Goal: Find specific page/section: Find specific page/section

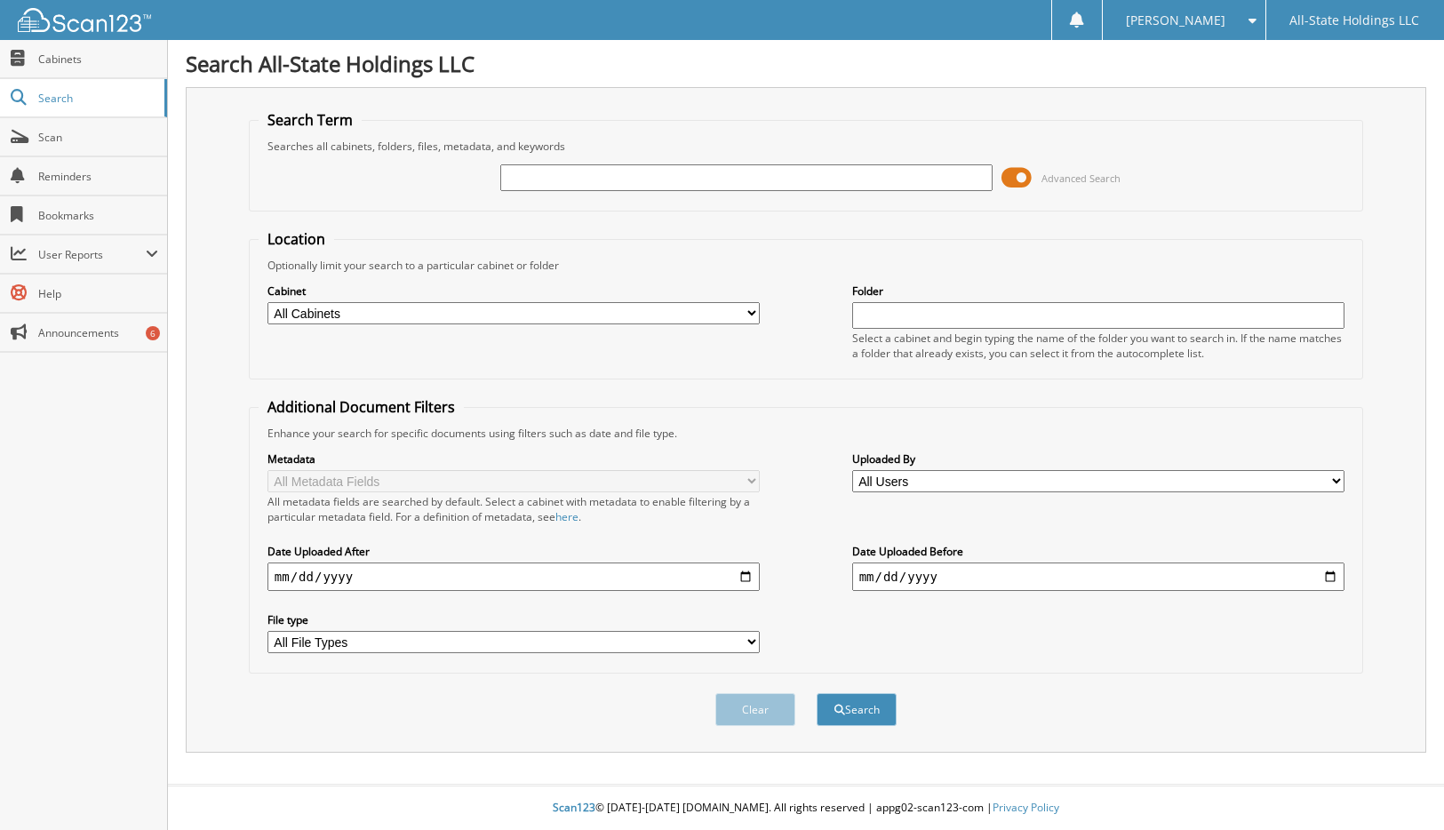
click at [715, 188] on input "text" at bounding box center [746, 177] width 493 height 27
type input "X"
type input "D17246"
click at [816, 693] on button "Search" at bounding box center [856, 709] width 80 height 33
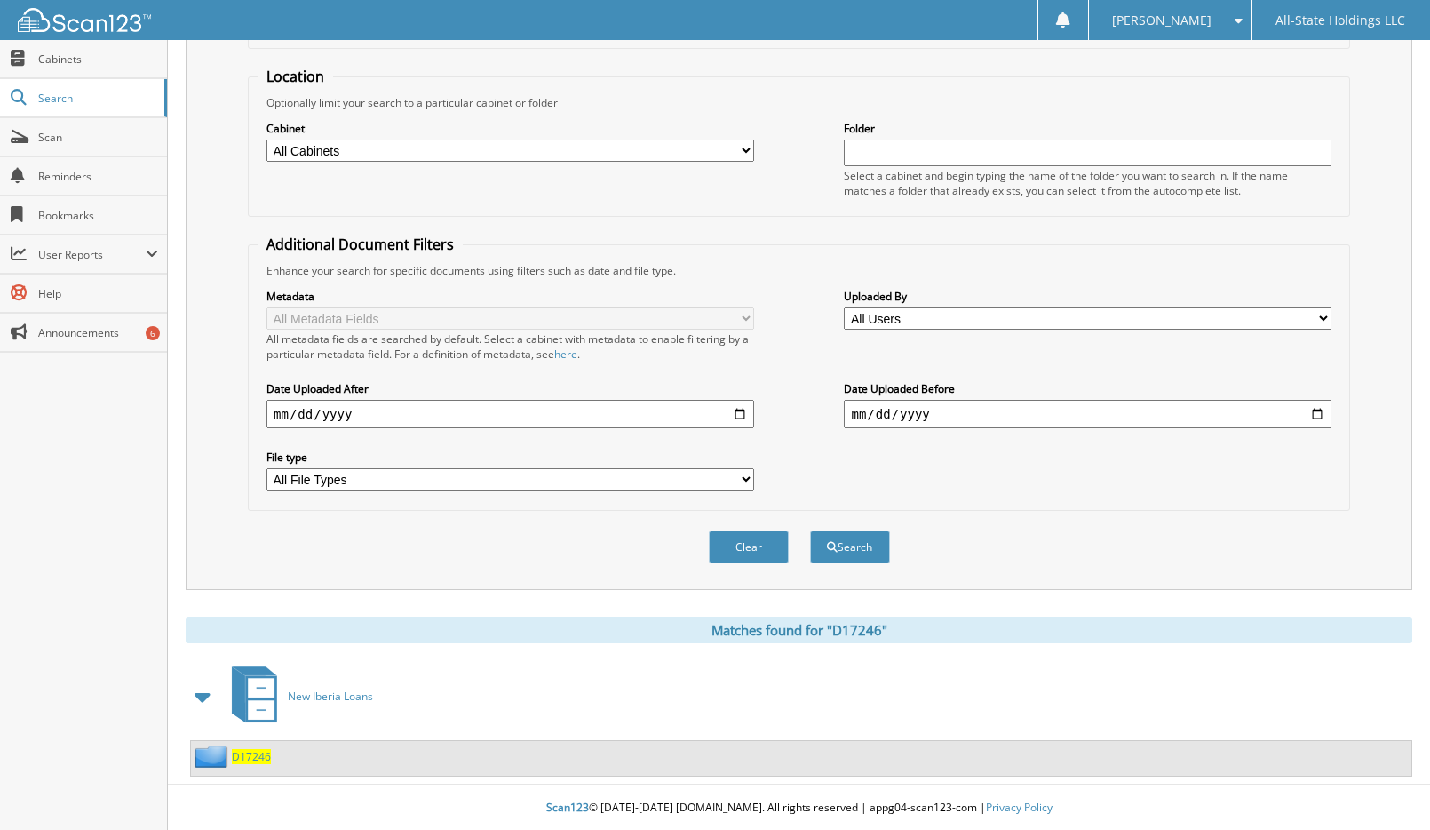
scroll to position [163, 0]
click at [244, 754] on span "D17246" at bounding box center [251, 756] width 39 height 15
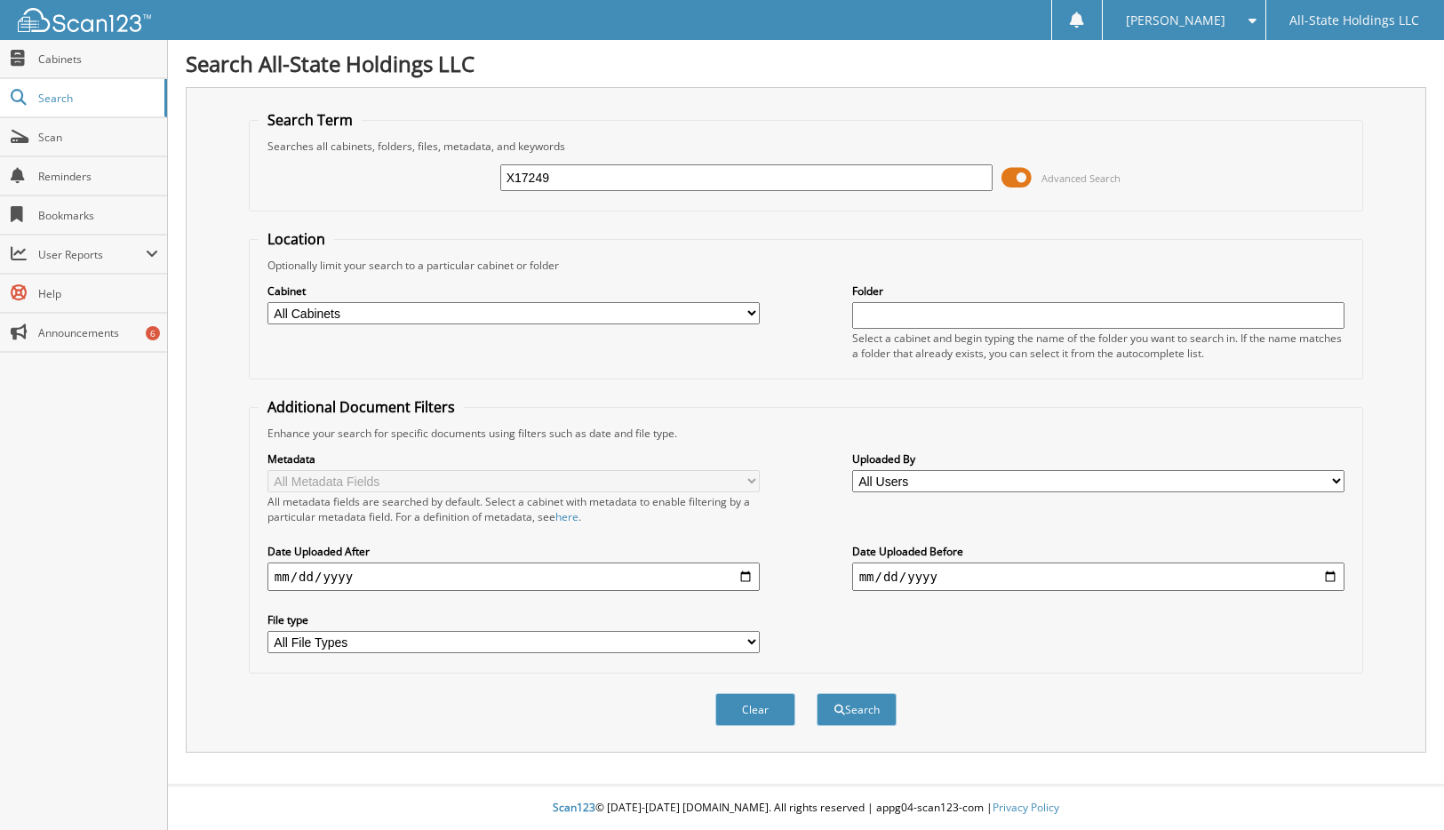
type input "X17249"
click at [816, 693] on button "Search" at bounding box center [856, 709] width 80 height 33
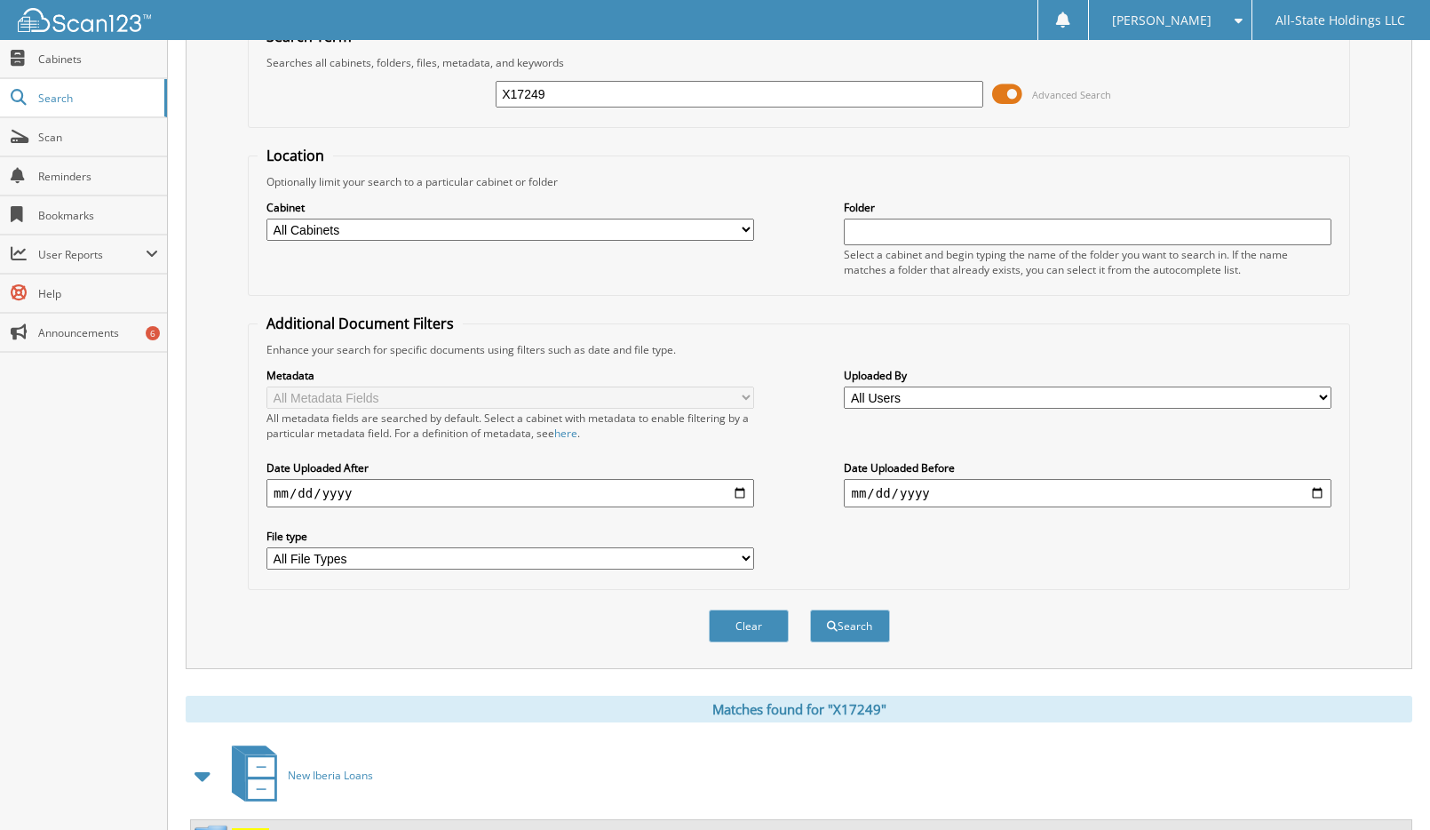
scroll to position [163, 0]
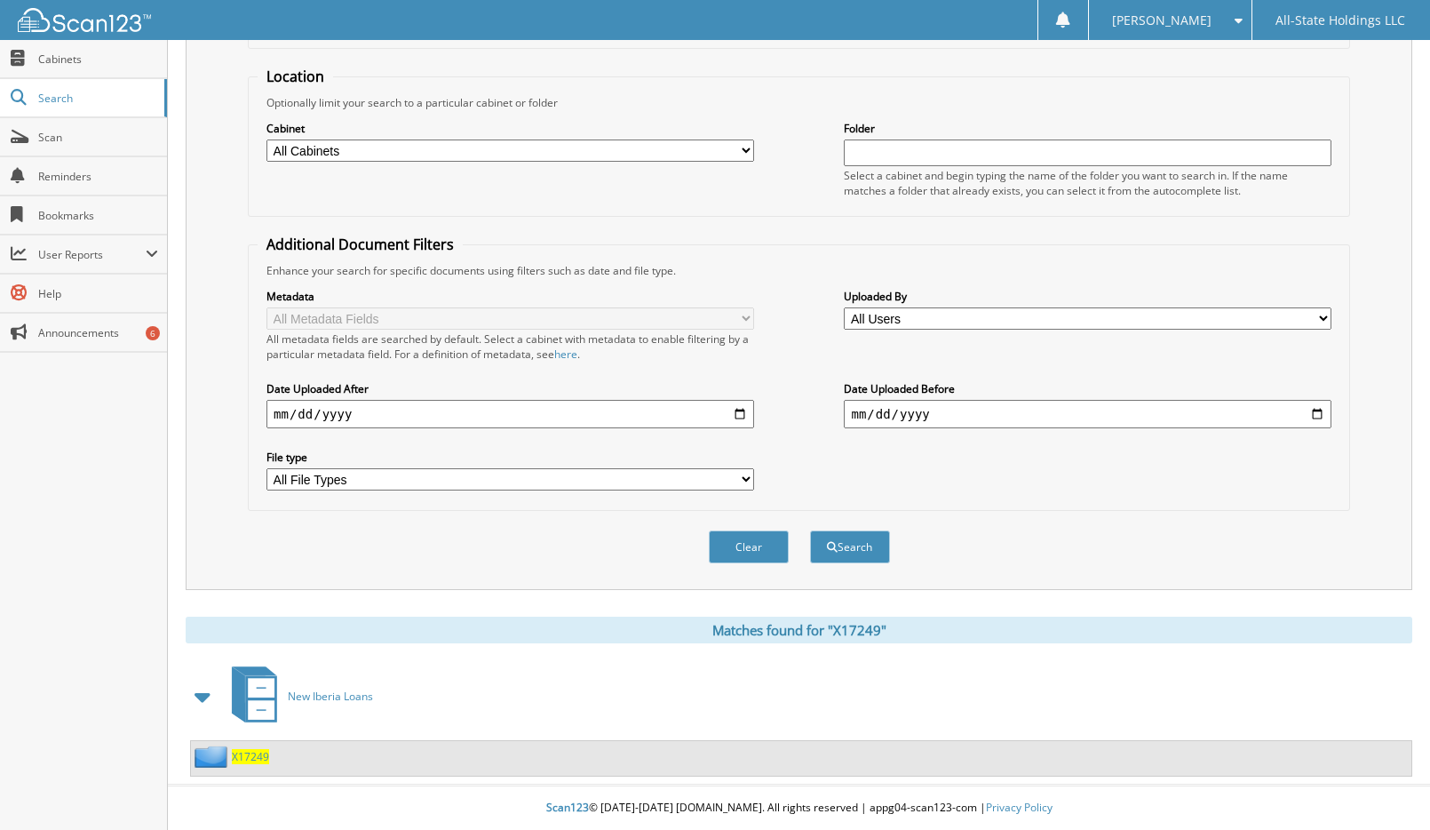
click at [246, 751] on span "X17249" at bounding box center [250, 756] width 37 height 15
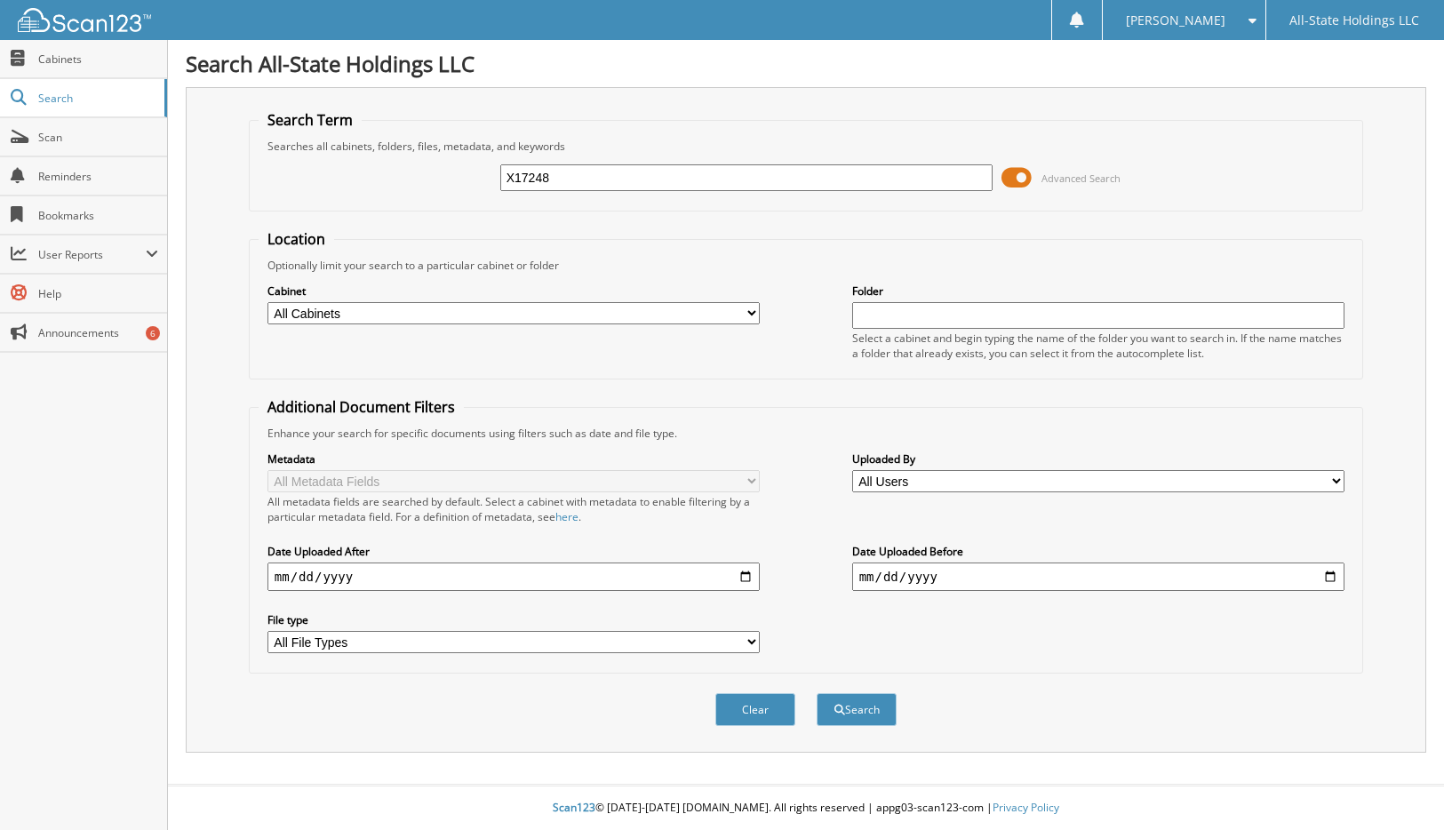
type input "X17248"
click at [816, 693] on button "Search" at bounding box center [856, 709] width 80 height 33
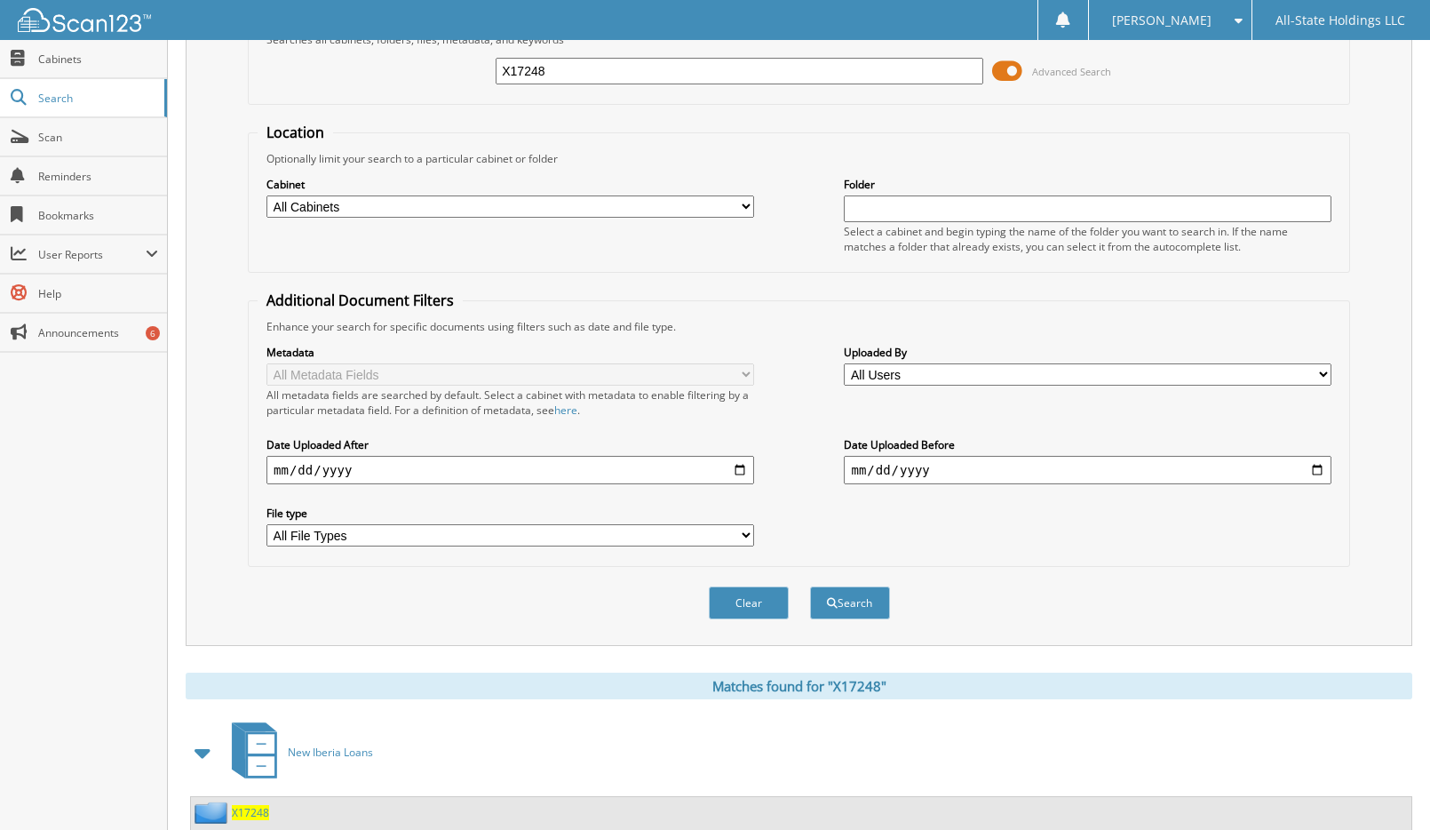
scroll to position [163, 0]
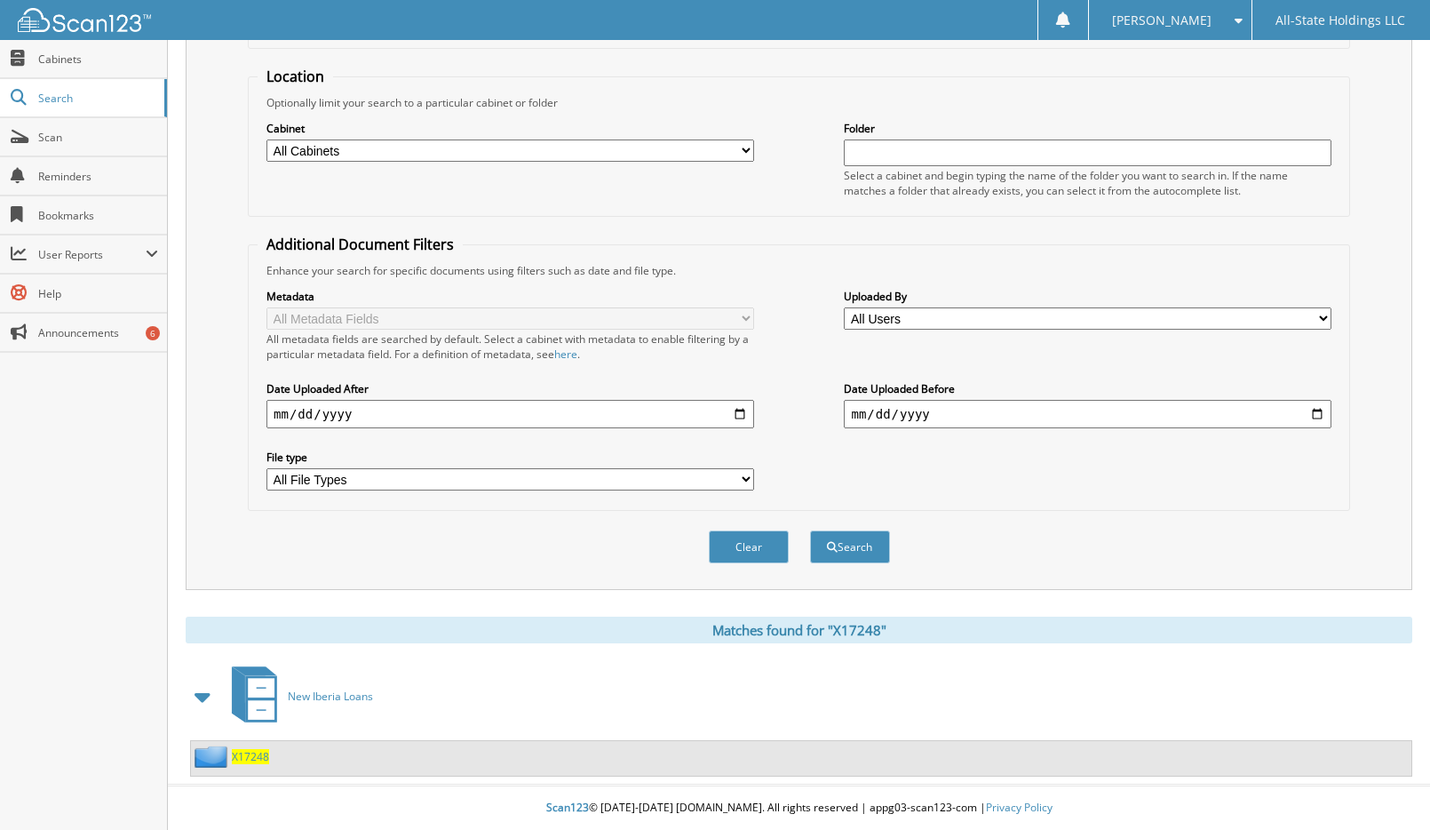
click at [238, 757] on span "X17248" at bounding box center [250, 756] width 37 height 15
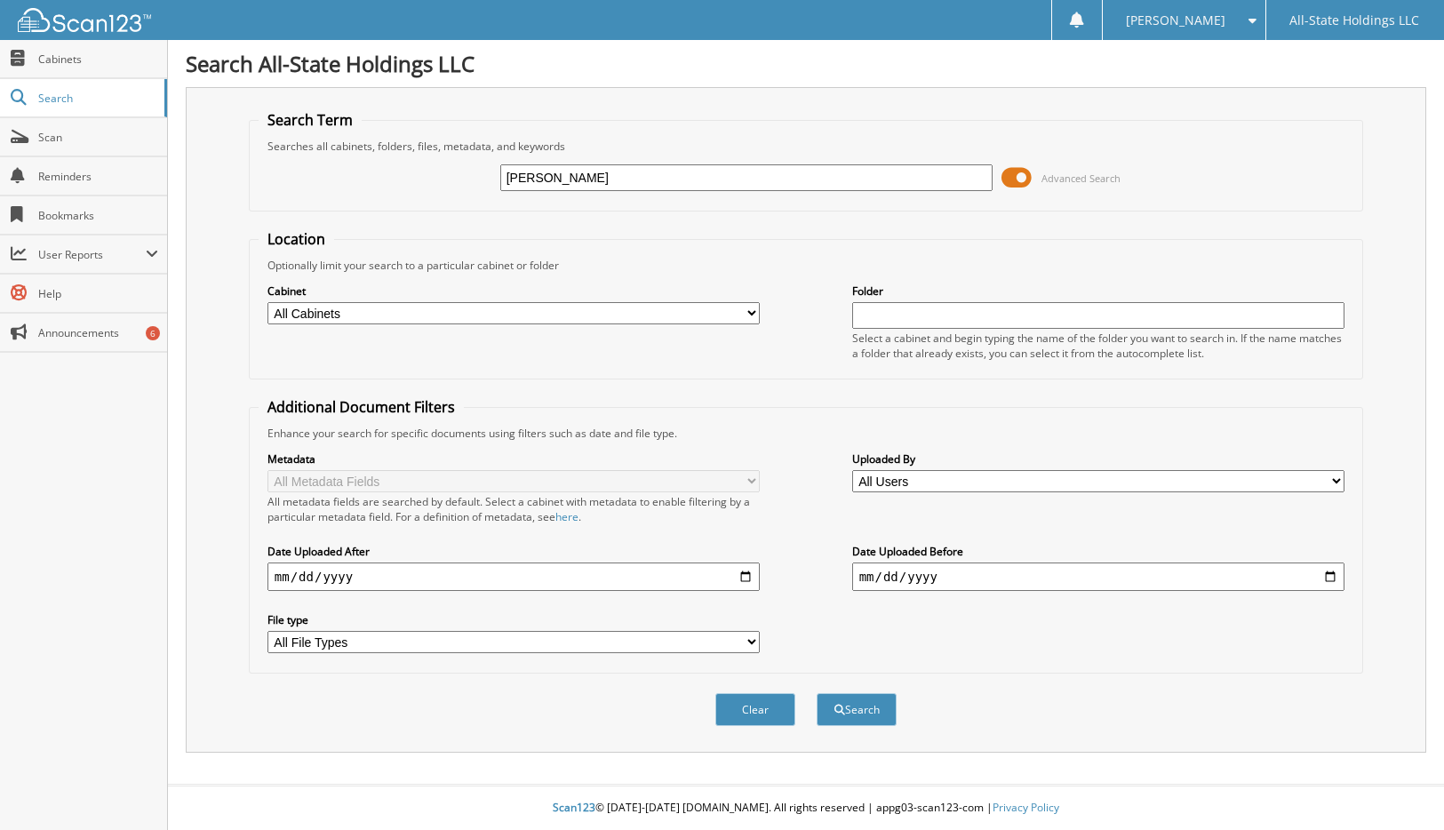
type input "[PERSON_NAME]"
click at [816, 693] on button "Search" at bounding box center [856, 709] width 80 height 33
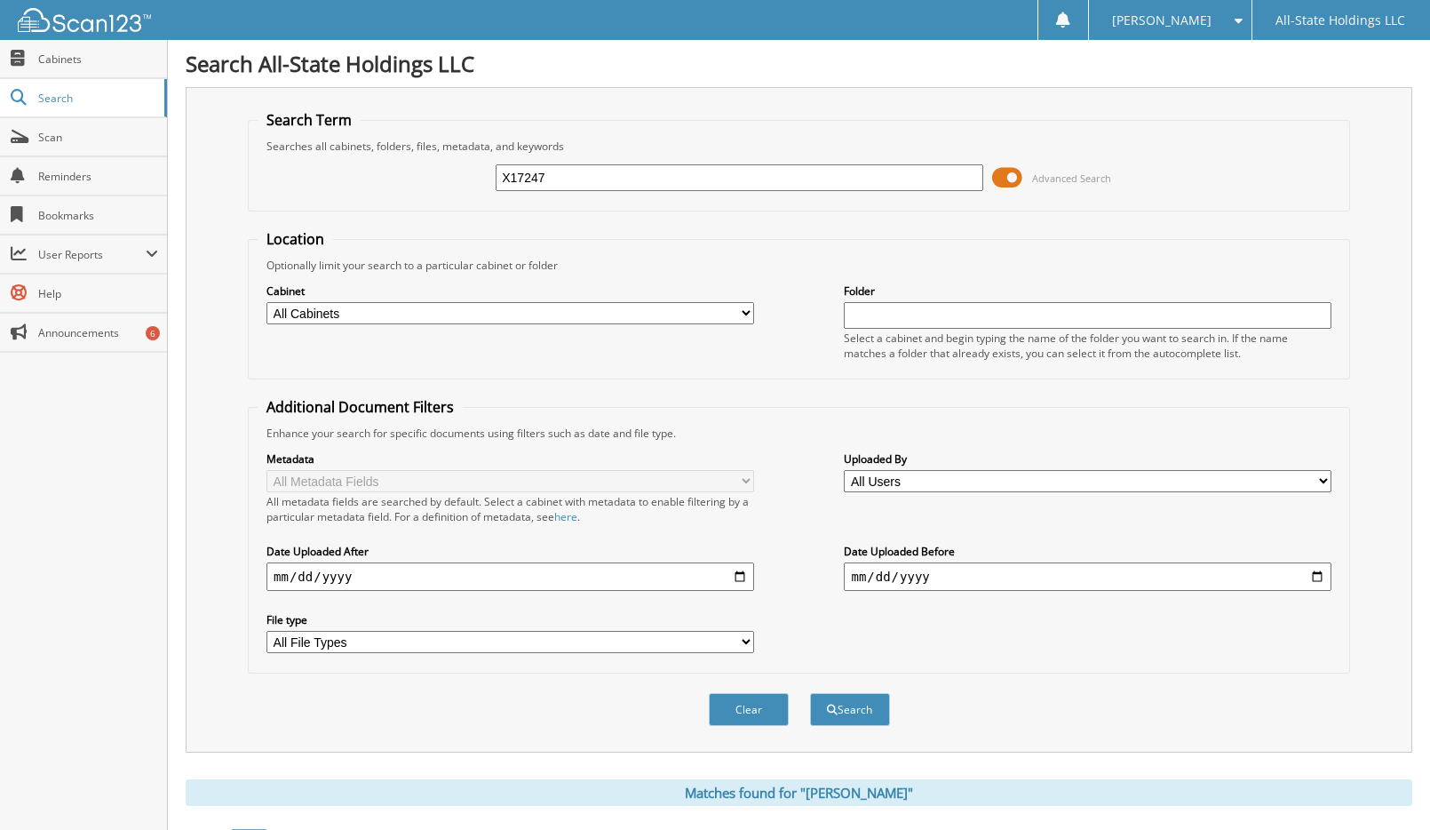
type input "X17247"
click at [810, 693] on button "Search" at bounding box center [850, 709] width 80 height 33
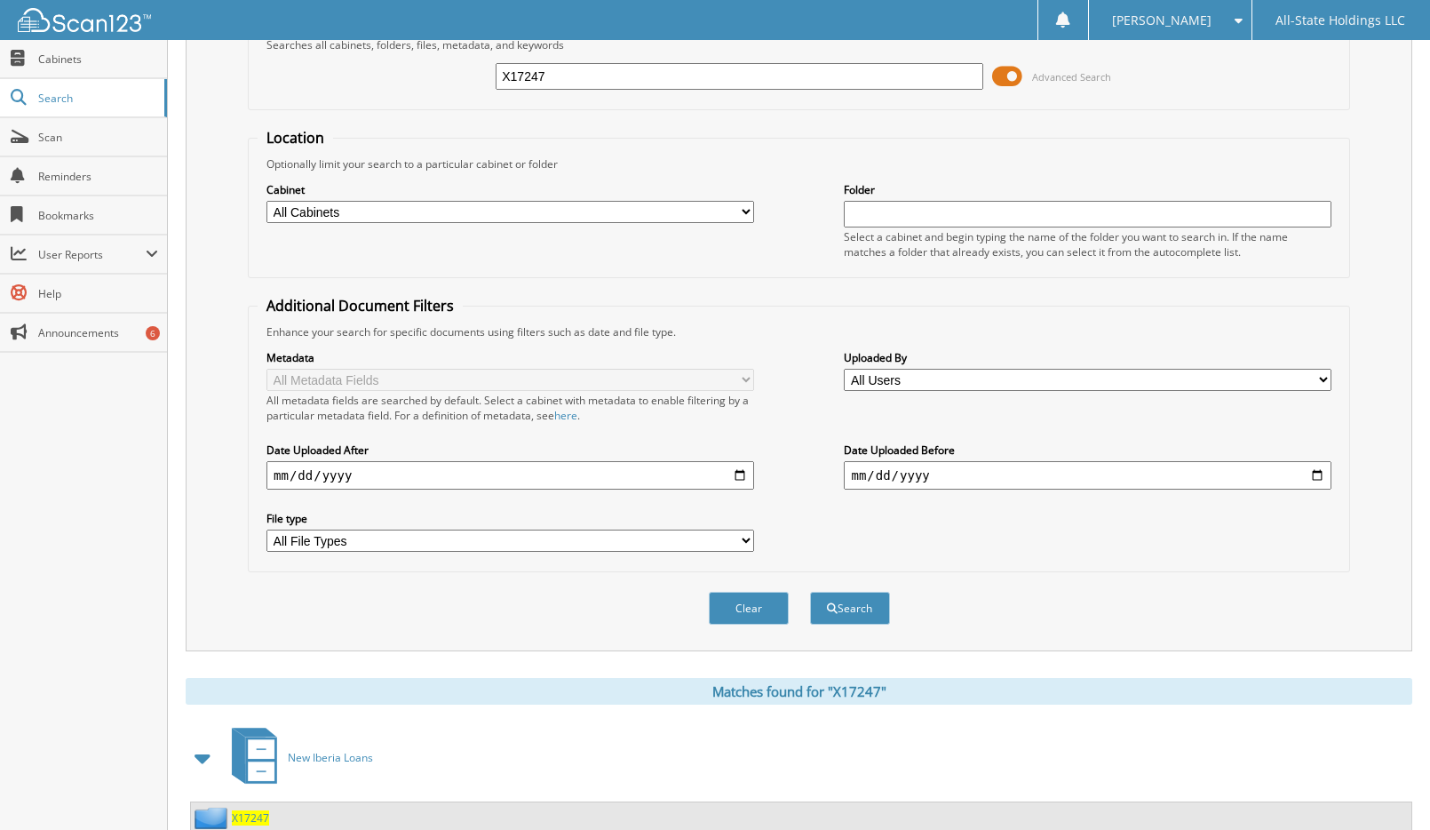
scroll to position [163, 0]
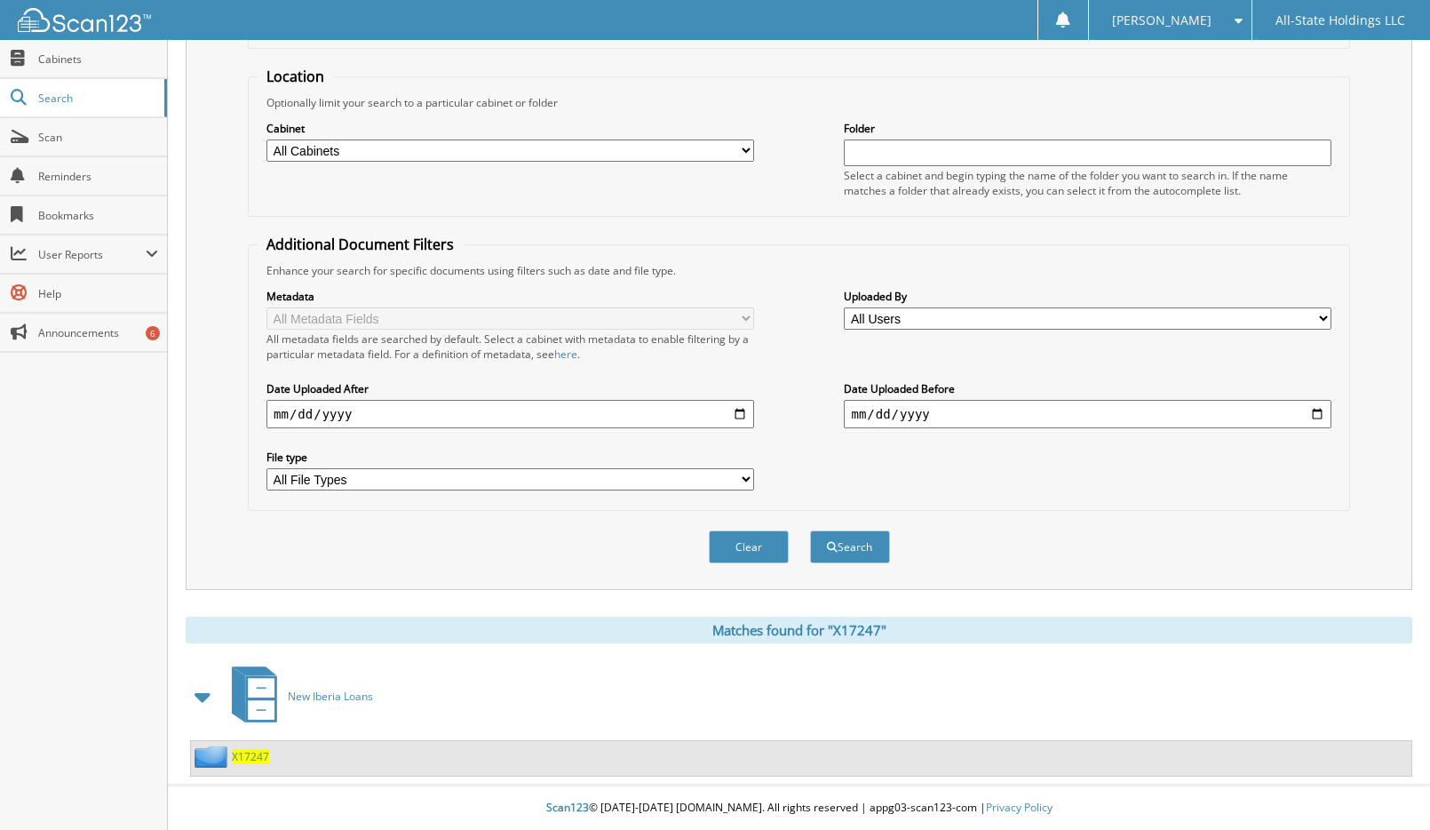
click at [242, 760] on span "X17247" at bounding box center [250, 756] width 37 height 15
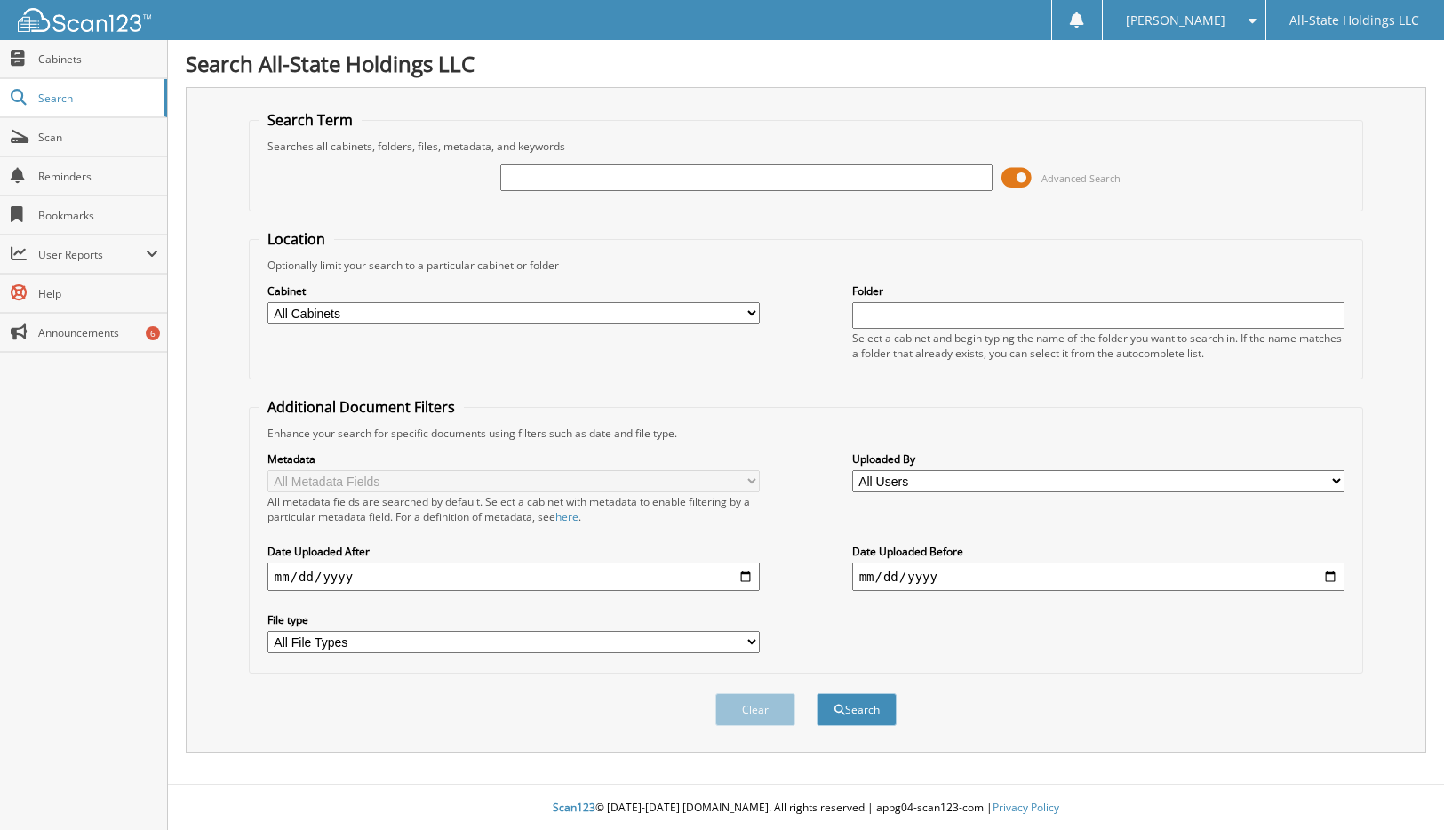
click at [580, 172] on input "text" at bounding box center [746, 177] width 493 height 27
type input "X17236"
click at [816, 693] on button "Search" at bounding box center [856, 709] width 80 height 33
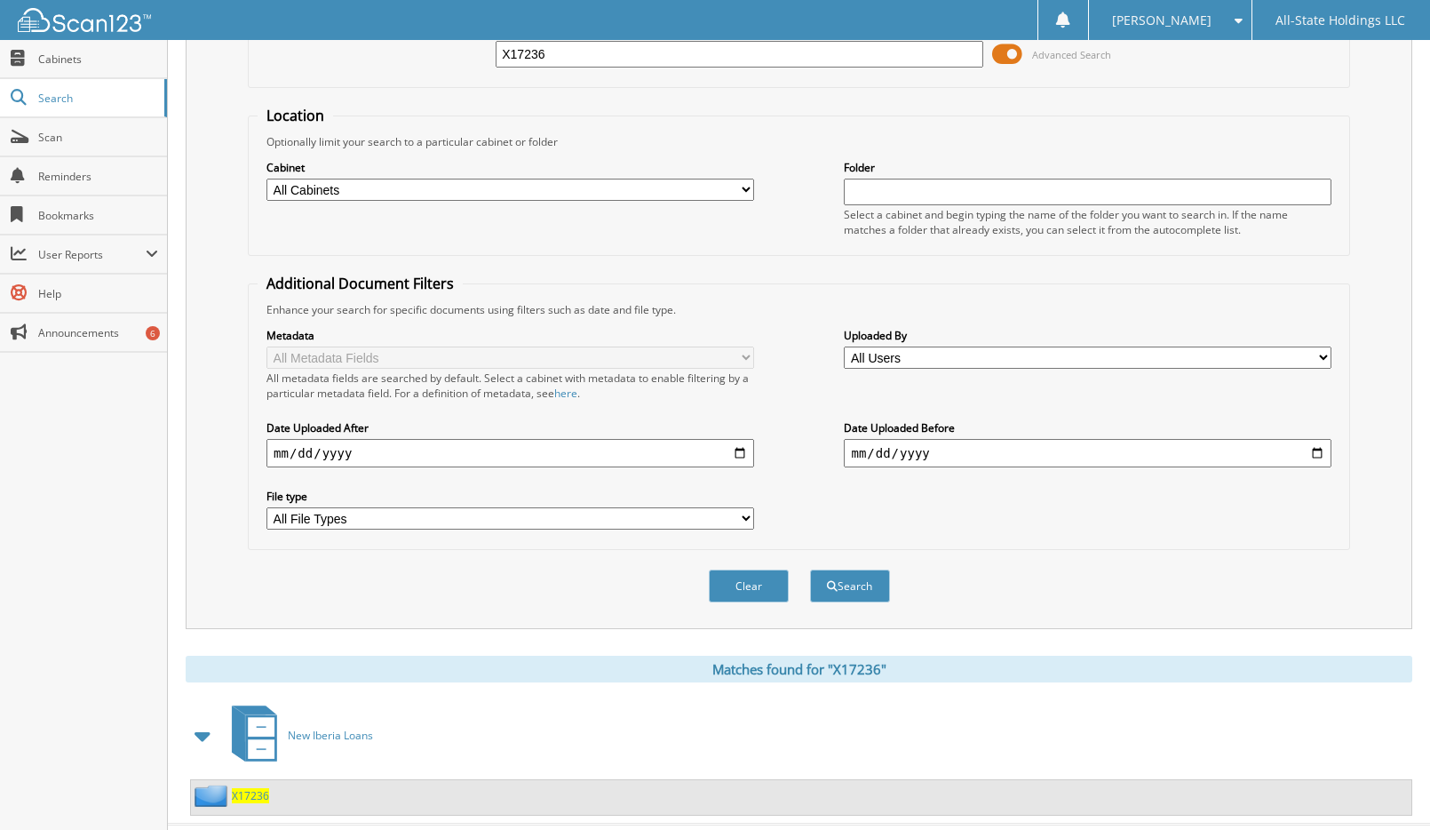
scroll to position [163, 0]
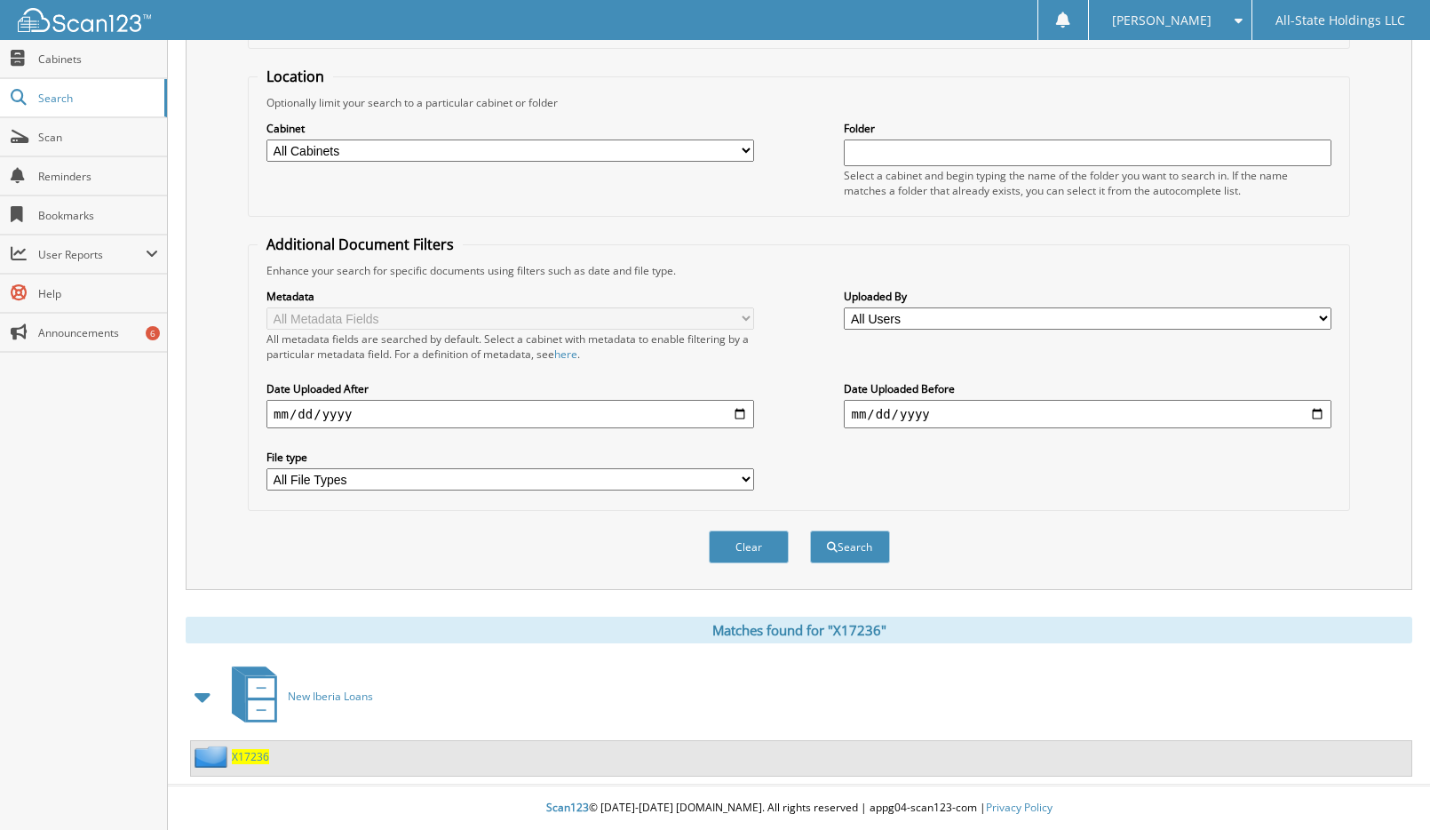
click at [257, 759] on span "X17236" at bounding box center [250, 756] width 37 height 15
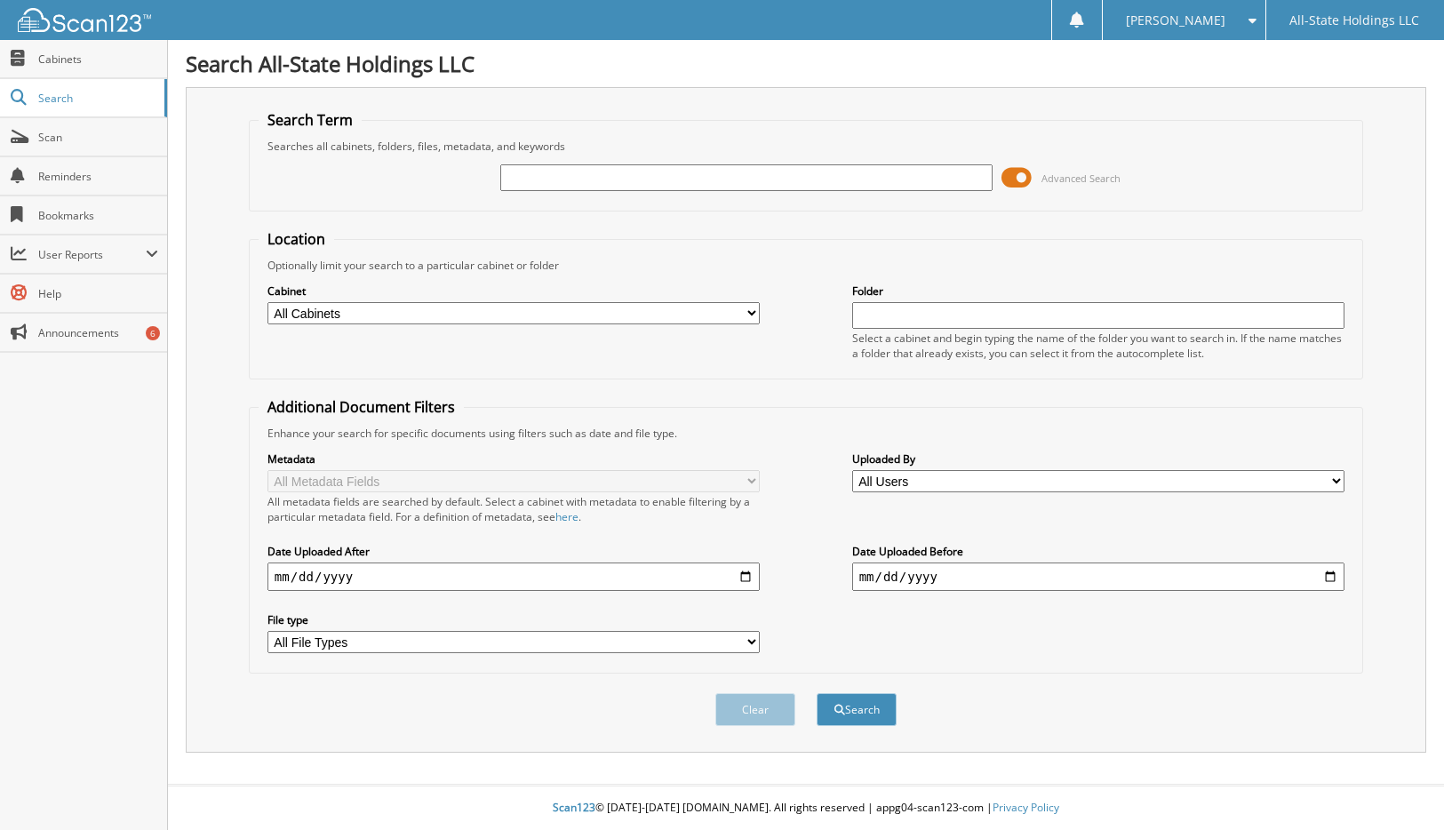
click at [539, 179] on input "text" at bounding box center [746, 177] width 493 height 27
type input "G"
click at [546, 186] on input "text" at bounding box center [746, 177] width 493 height 27
click at [566, 171] on input "text" at bounding box center [746, 177] width 493 height 27
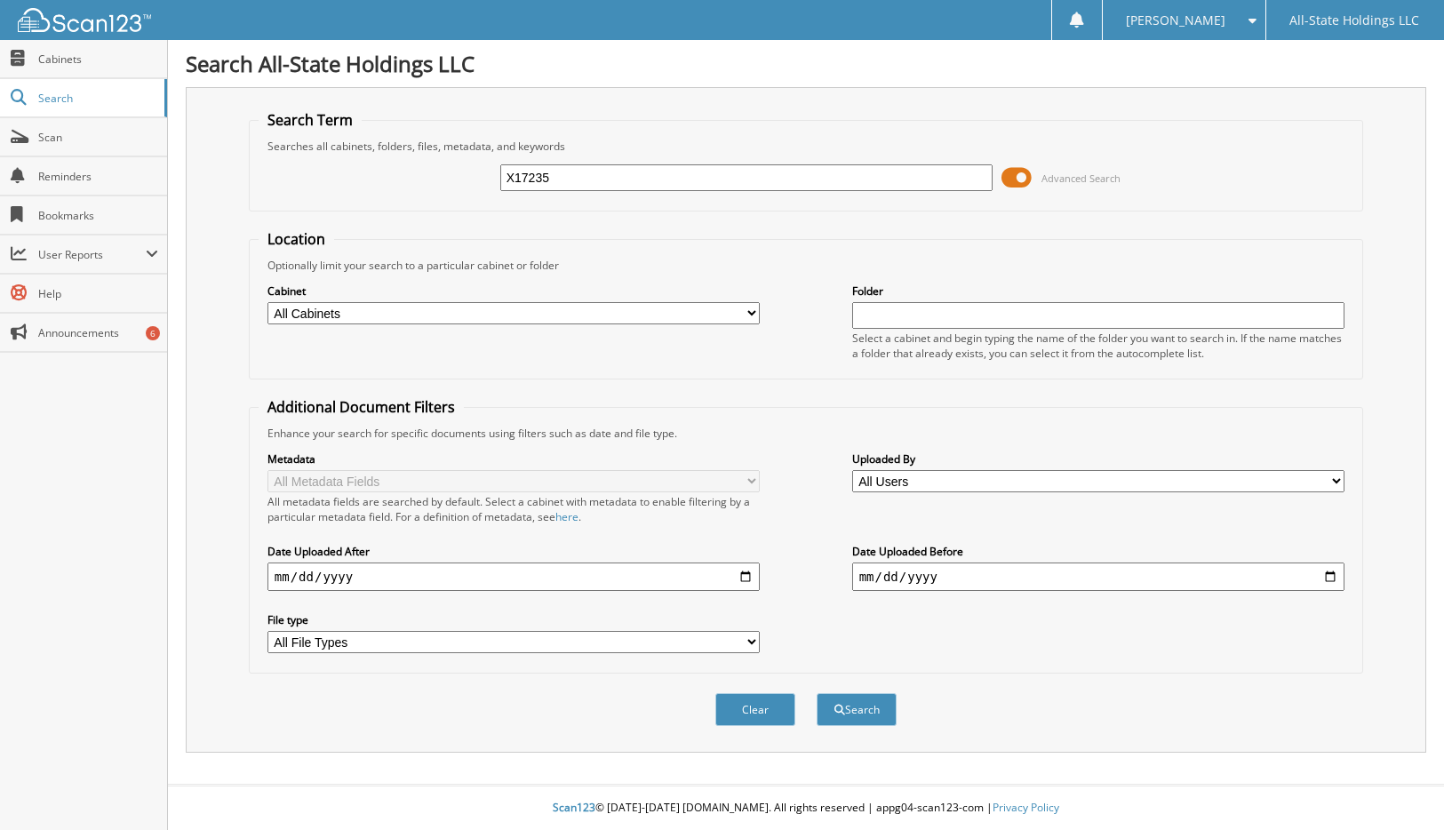
type input "X17235"
click at [816, 693] on button "Search" at bounding box center [856, 709] width 80 height 33
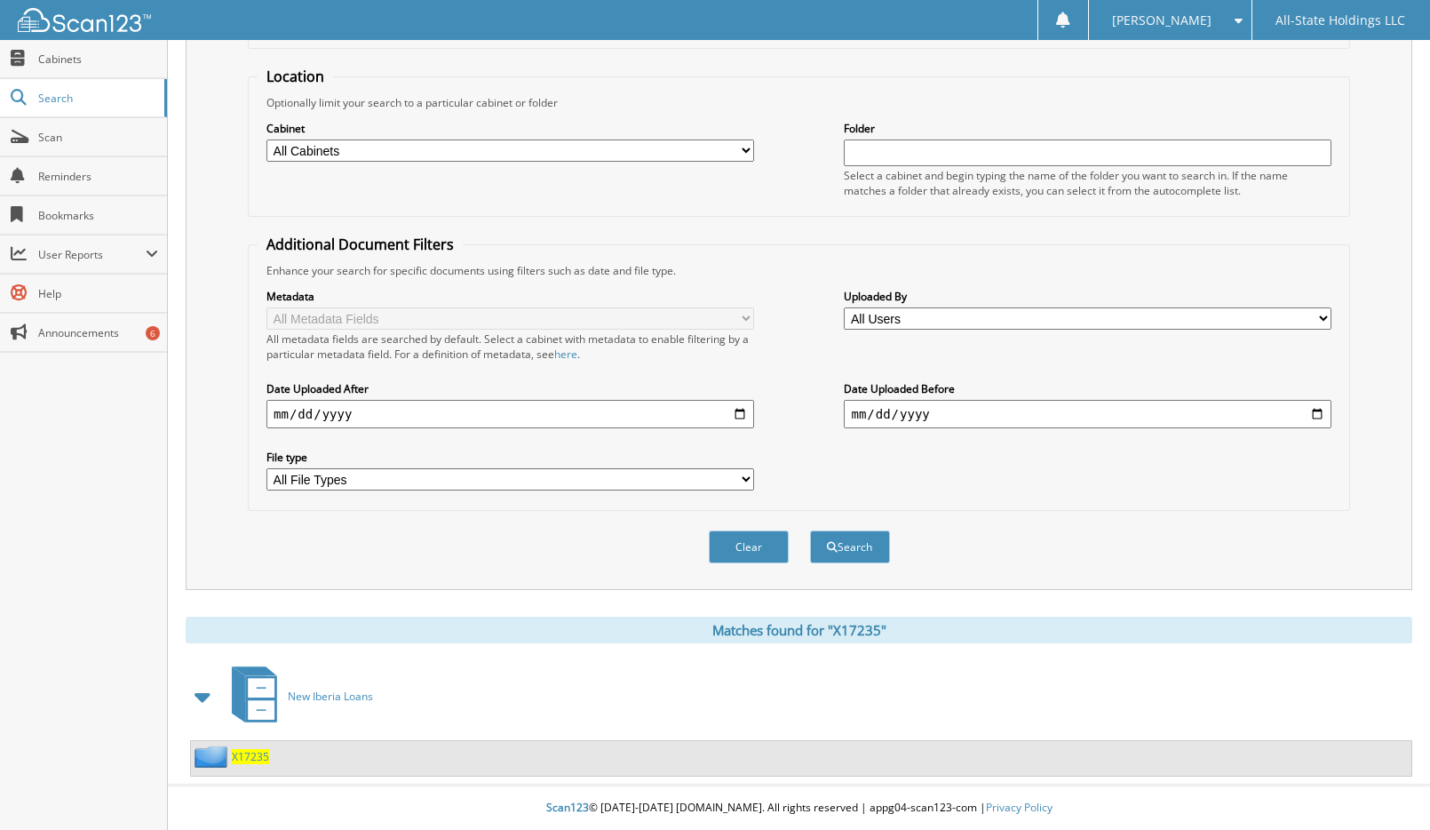
click at [259, 752] on span "X17235" at bounding box center [250, 756] width 37 height 15
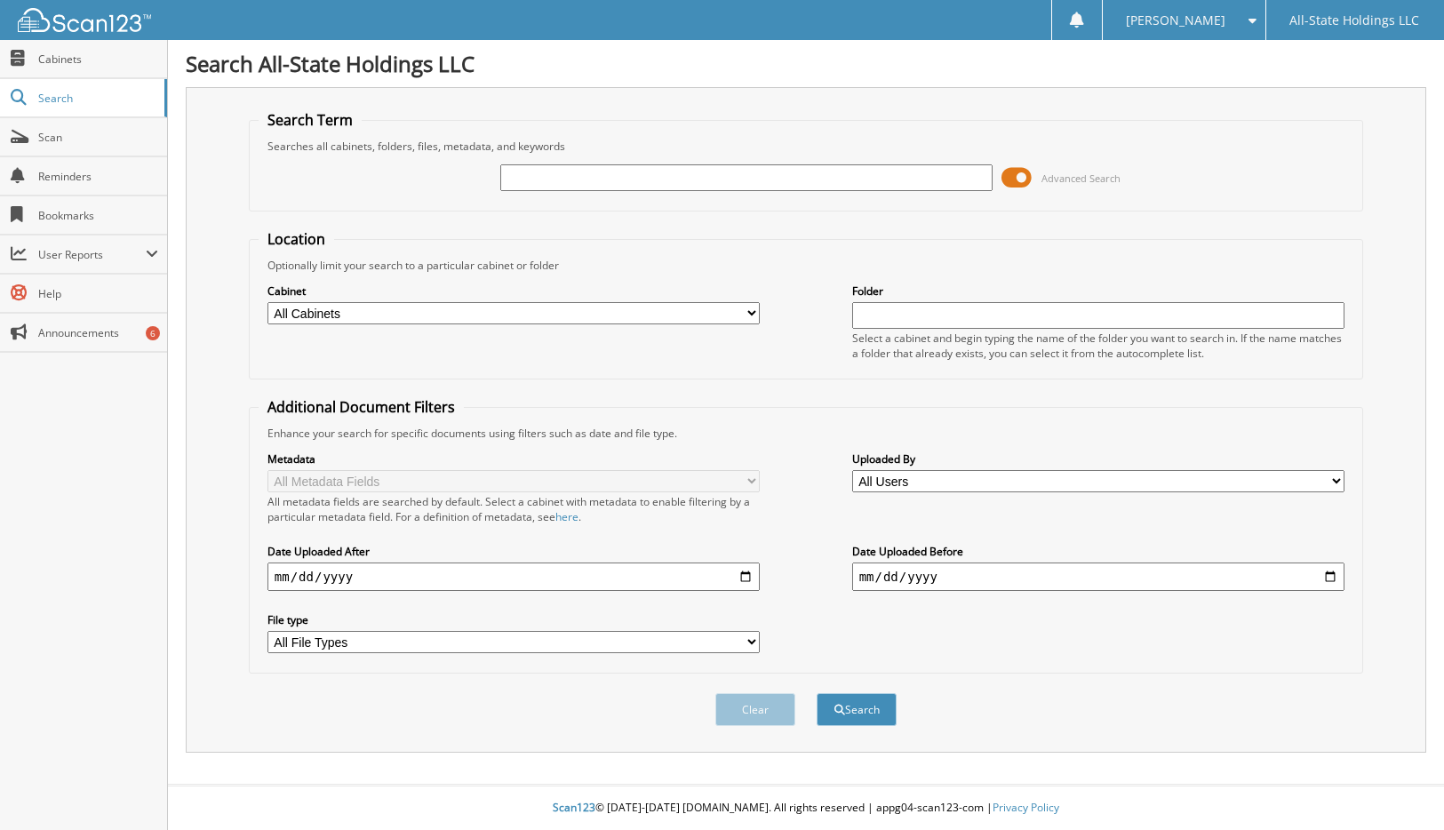
click at [561, 174] on input "text" at bounding box center [746, 177] width 493 height 27
type input "X17233"
click at [816, 693] on button "Search" at bounding box center [856, 709] width 80 height 33
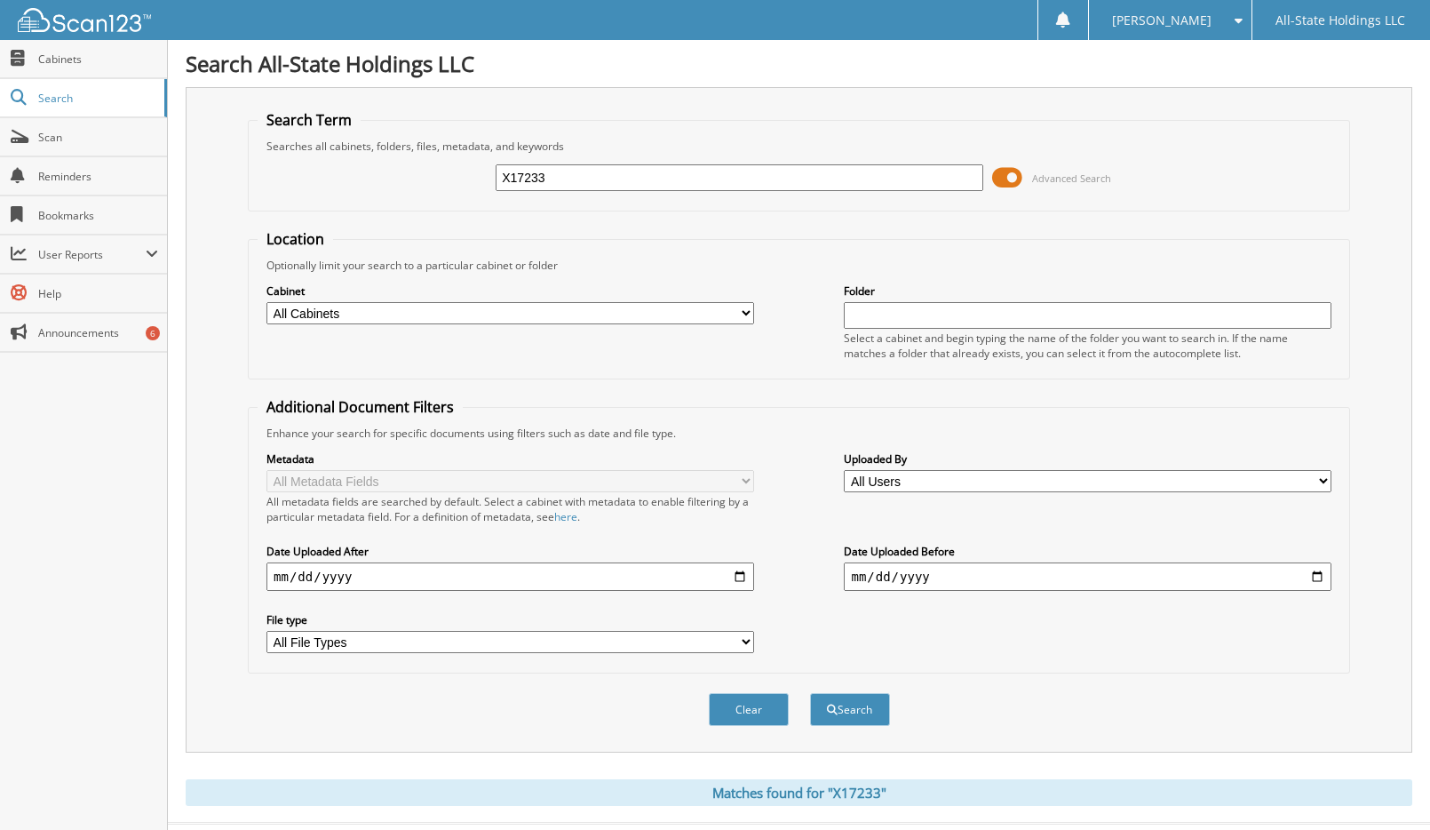
drag, startPoint x: 587, startPoint y: 179, endPoint x: 398, endPoint y: 205, distance: 191.0
click at [439, 201] on div "X17233 Advanced Search" at bounding box center [799, 178] width 1083 height 48
type input "X17233"
click at [810, 693] on button "Search" at bounding box center [850, 709] width 80 height 33
drag, startPoint x: 577, startPoint y: 183, endPoint x: 455, endPoint y: 184, distance: 122.6
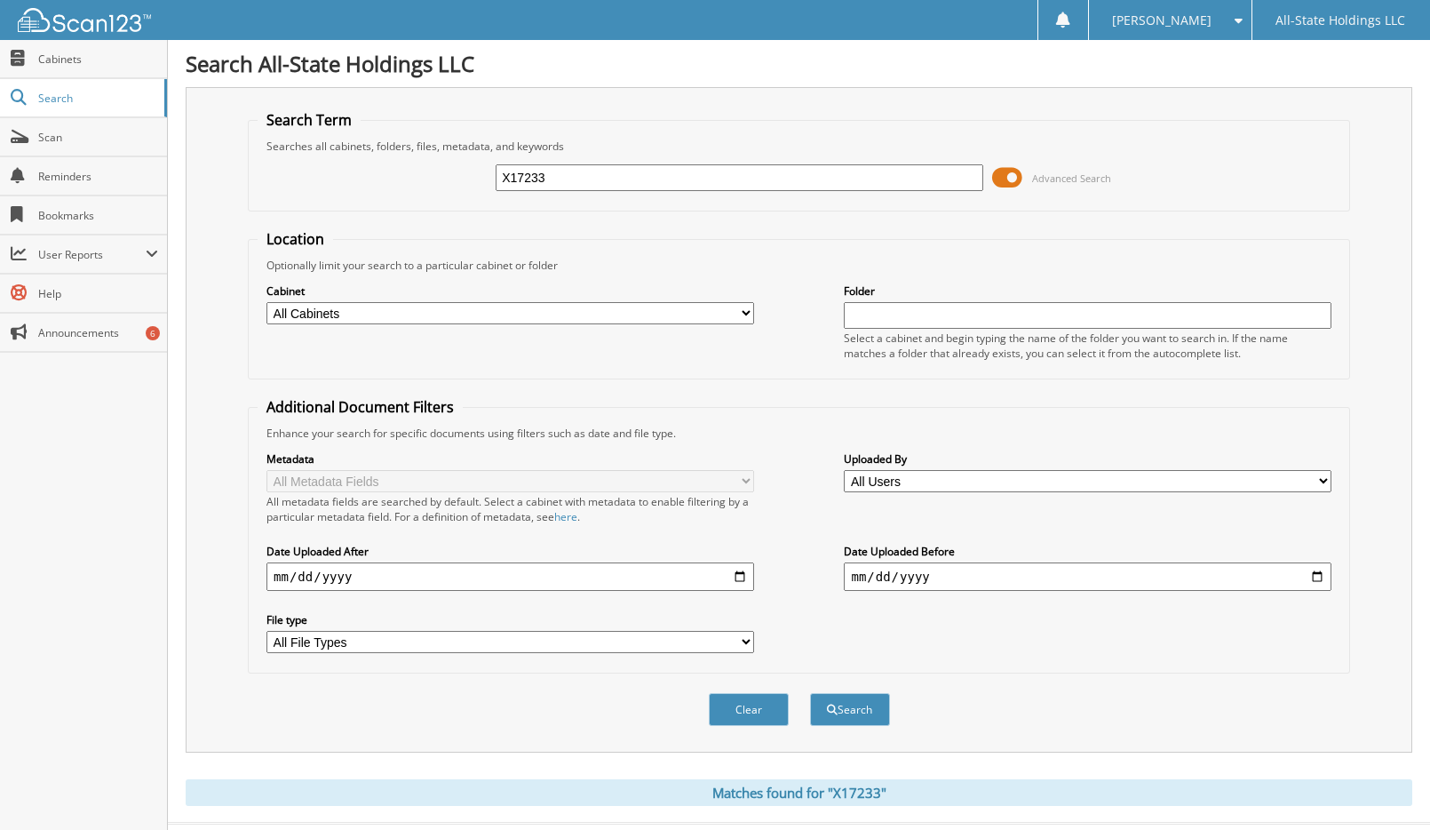
click at [455, 184] on div "X17233 Advanced Search" at bounding box center [799, 178] width 1083 height 48
type input "JENNIFER CONNER"
click at [810, 693] on button "Search" at bounding box center [850, 709] width 80 height 33
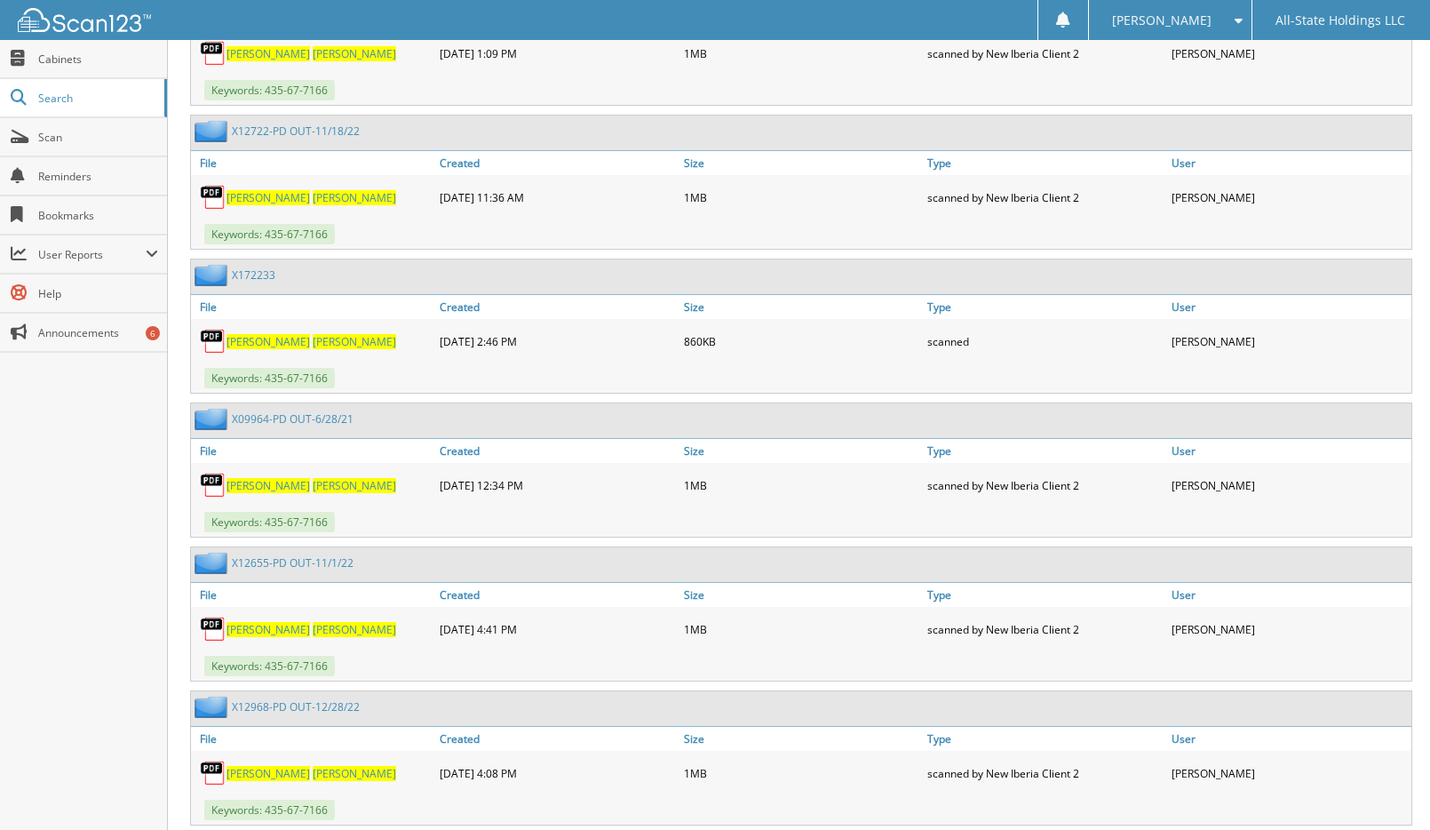
scroll to position [1510, 0]
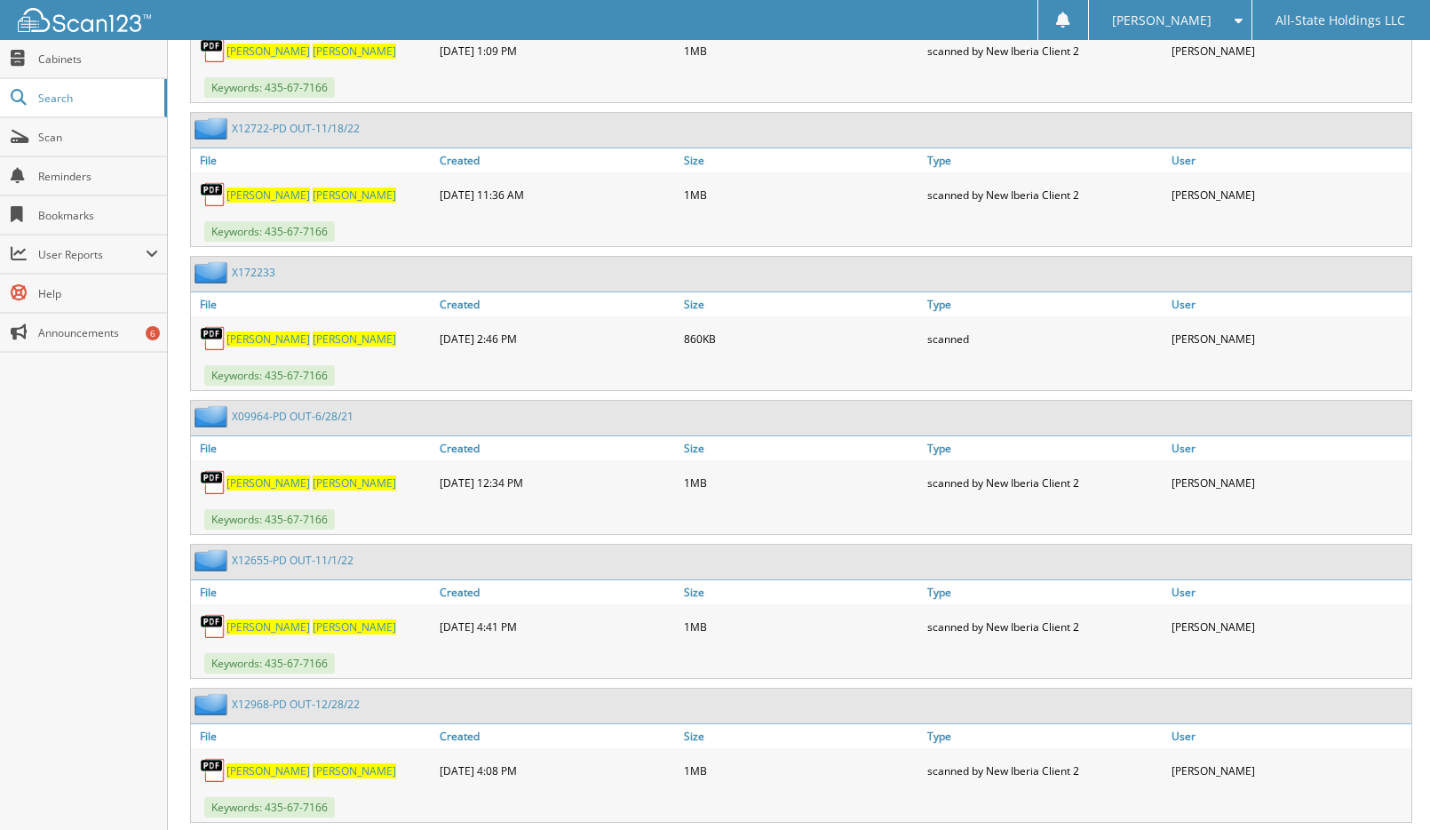
click at [260, 340] on span "[PERSON_NAME]" at bounding box center [269, 338] width 84 height 15
click at [254, 274] on link "X172233" at bounding box center [254, 272] width 44 height 15
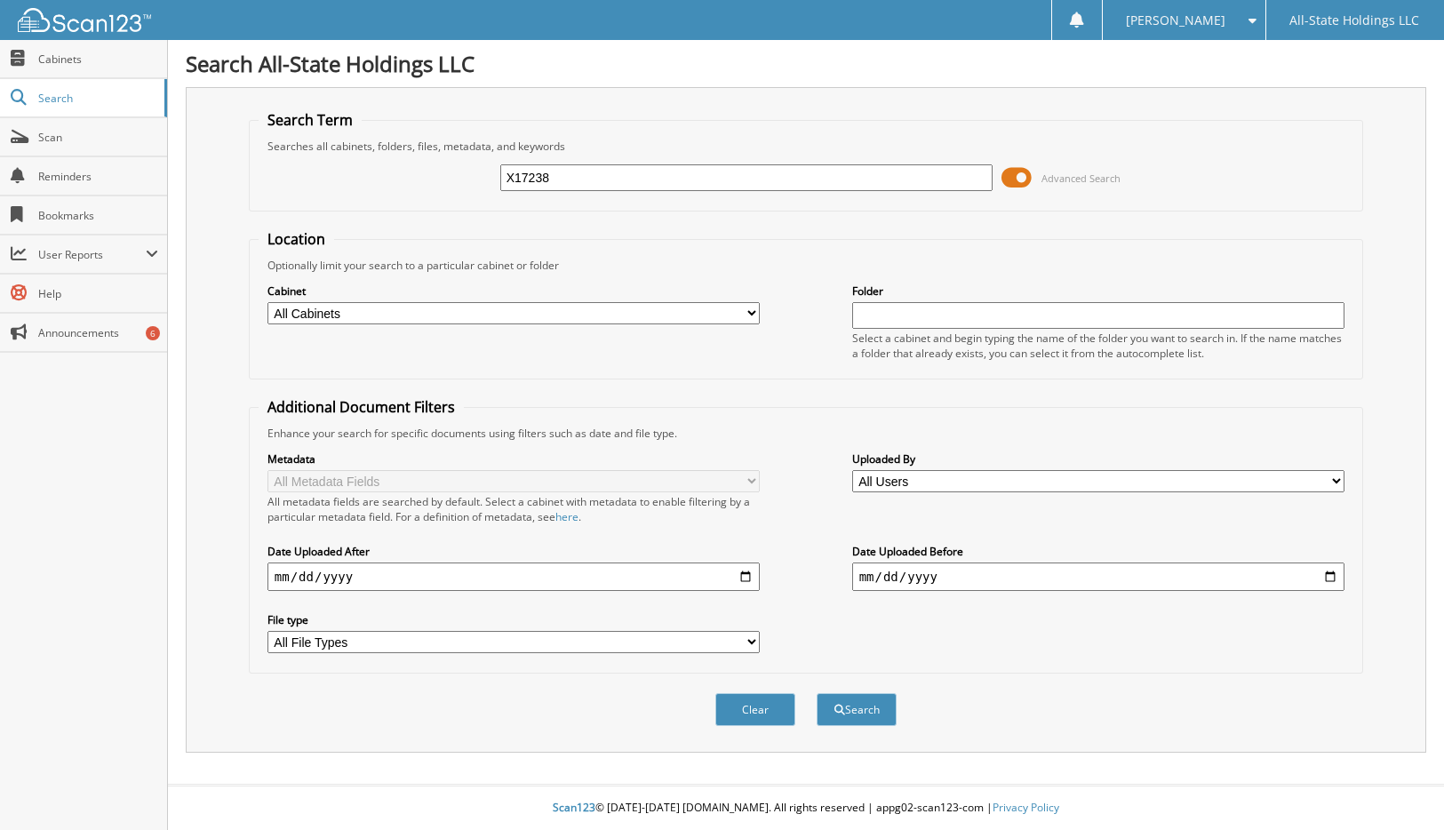
type input "X17238"
click at [816, 693] on button "Search" at bounding box center [856, 709] width 80 height 33
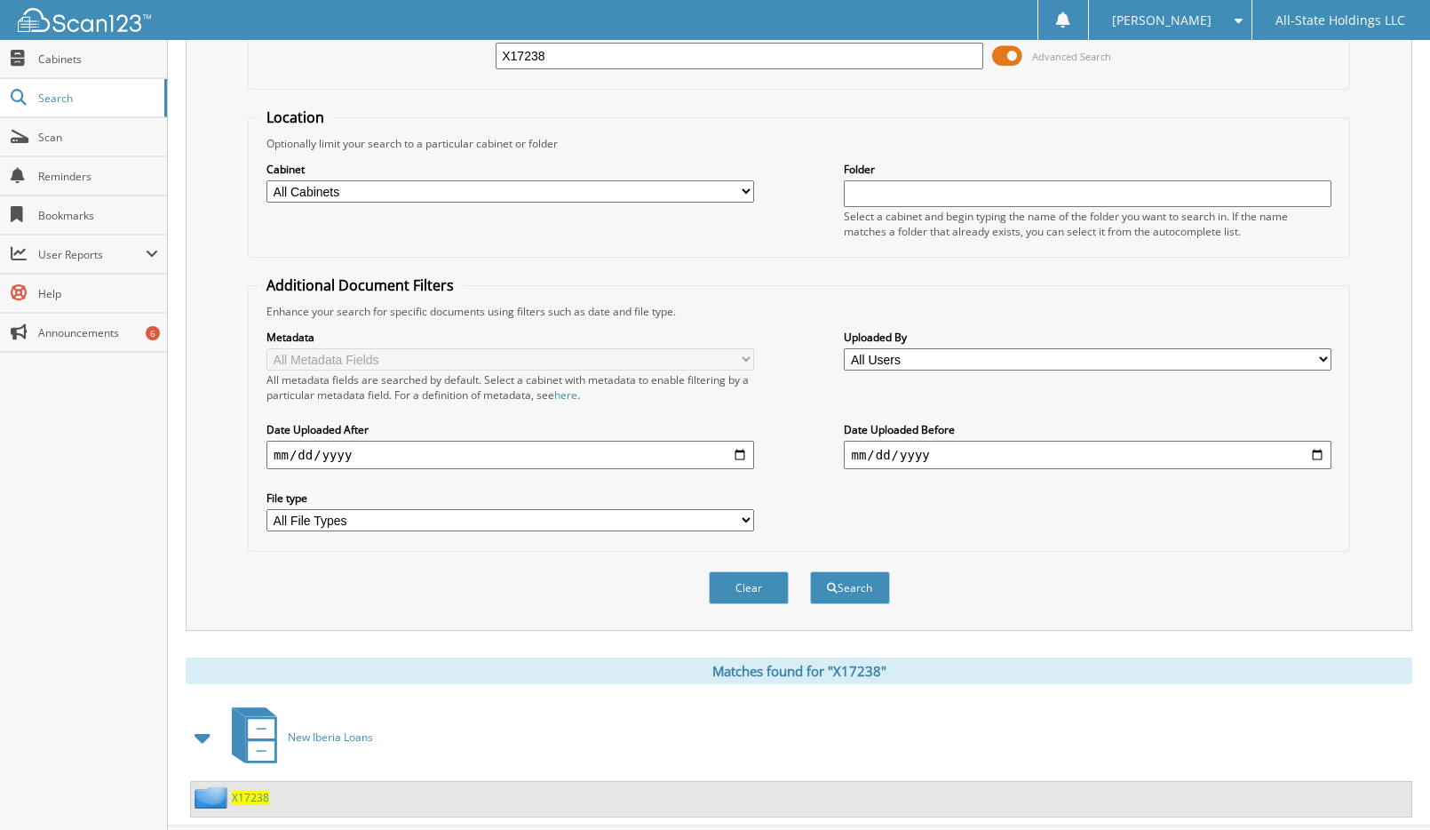
scroll to position [163, 0]
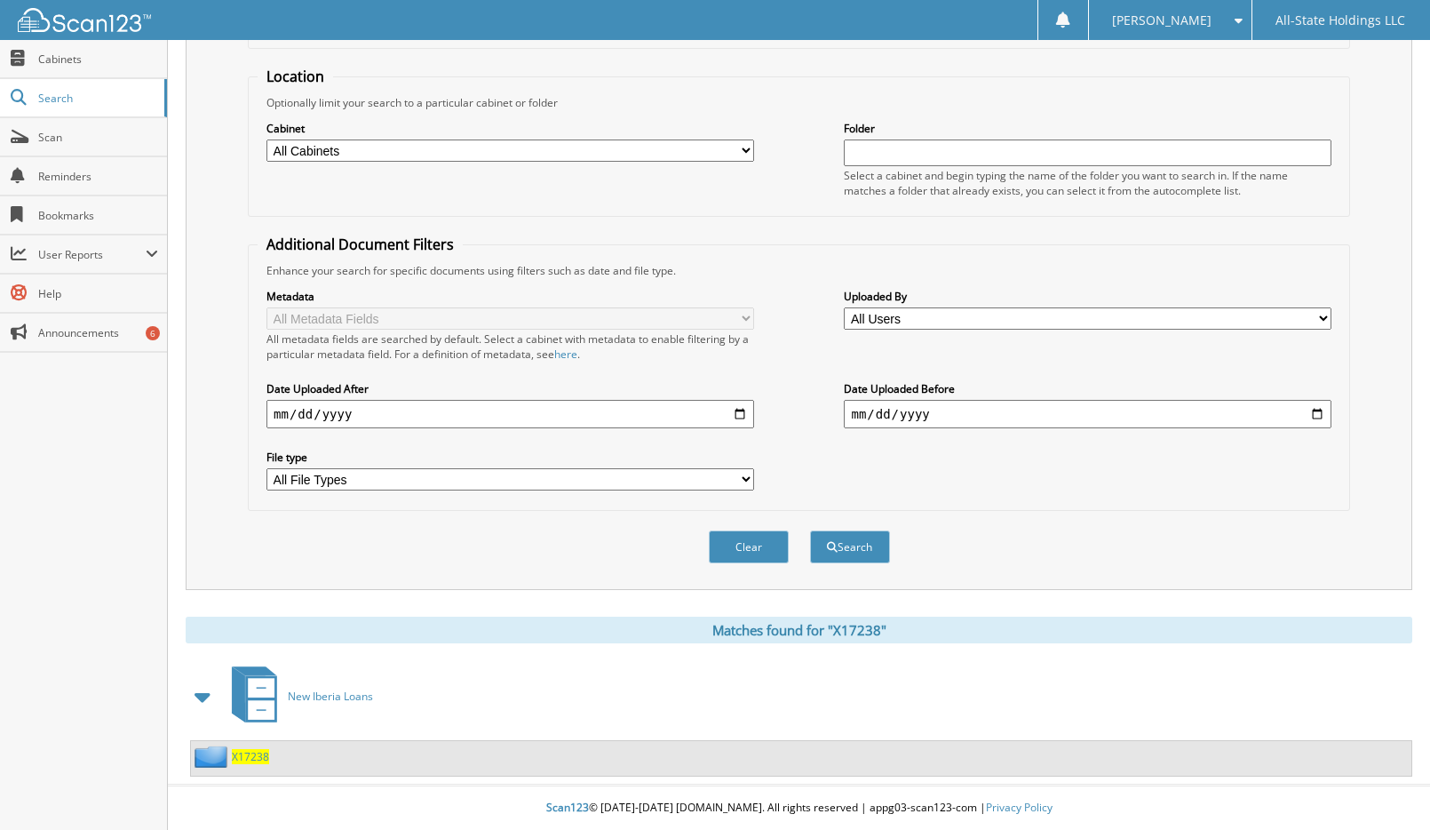
click at [239, 760] on span "X17238" at bounding box center [250, 756] width 37 height 15
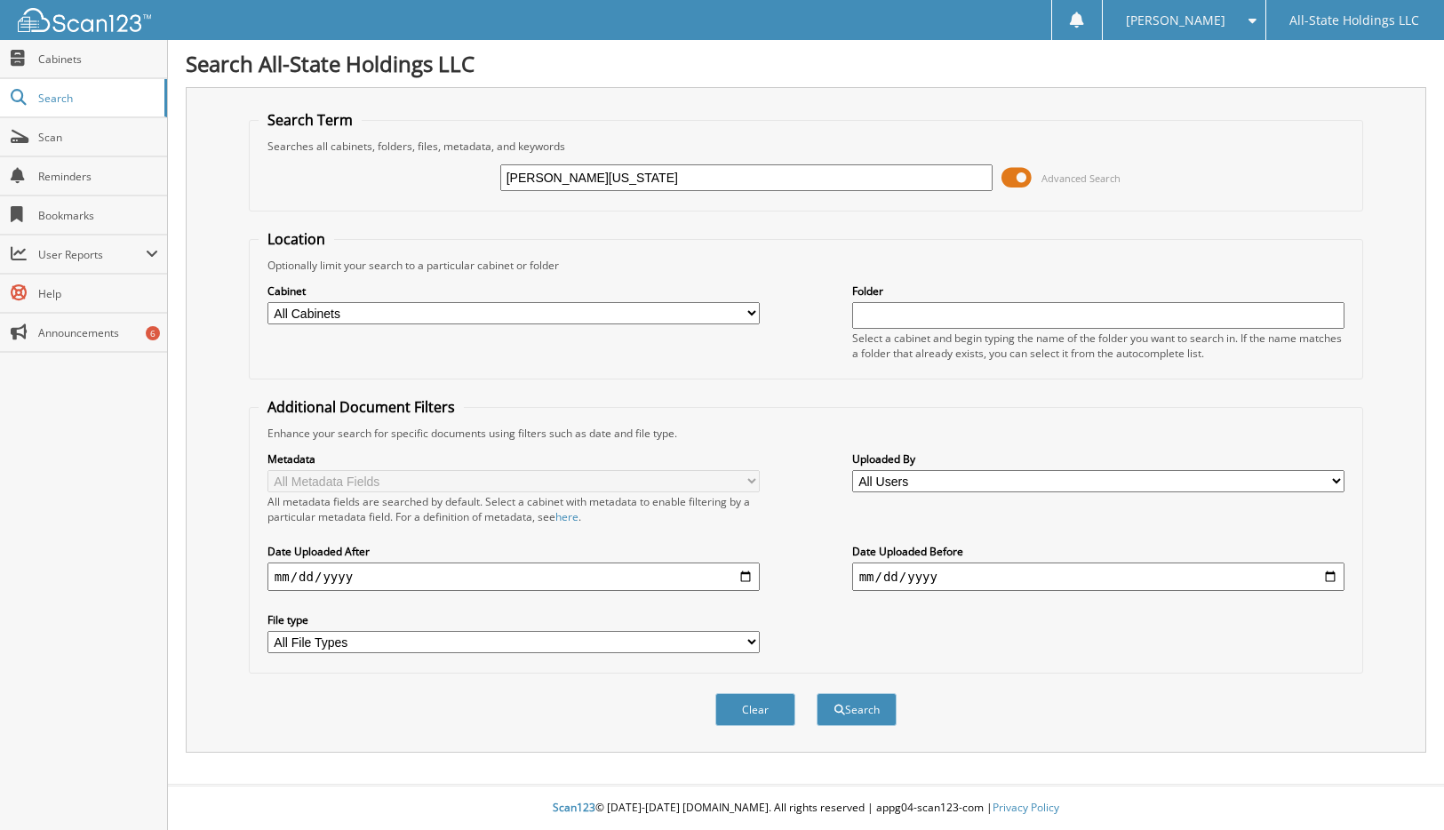
type input "DENNIS WASHINGTON"
click at [816, 693] on button "Search" at bounding box center [856, 709] width 80 height 33
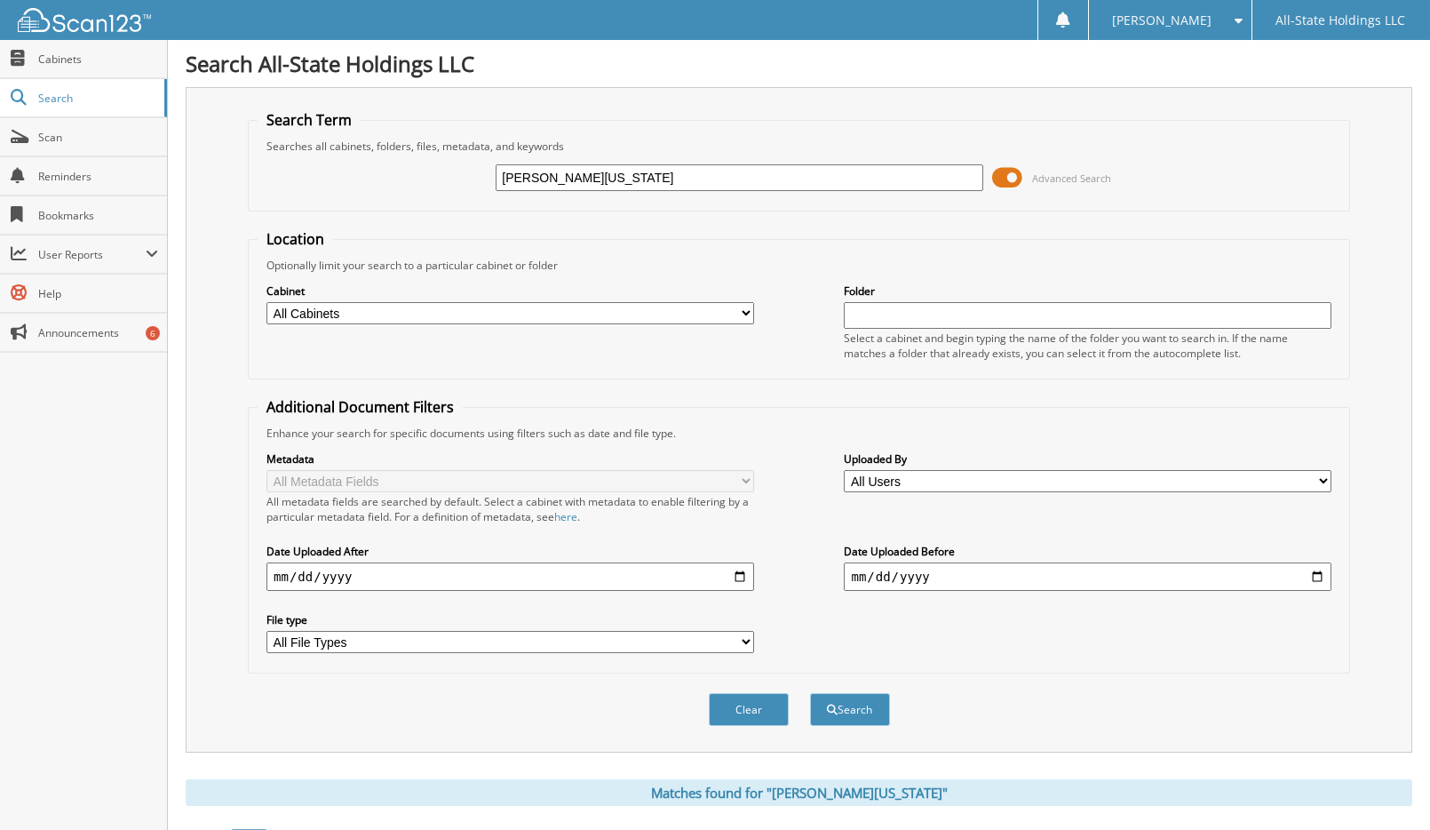
drag, startPoint x: 700, startPoint y: 182, endPoint x: 311, endPoint y: 187, distance: 389.1
click at [313, 187] on div "[PERSON_NAME][US_STATE] Advanced Search" at bounding box center [799, 178] width 1083 height 48
type input "X17243"
click at [810, 693] on button "Search" at bounding box center [850, 709] width 80 height 33
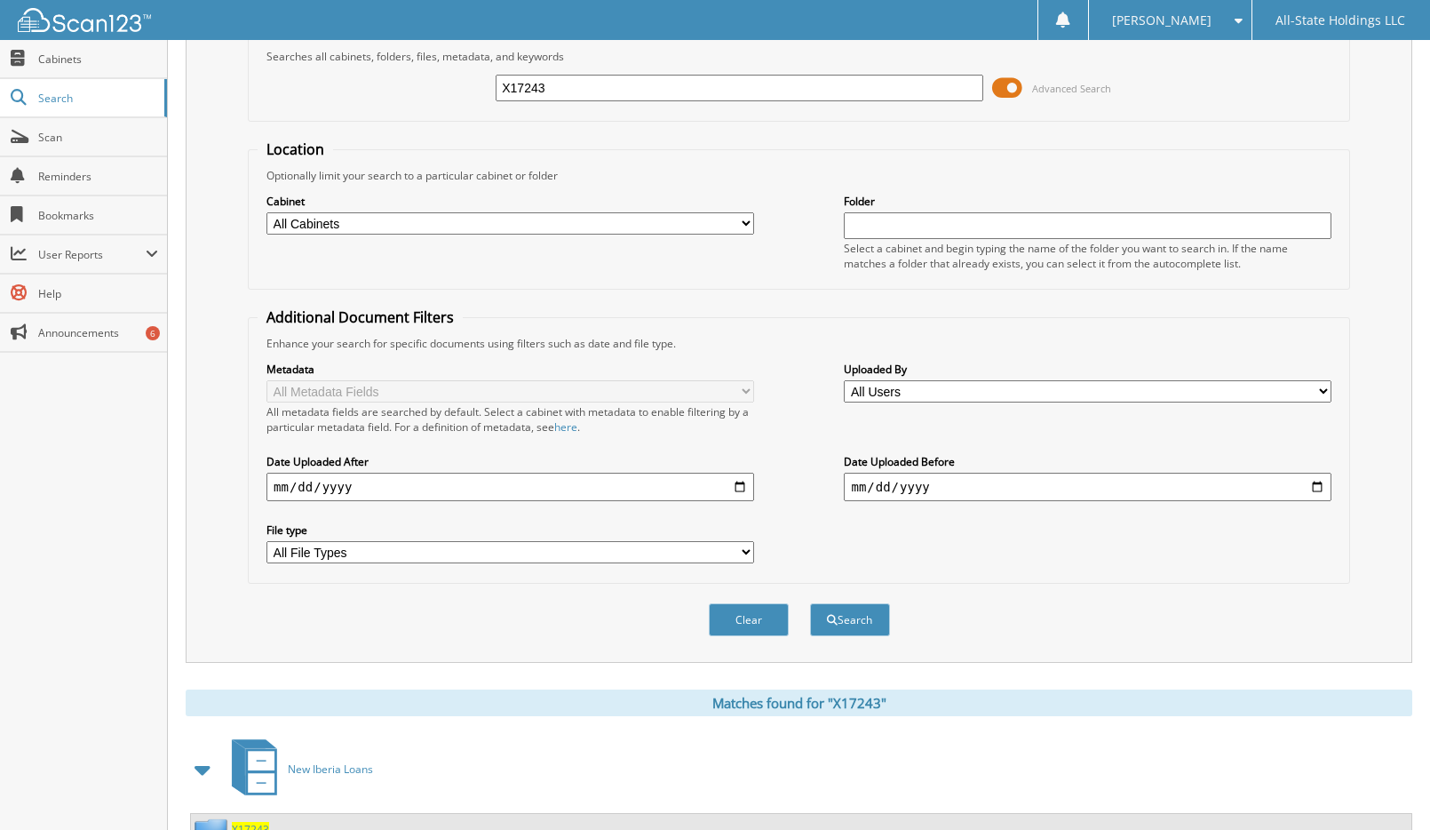
scroll to position [163, 0]
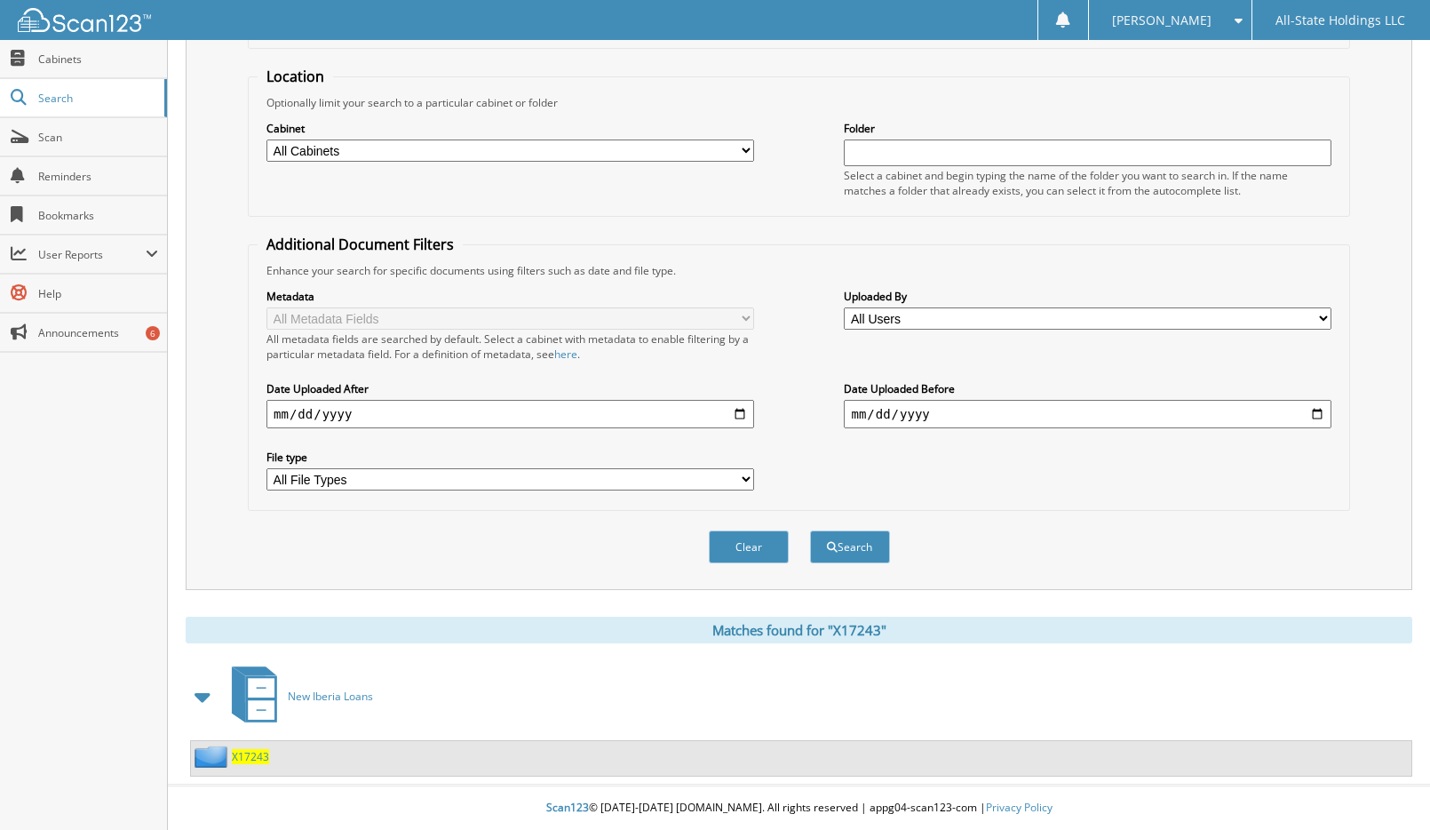
click at [245, 755] on span "X17243" at bounding box center [250, 756] width 37 height 15
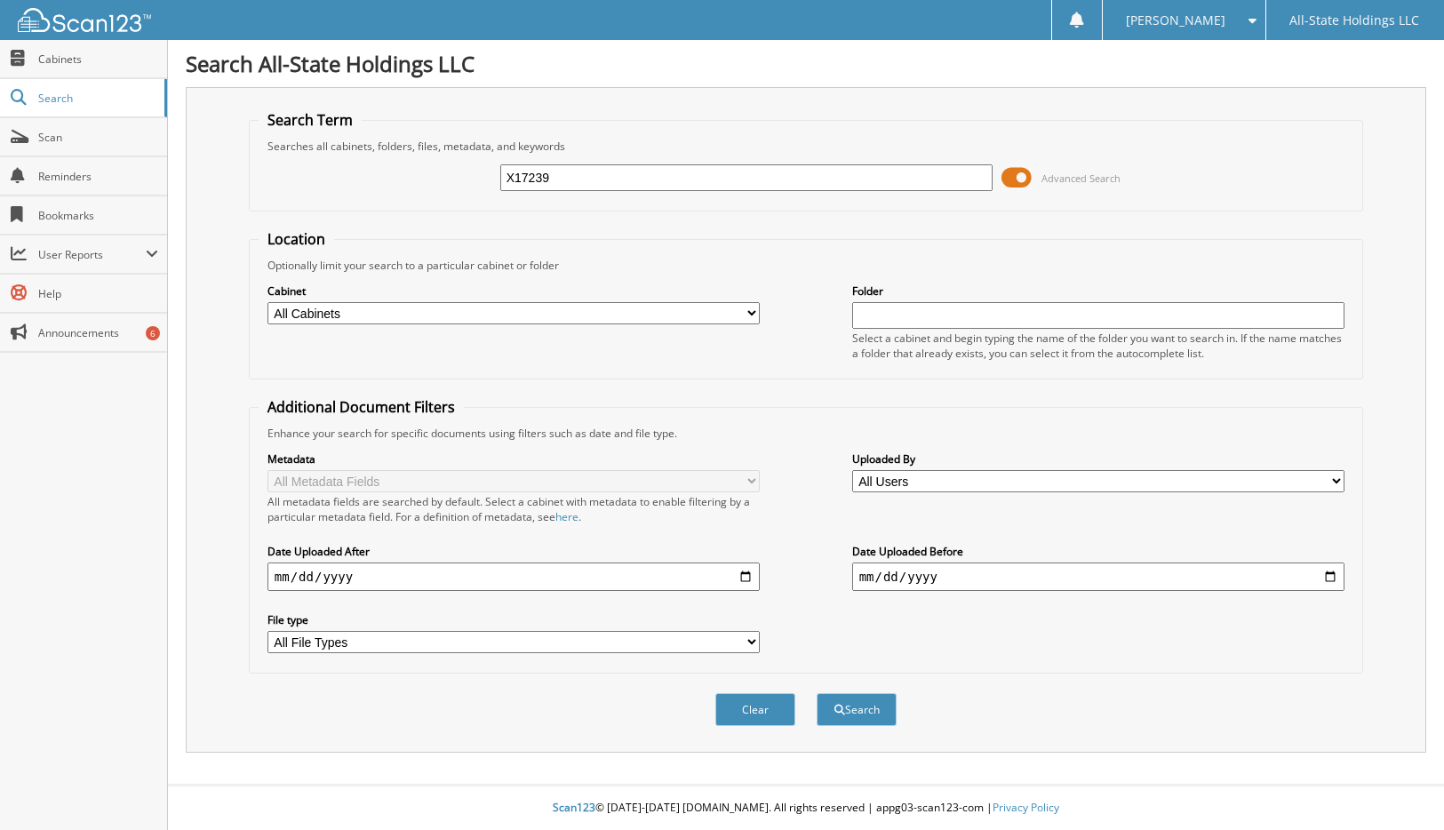
type input "X17239"
click at [816, 693] on button "Search" at bounding box center [856, 709] width 80 height 33
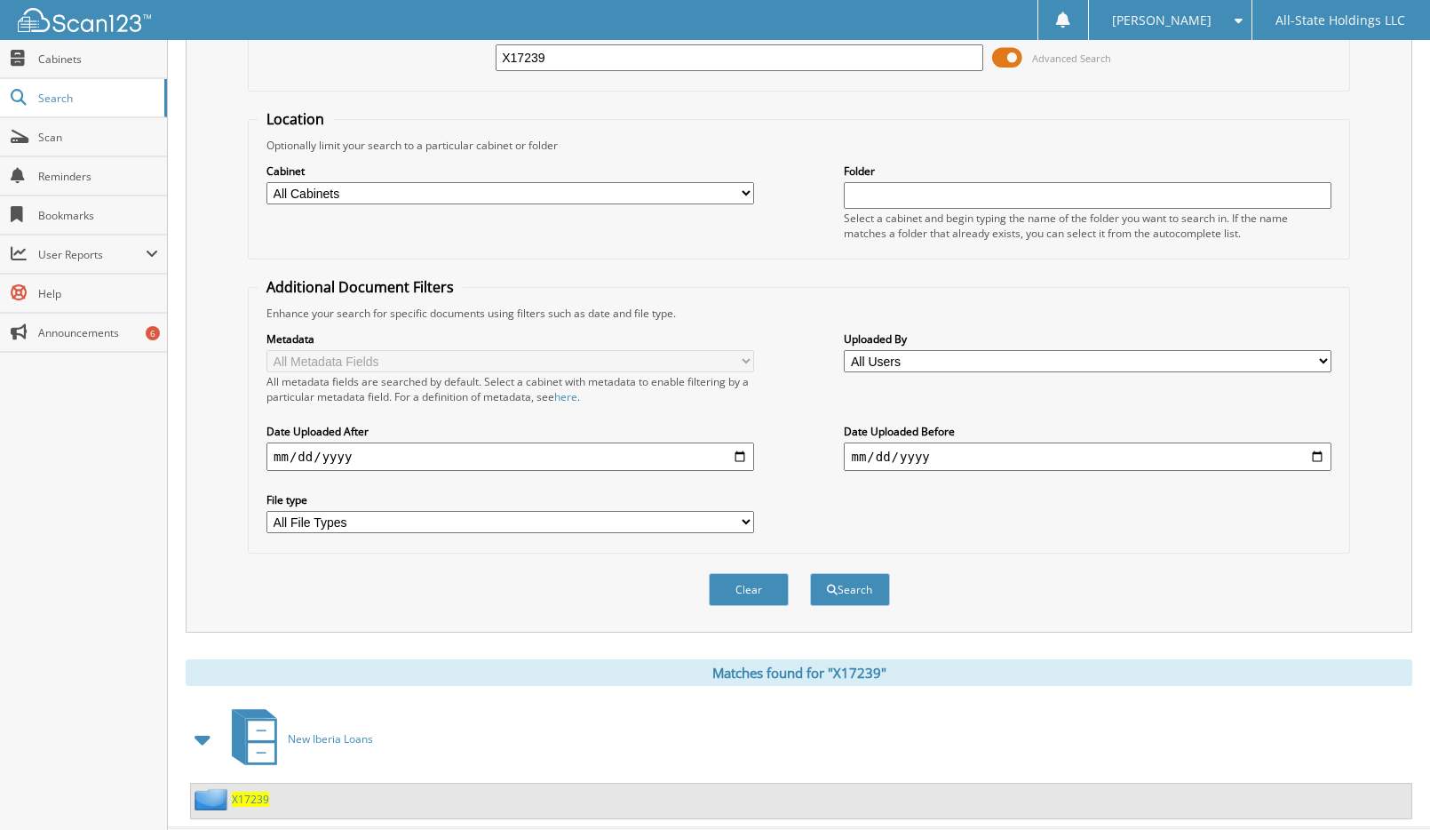
scroll to position [163, 0]
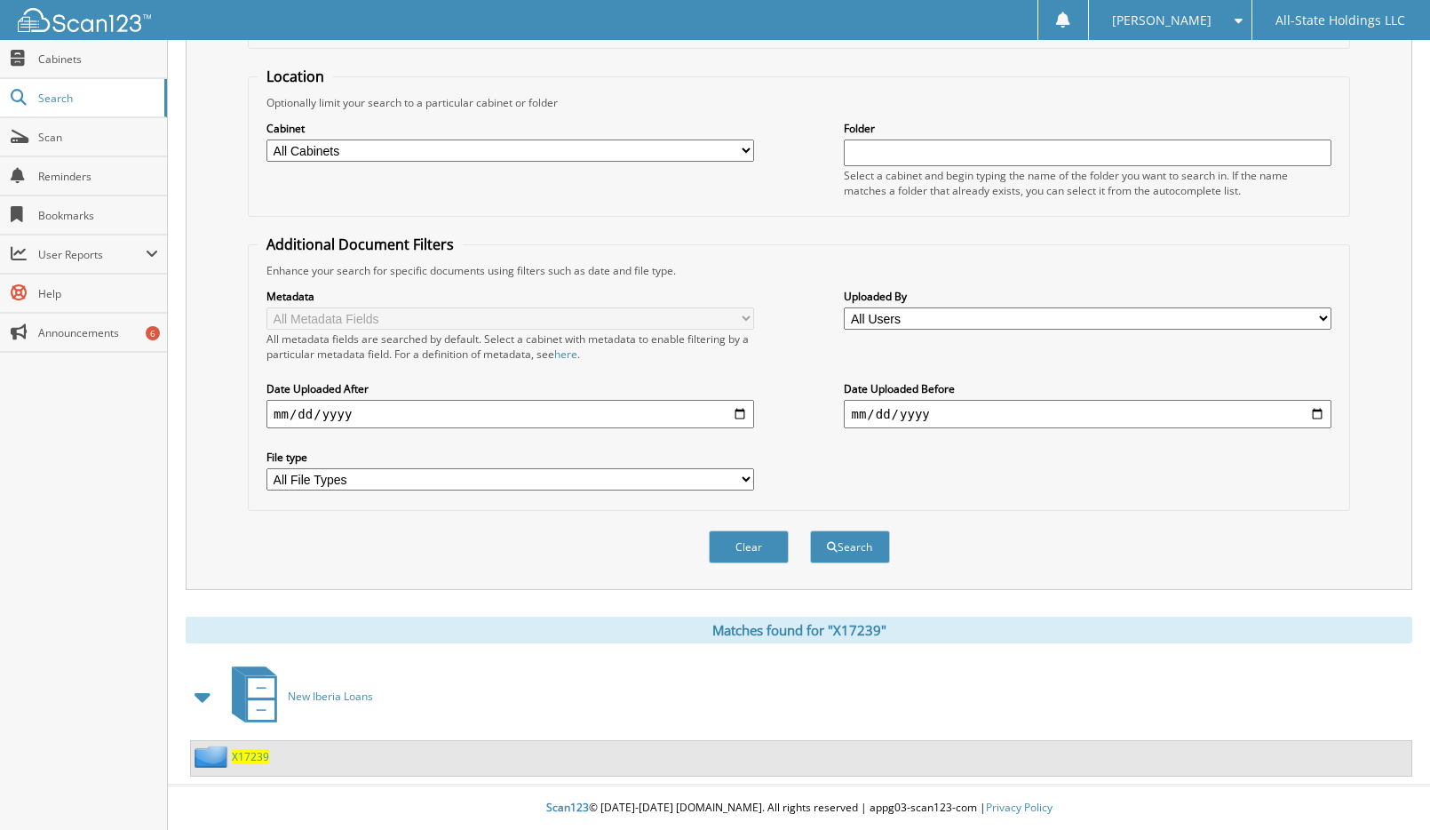
click at [243, 761] on span "X17239" at bounding box center [250, 756] width 37 height 15
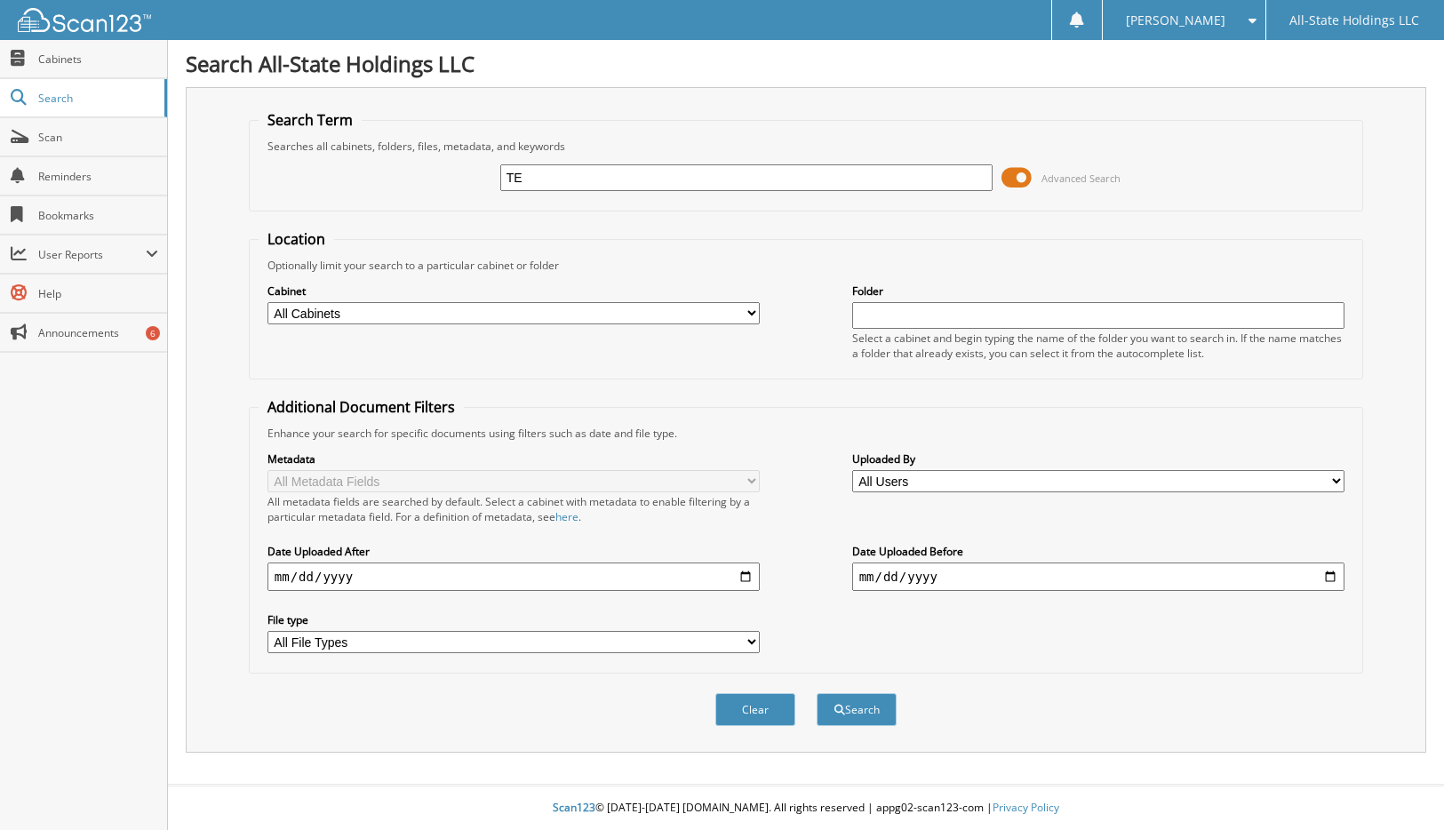
type input "T"
type input "X17245"
click at [816, 693] on button "Search" at bounding box center [856, 709] width 80 height 33
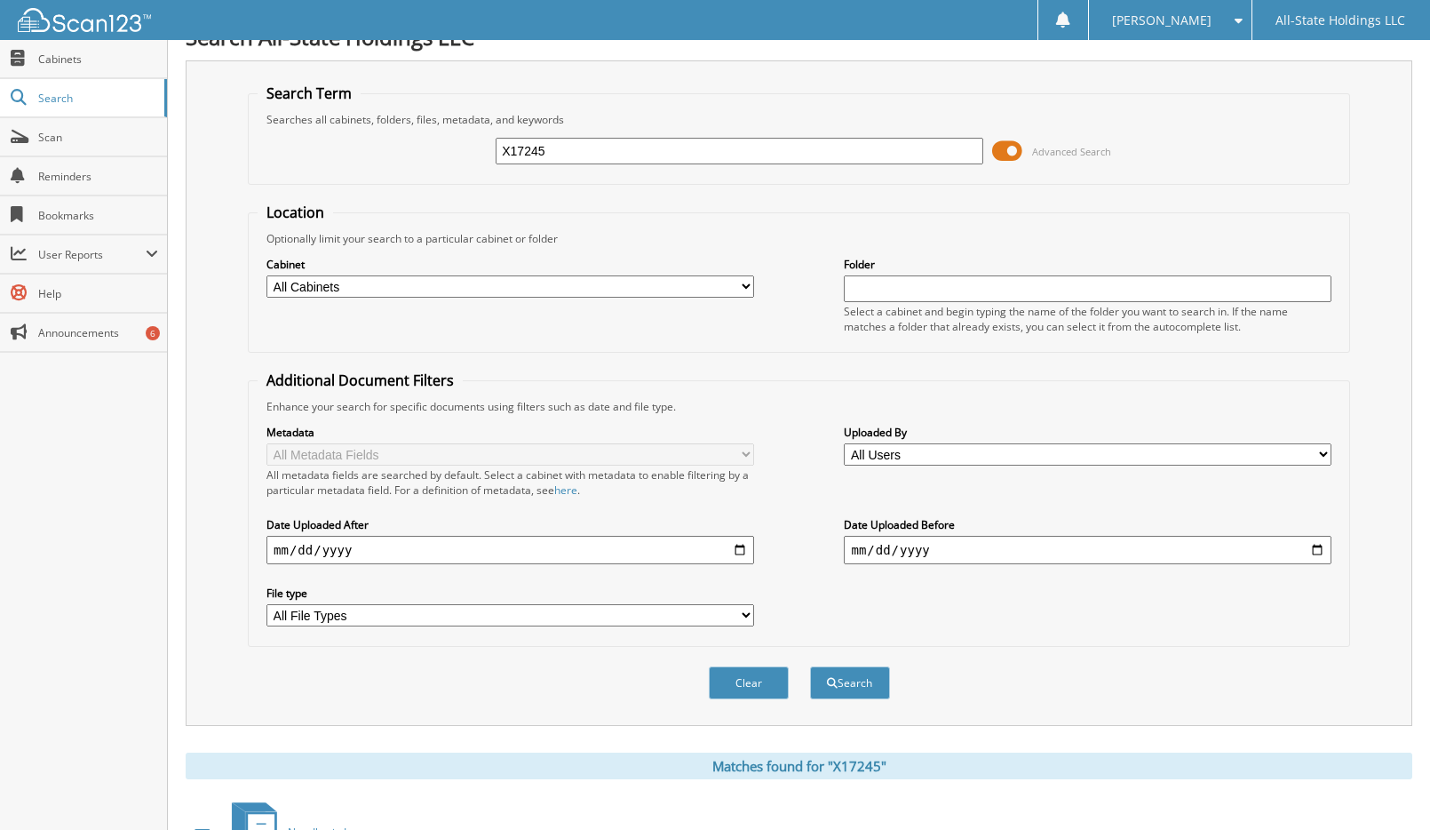
scroll to position [163, 0]
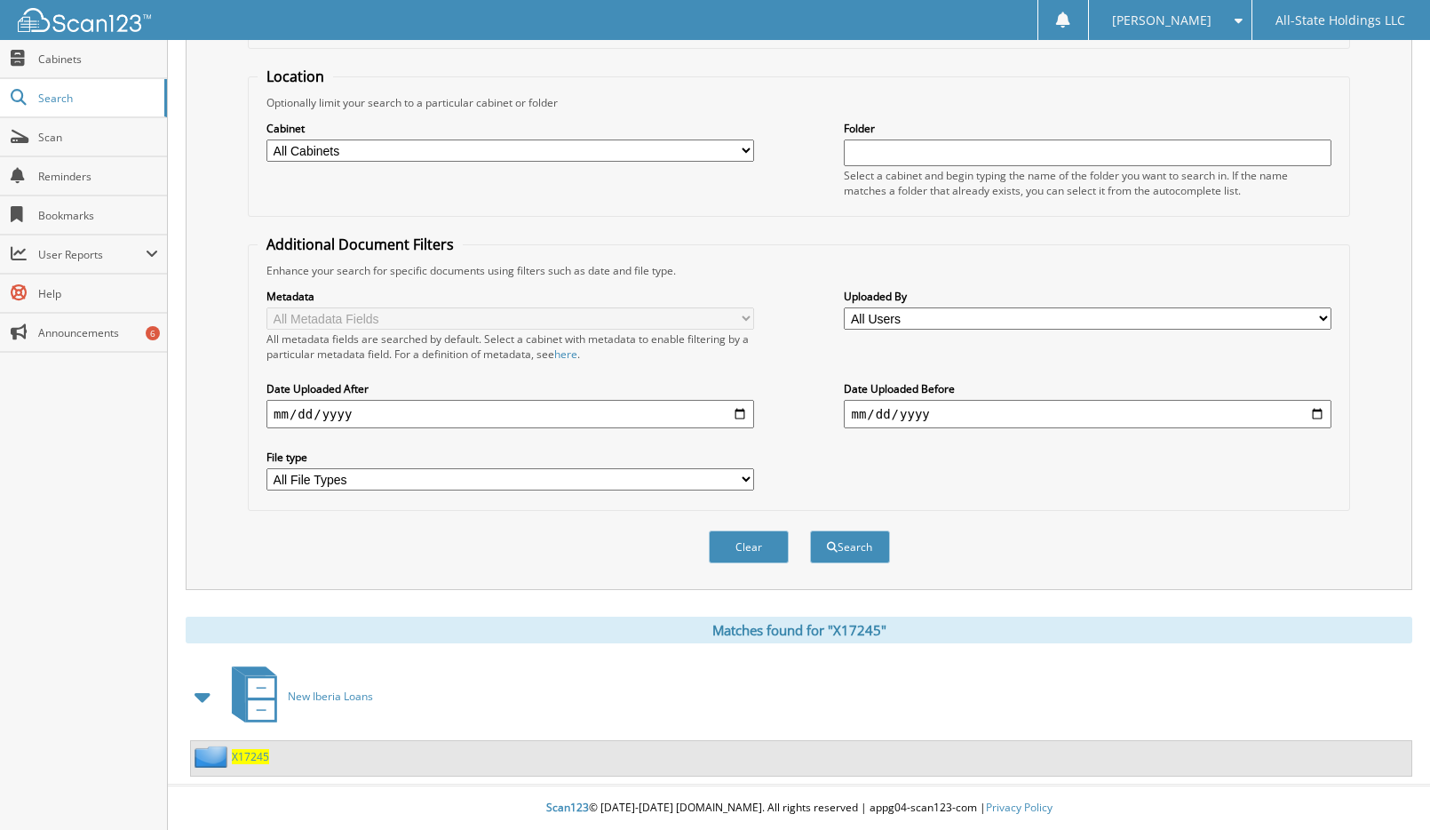
click at [249, 754] on span "X17245" at bounding box center [250, 756] width 37 height 15
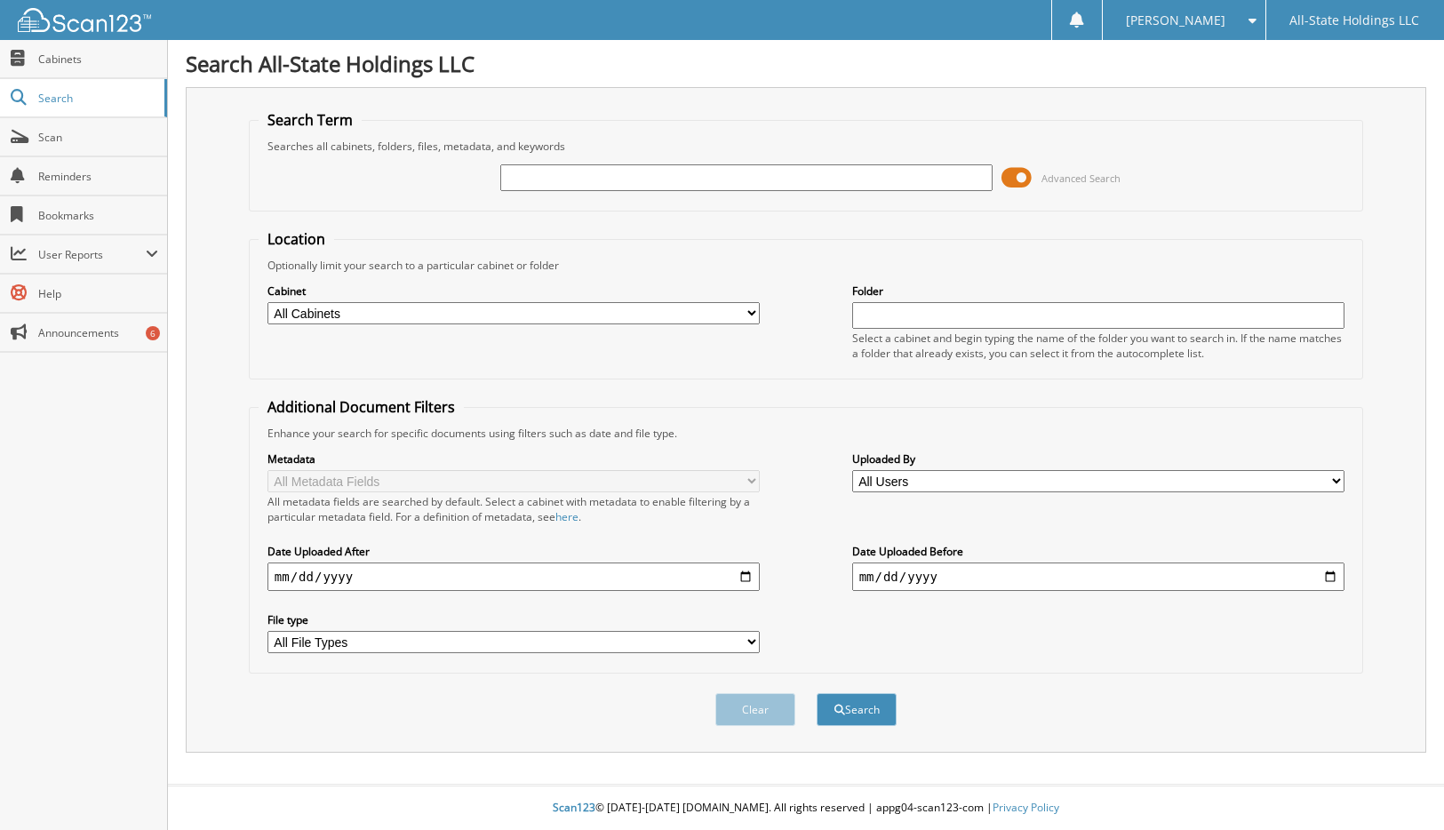
click at [528, 179] on input "text" at bounding box center [746, 177] width 493 height 27
type input "X17254"
click at [816, 693] on button "Search" at bounding box center [856, 709] width 80 height 33
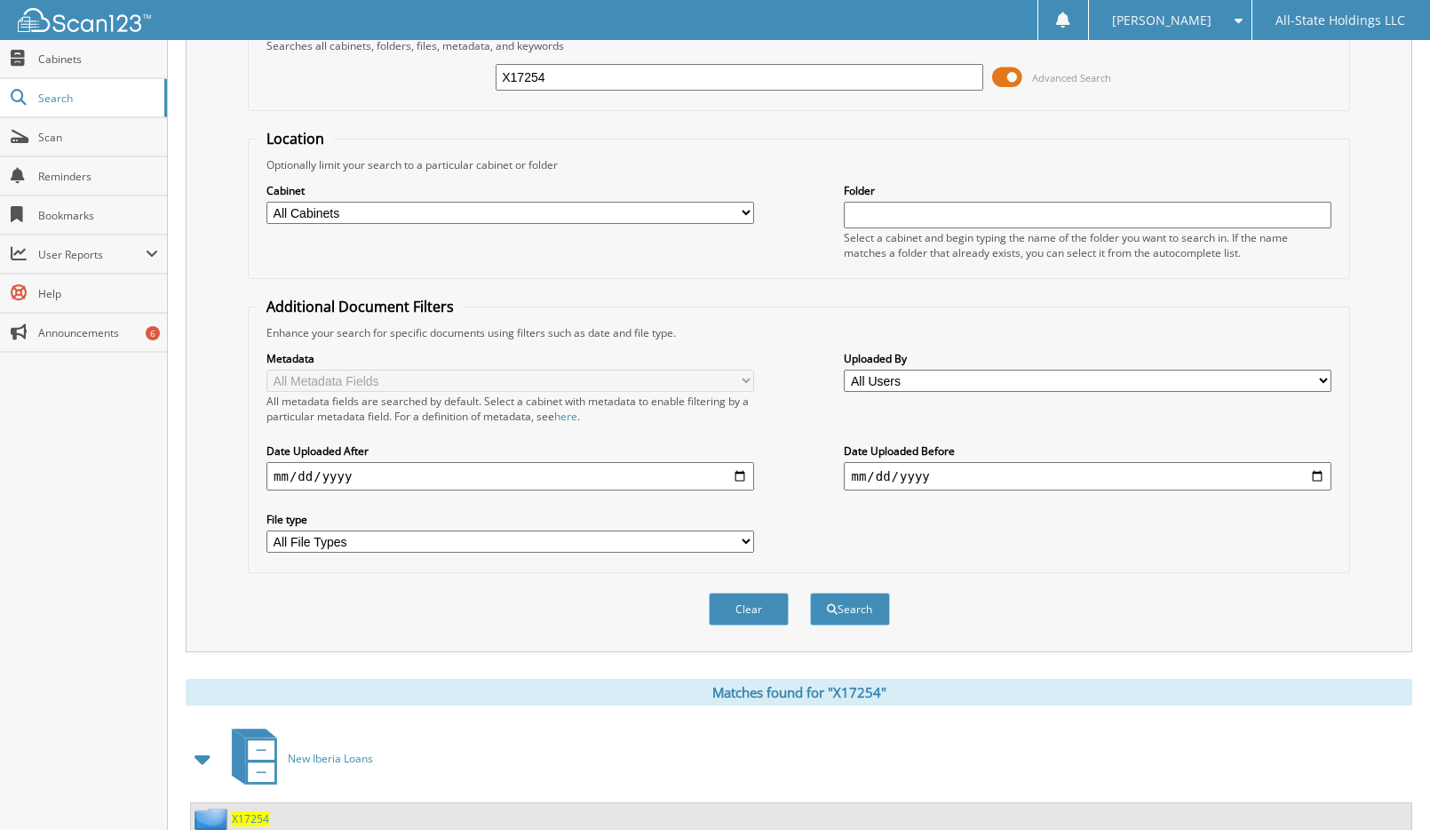
scroll to position [163, 0]
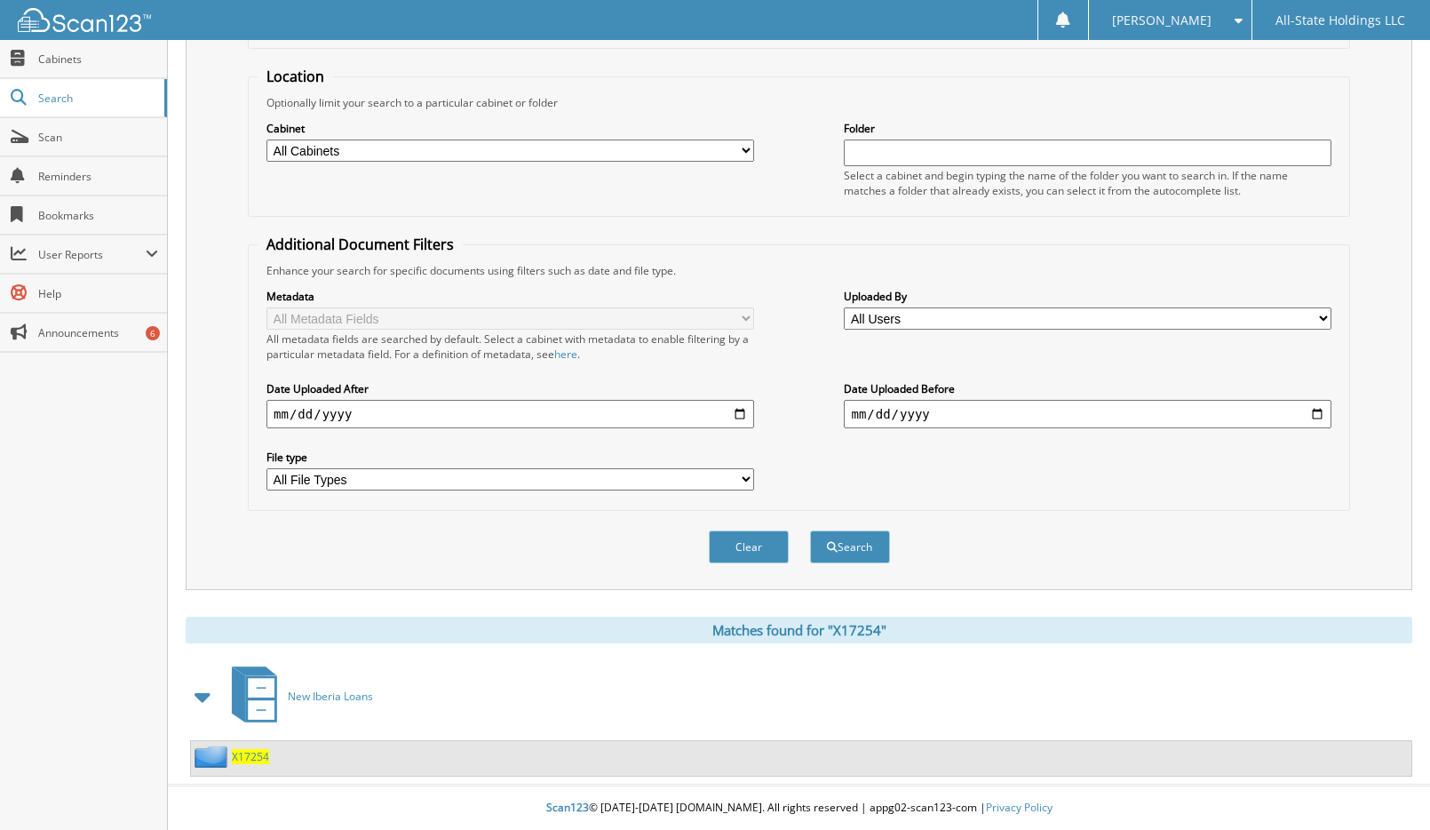
click at [262, 754] on span "X17254" at bounding box center [250, 756] width 37 height 15
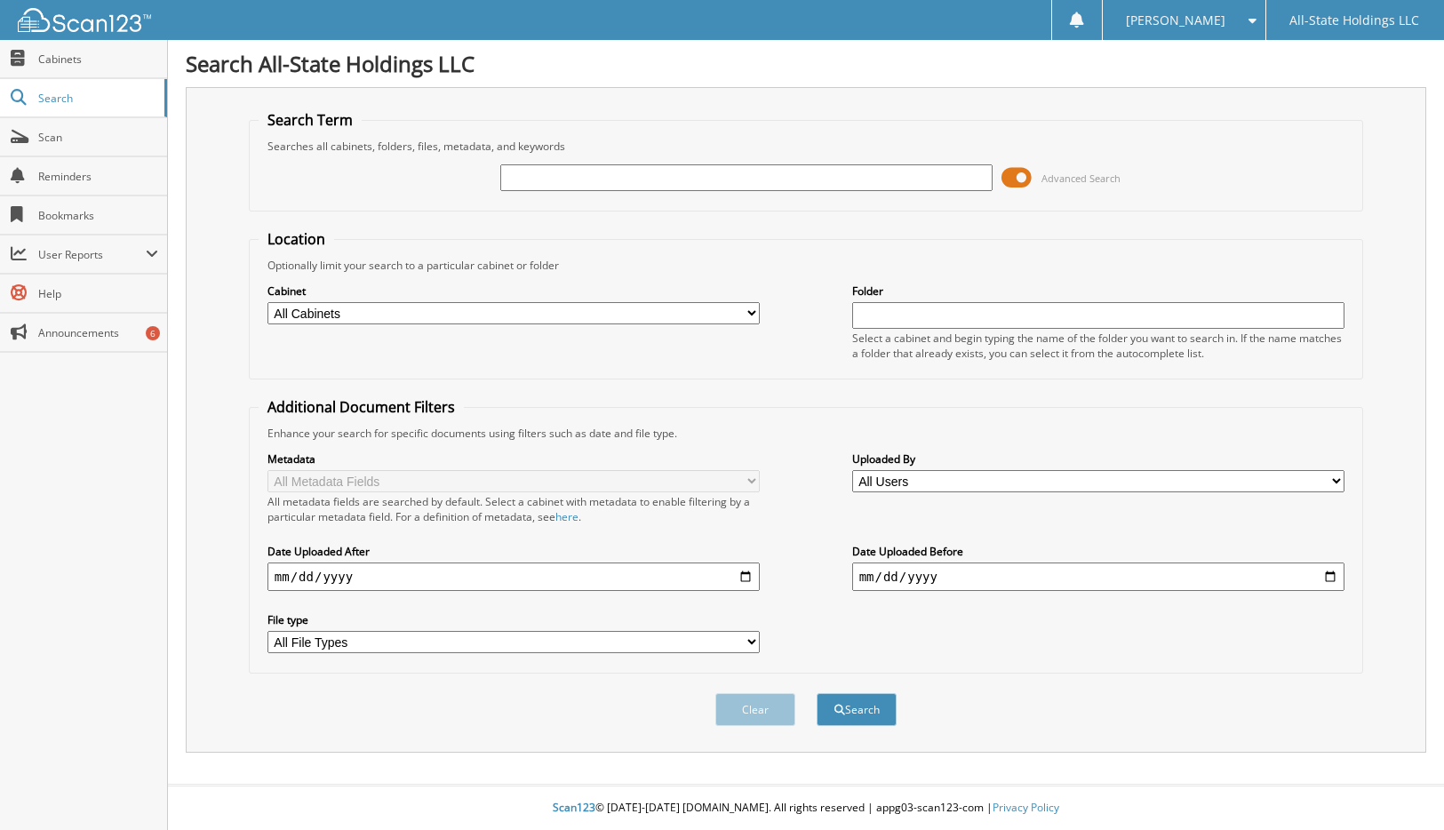
click at [530, 187] on input "text" at bounding box center [746, 177] width 493 height 27
type input "X17256"
click at [816, 693] on button "Search" at bounding box center [856, 709] width 80 height 33
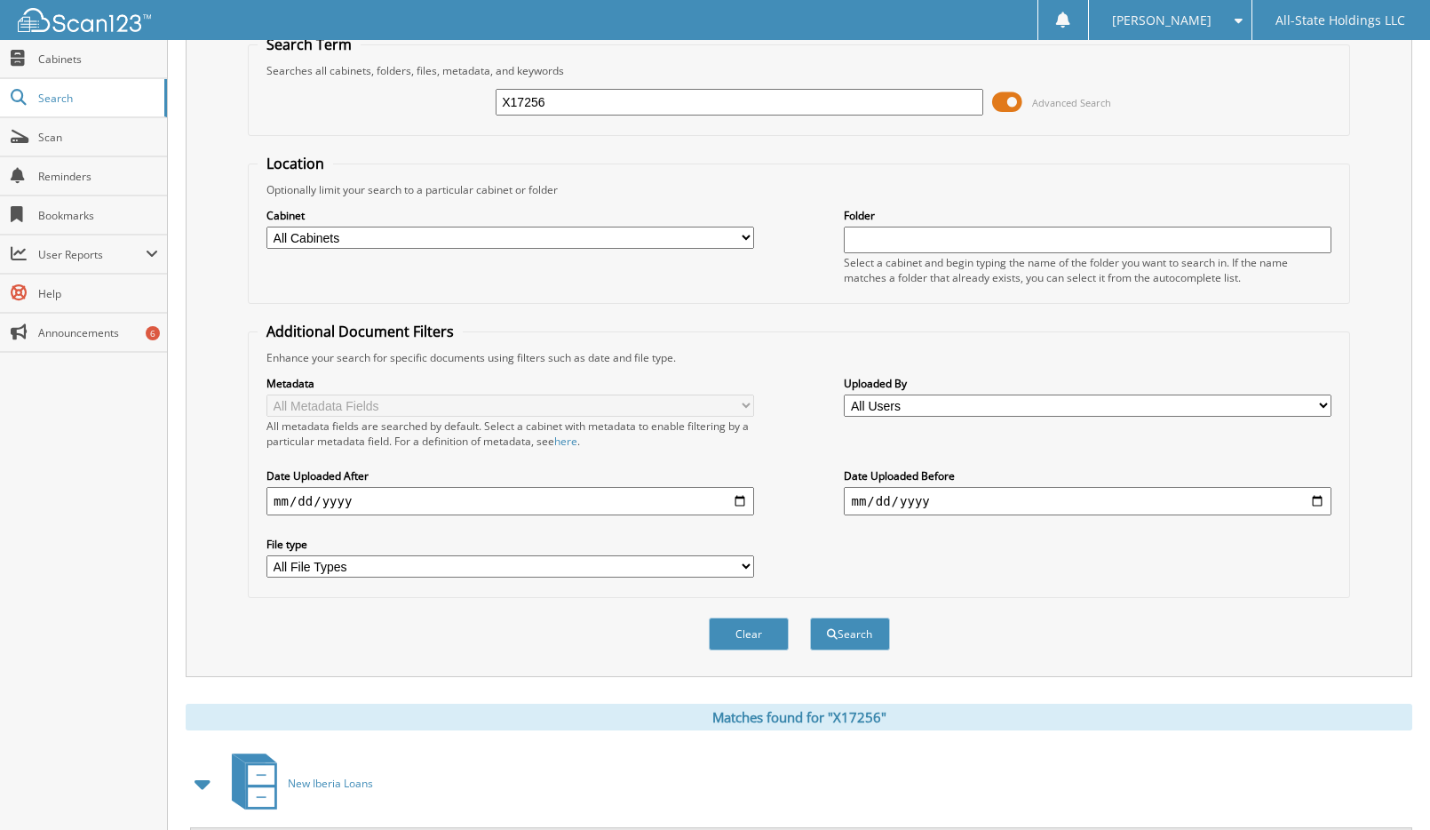
scroll to position [163, 0]
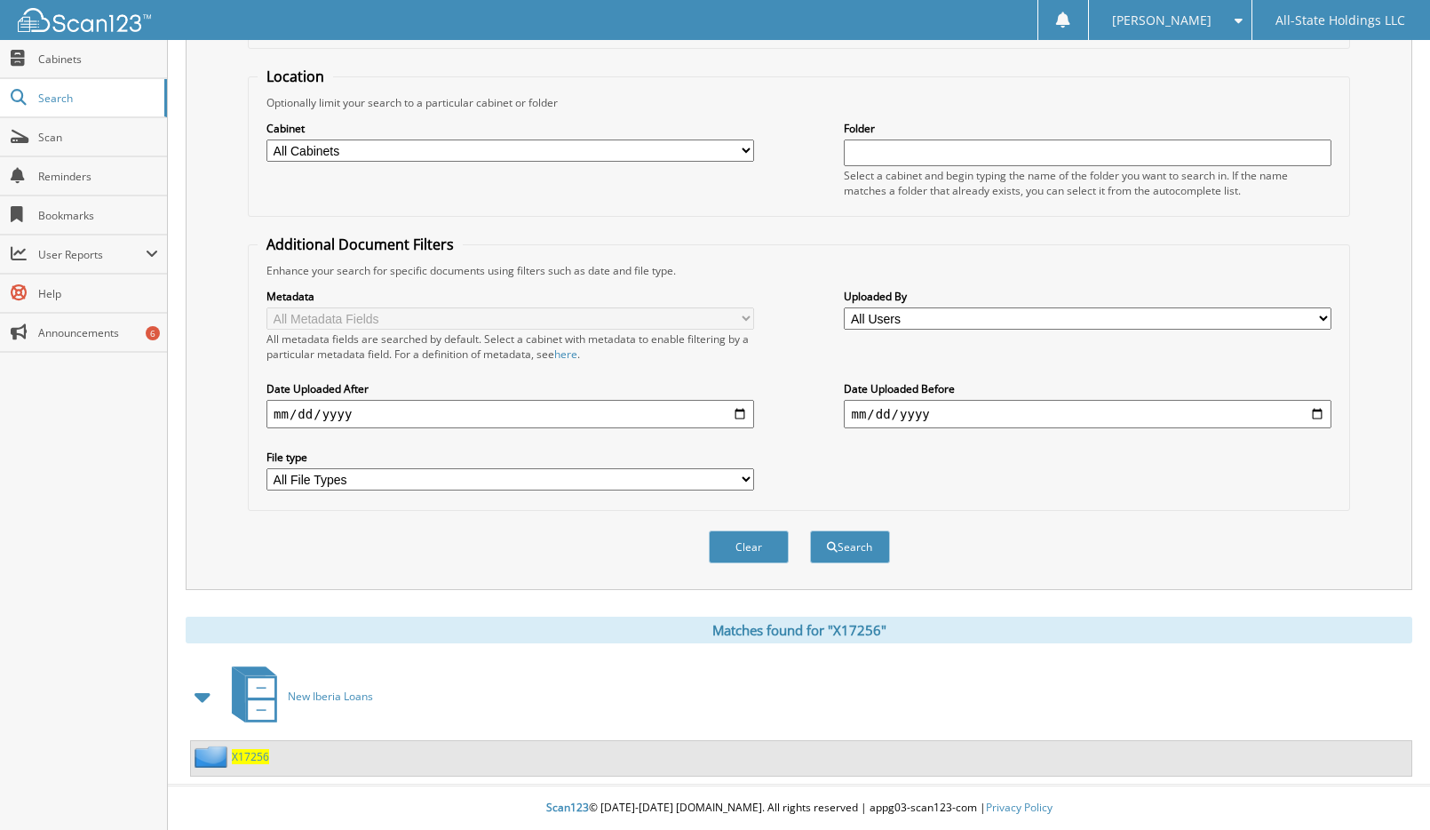
click at [264, 758] on span "X17256" at bounding box center [250, 756] width 37 height 15
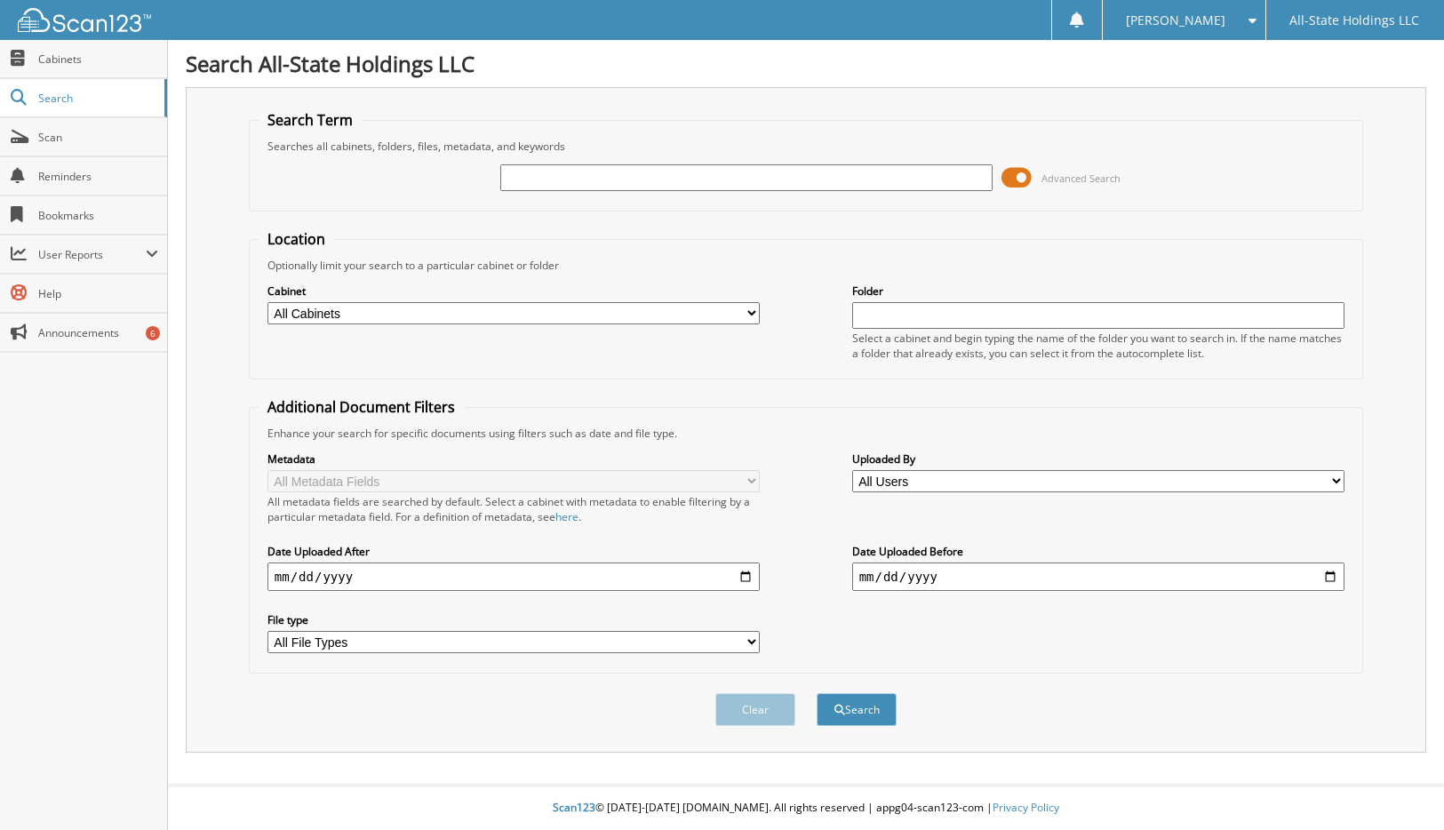
click at [535, 181] on input "text" at bounding box center [746, 177] width 493 height 27
type input "BRIASHA DAVIS"
click at [816, 693] on button "Search" at bounding box center [856, 709] width 80 height 33
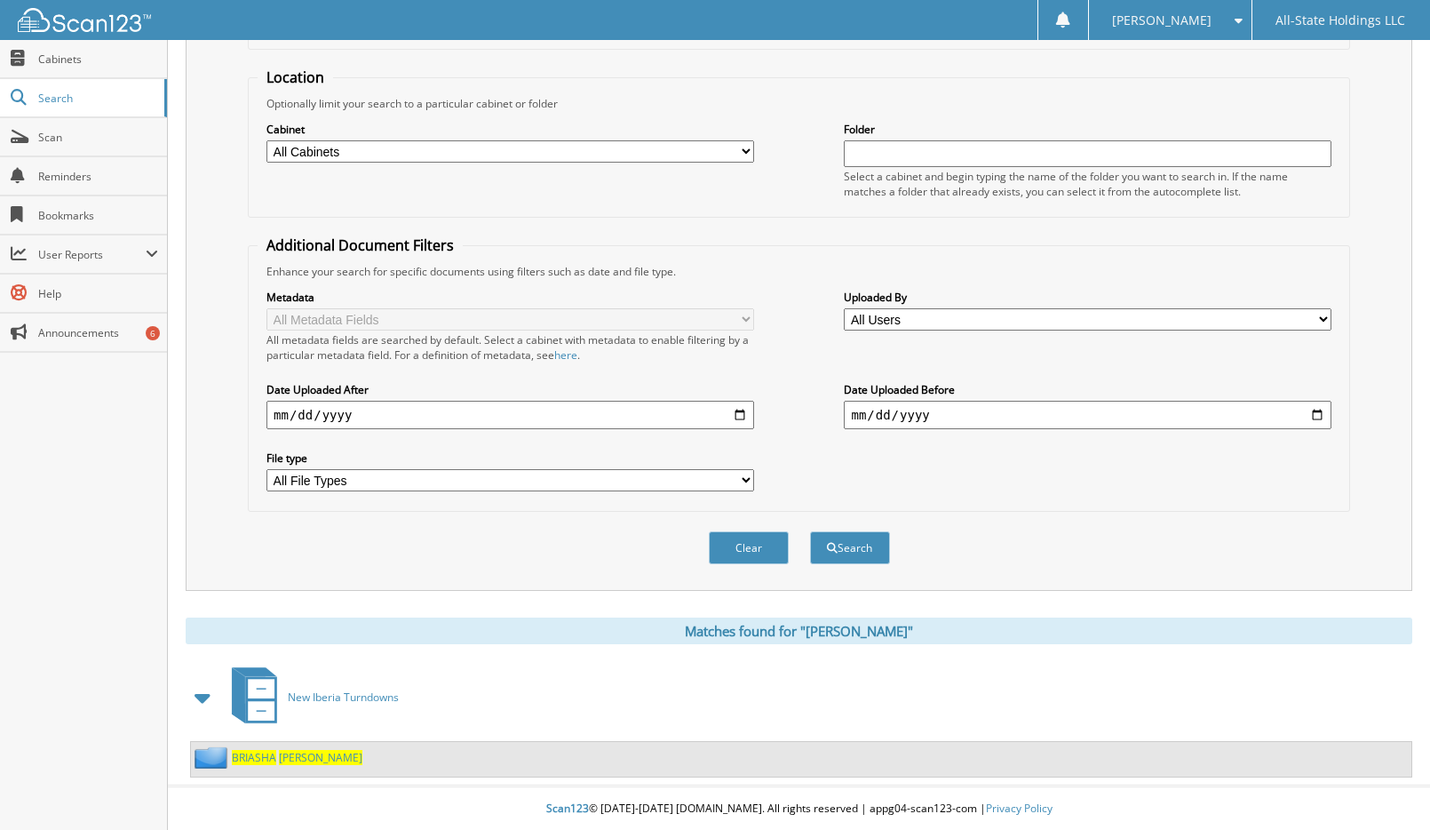
scroll to position [163, 0]
click at [271, 755] on span "BRIASHA" at bounding box center [254, 756] width 44 height 15
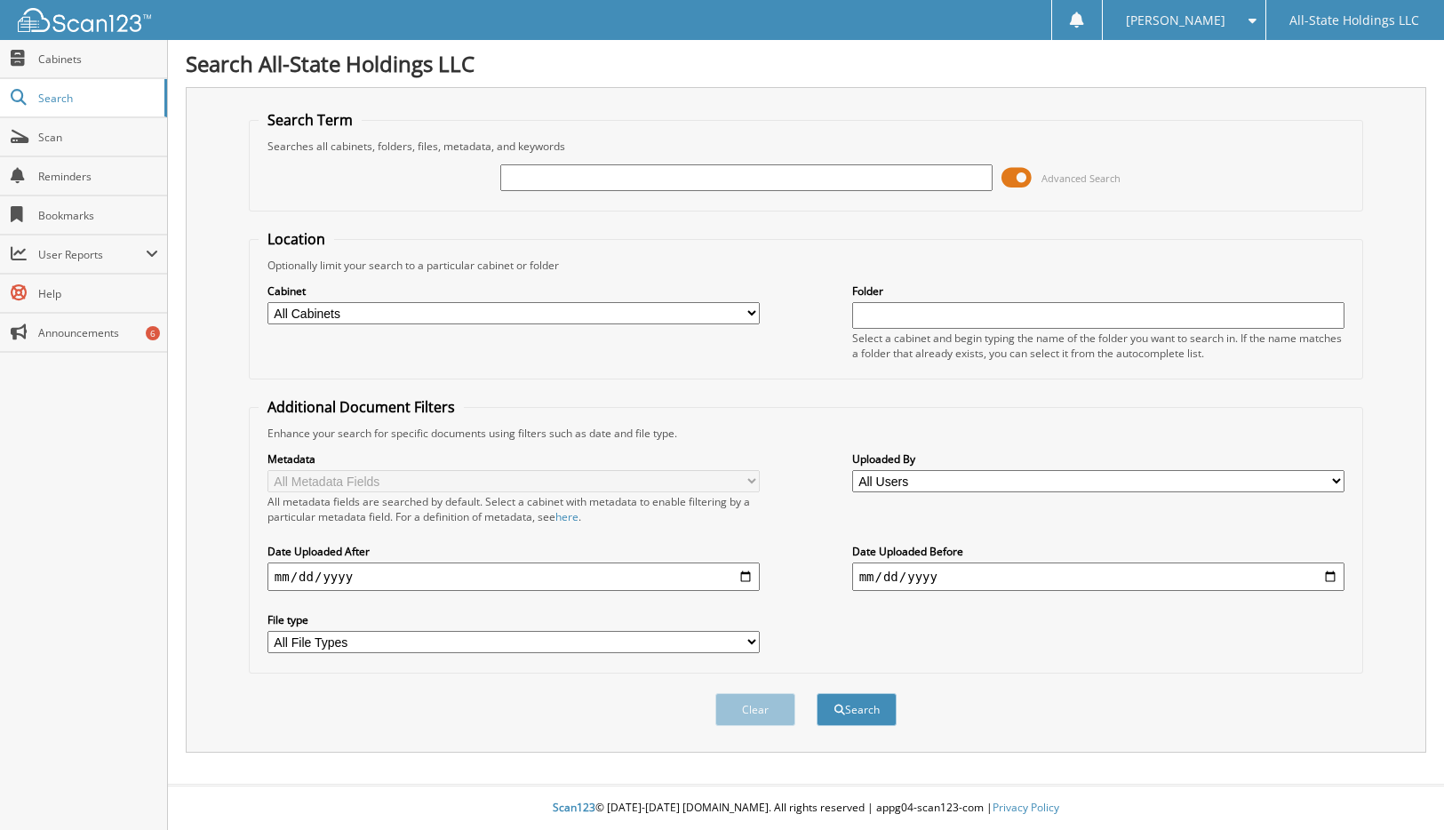
click at [681, 170] on input "text" at bounding box center [746, 177] width 493 height 27
click at [660, 171] on input "text" at bounding box center [746, 177] width 493 height 27
type input "D17259"
click at [816, 693] on button "Search" at bounding box center [856, 709] width 80 height 33
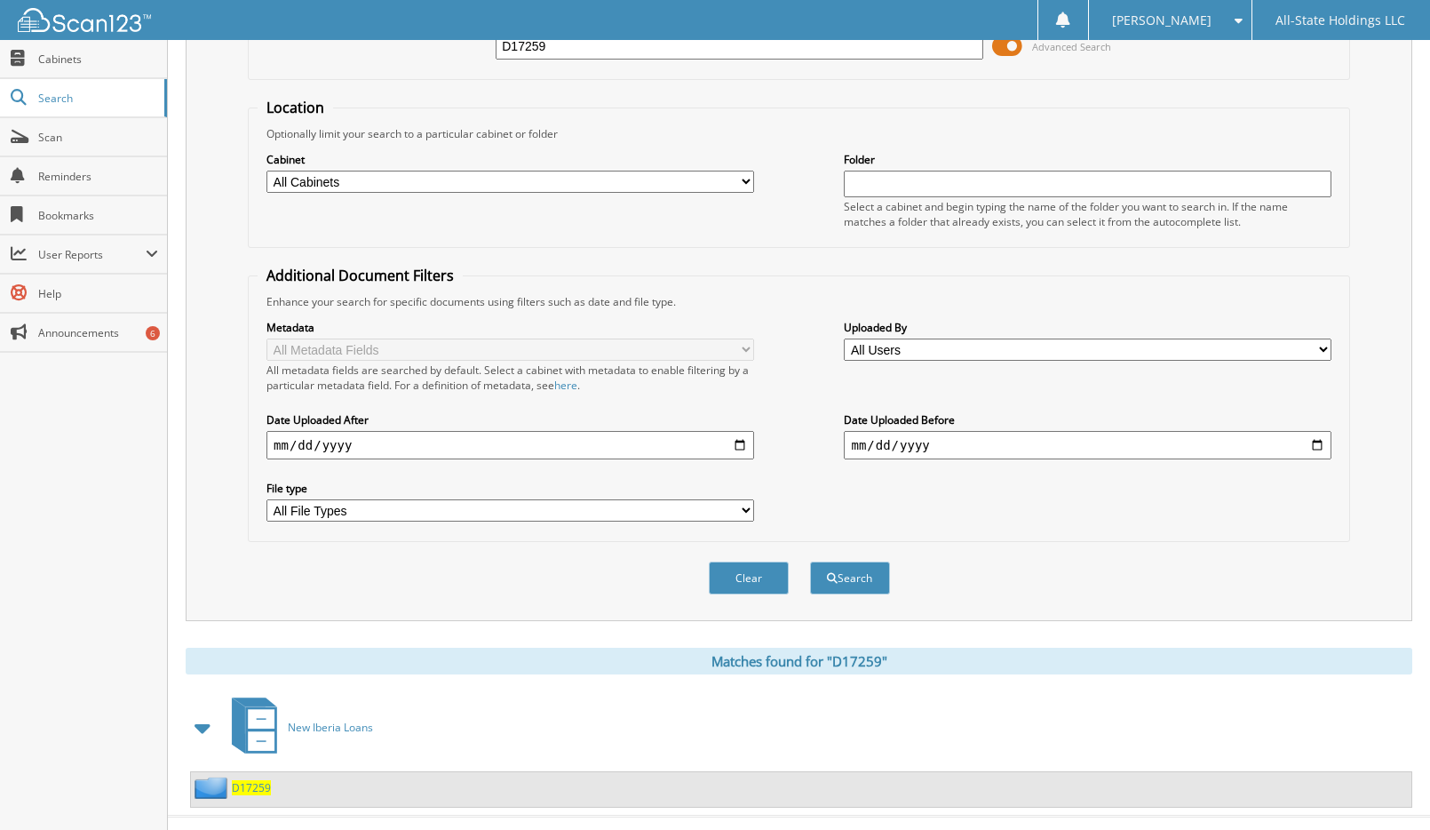
scroll to position [163, 0]
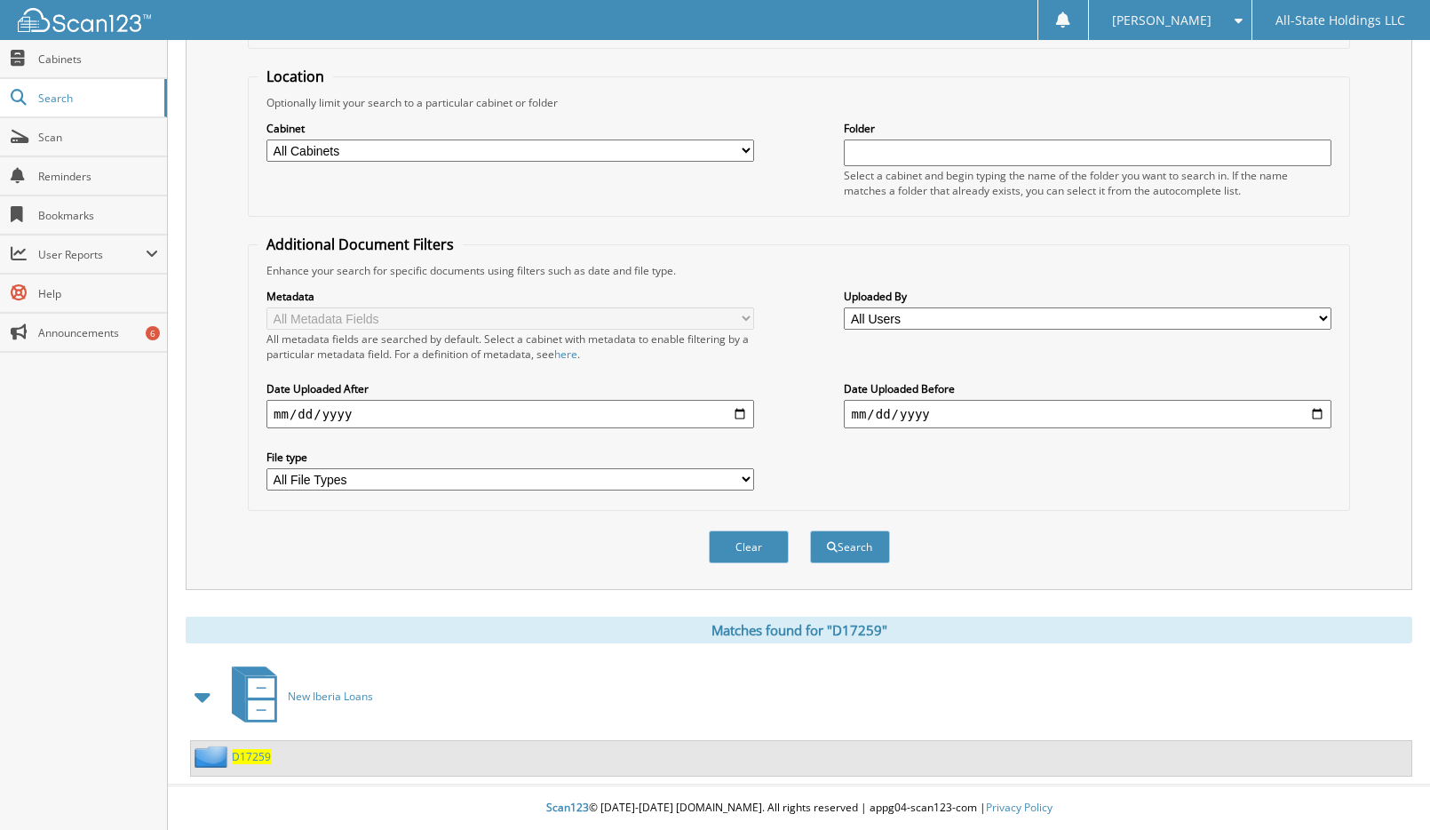
click at [256, 755] on span "D17259" at bounding box center [251, 756] width 39 height 15
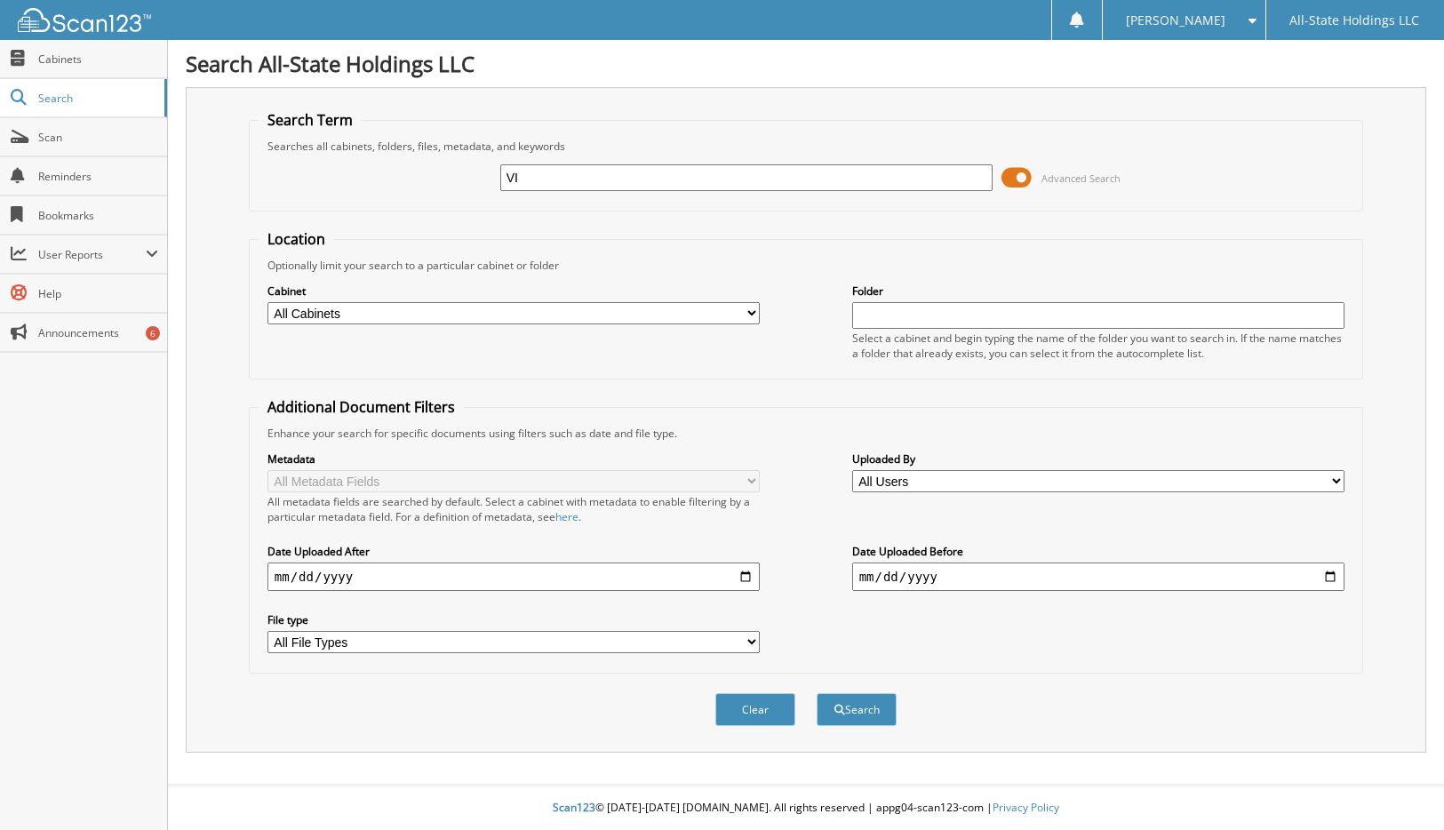
type input "V"
type input "D16278"
click at [816, 693] on button "Search" at bounding box center [856, 709] width 80 height 33
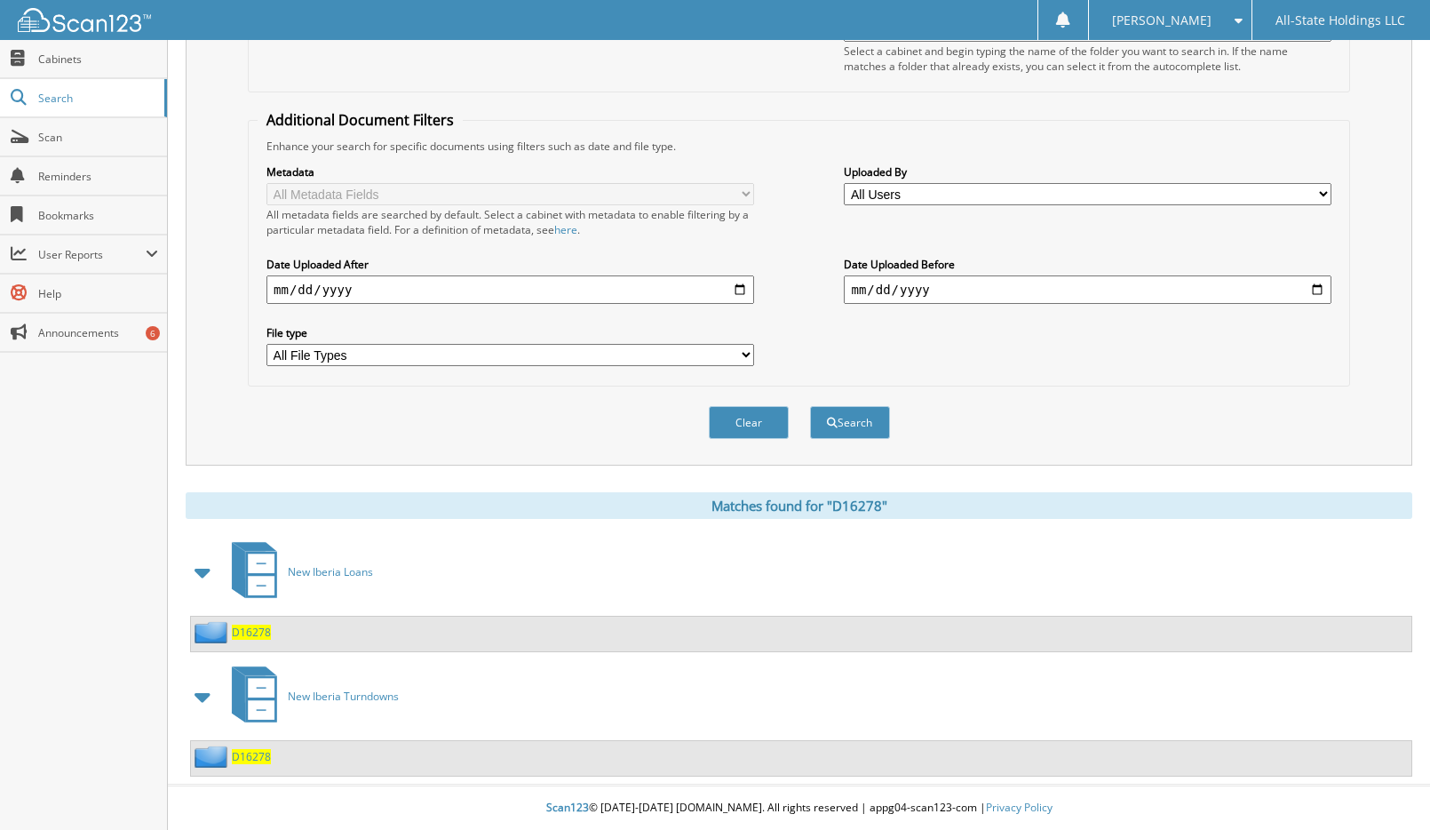
click at [256, 754] on span "D16278" at bounding box center [251, 756] width 39 height 15
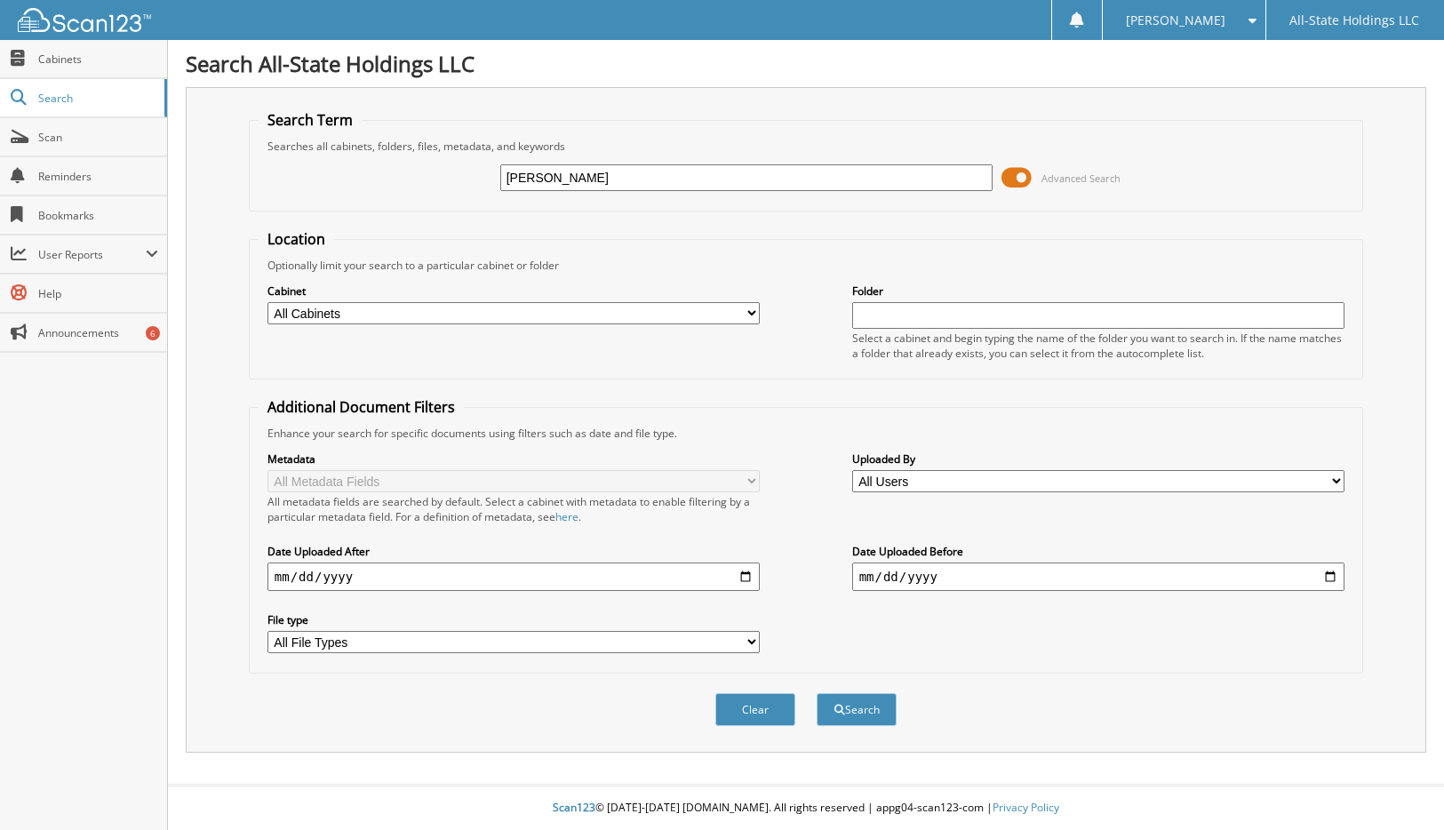
type input "[PERSON_NAME]"
click at [816, 693] on button "Search" at bounding box center [856, 709] width 80 height 33
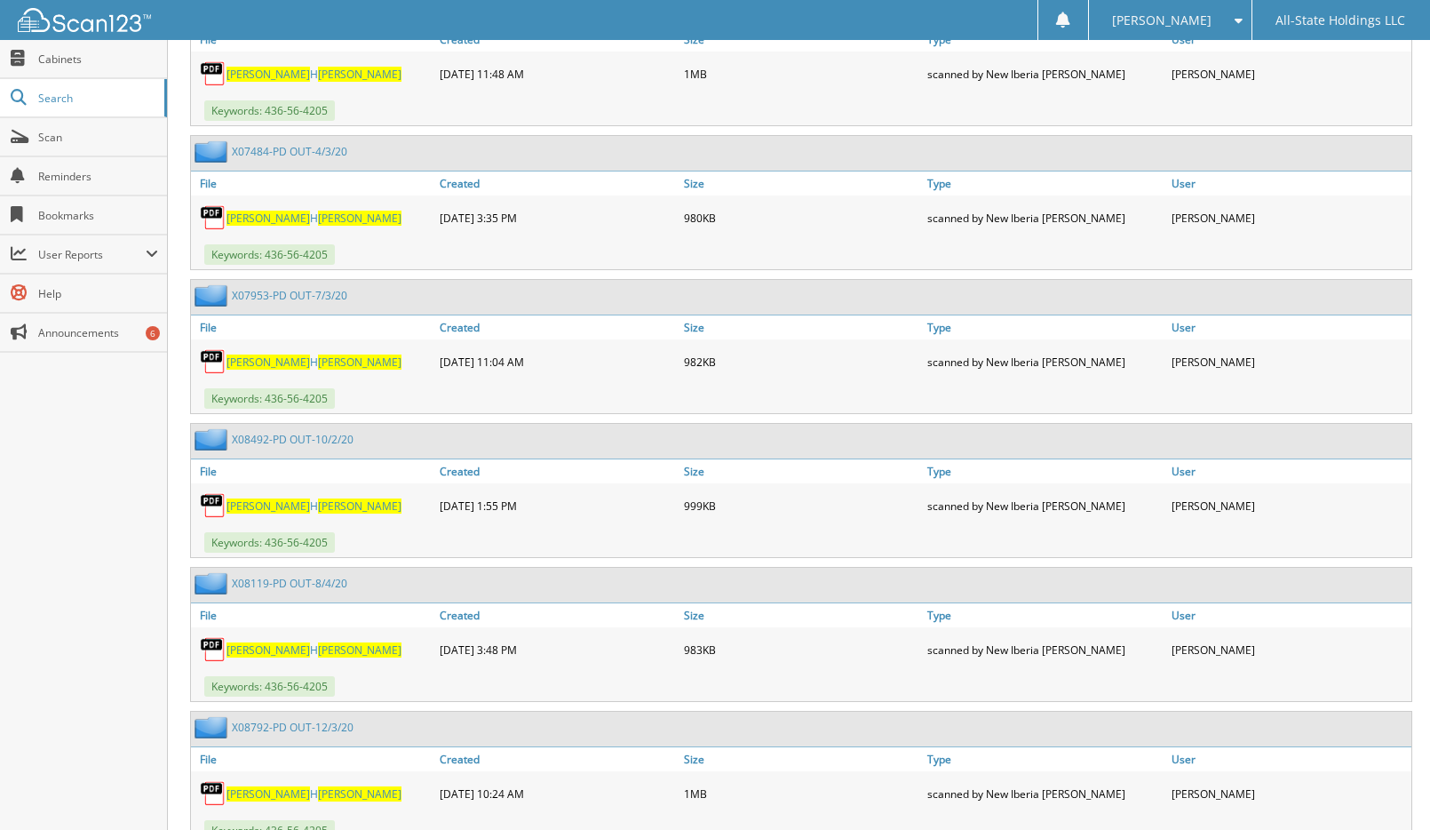
scroll to position [2784, 0]
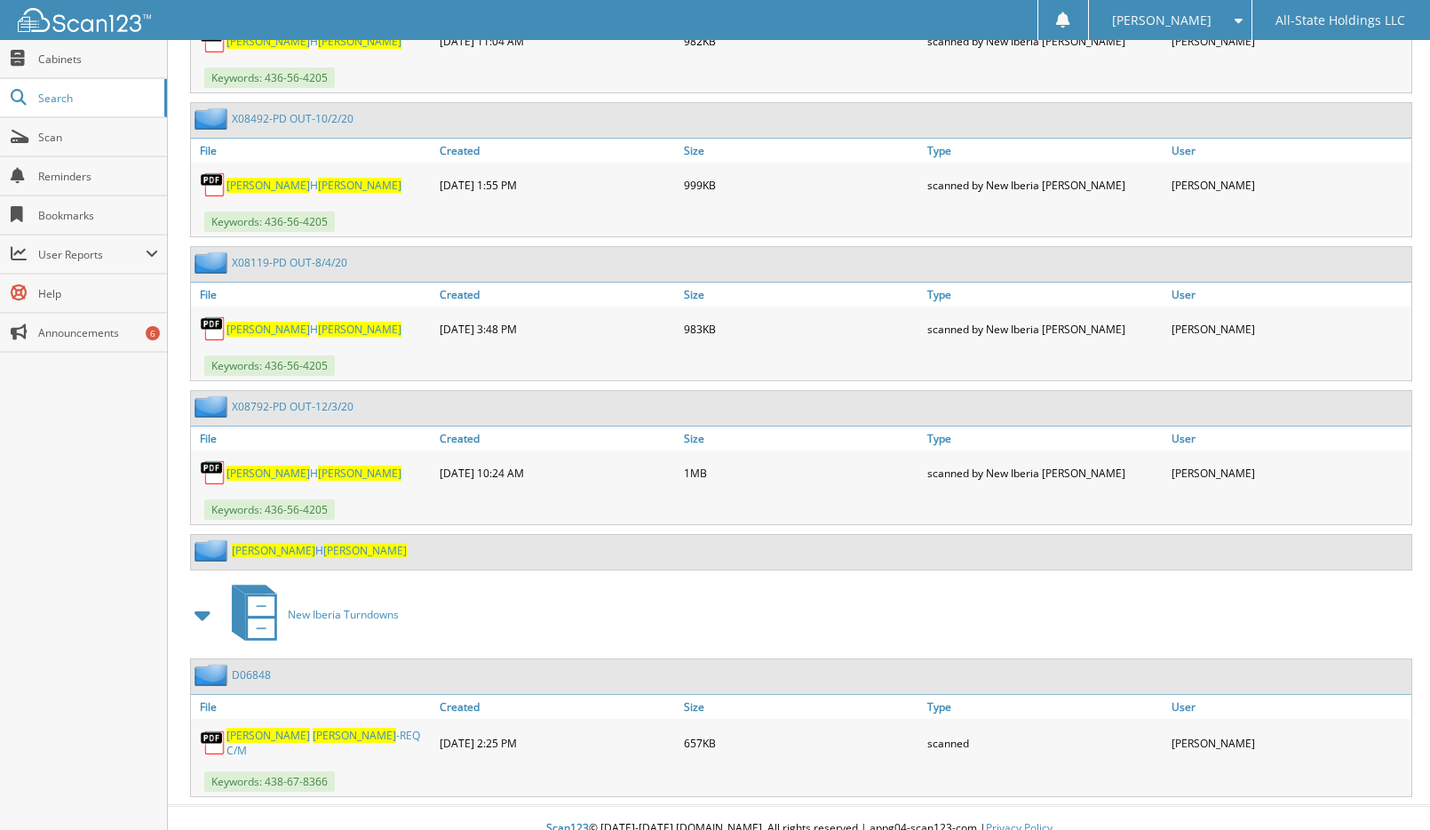
click at [313, 728] on span "[PERSON_NAME]" at bounding box center [355, 735] width 84 height 15
click at [64, 101] on span "Search" at bounding box center [96, 98] width 117 height 15
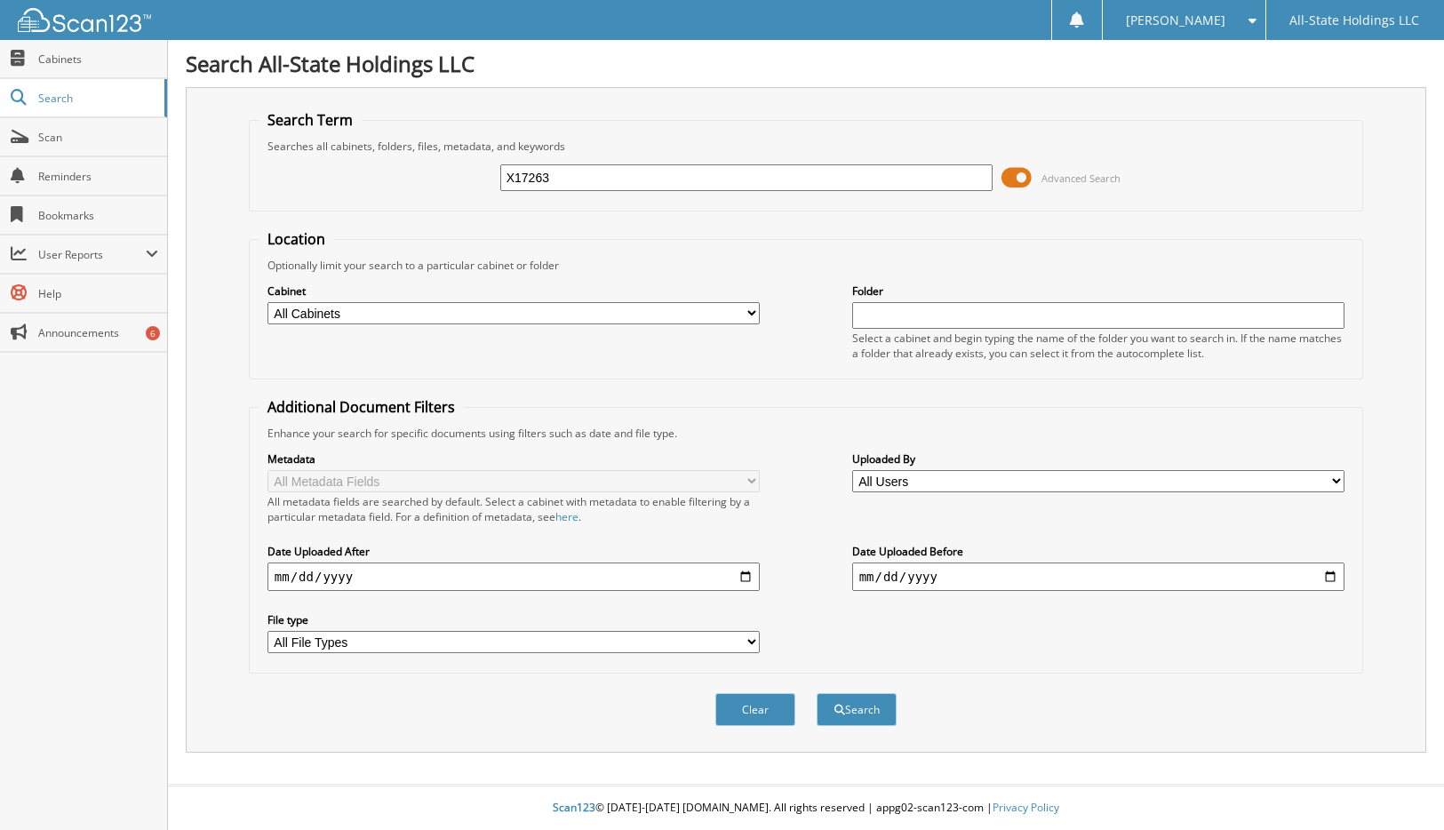
type input "X17263"
click at [816, 693] on button "Search" at bounding box center [856, 709] width 80 height 33
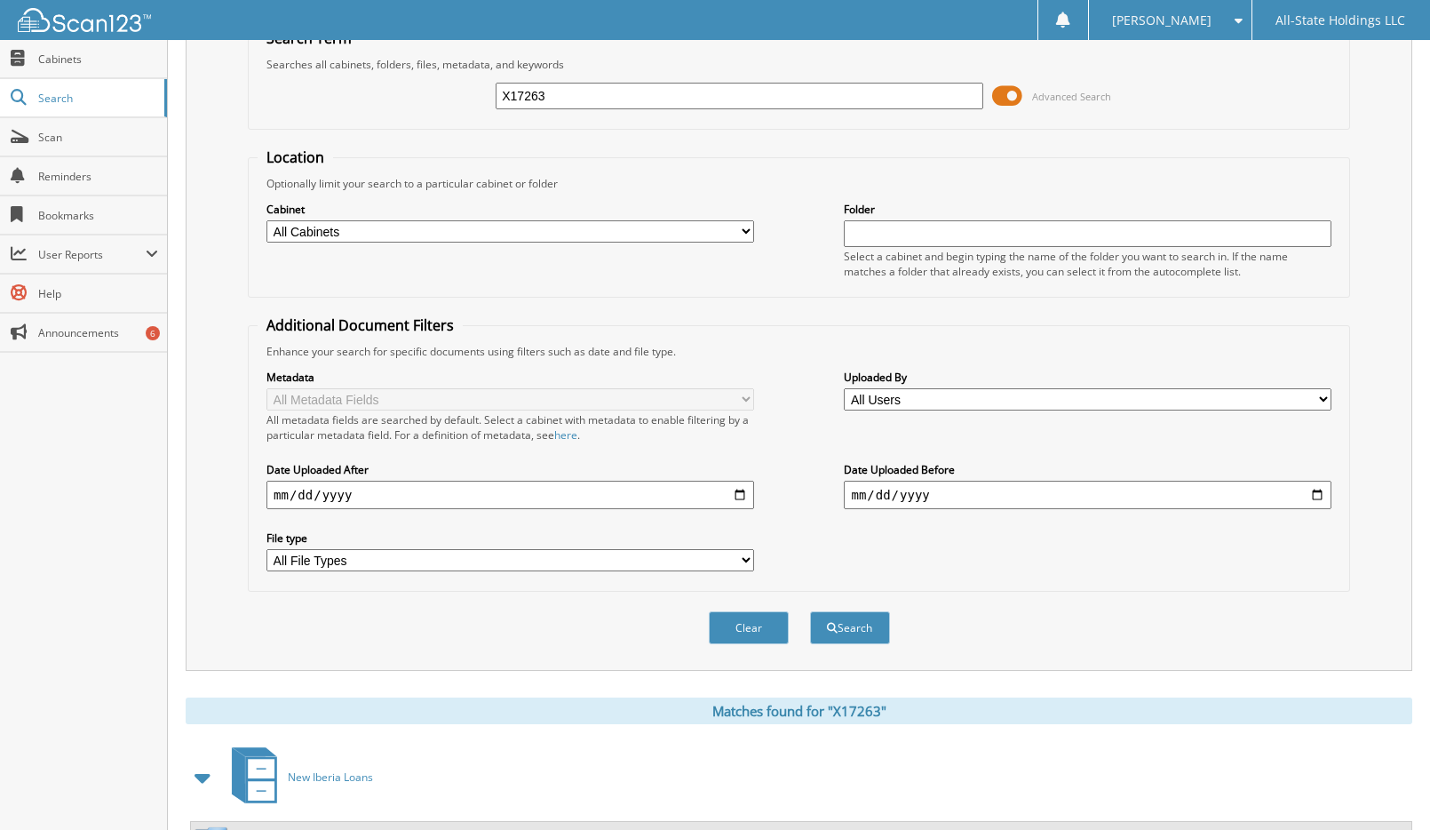
scroll to position [163, 0]
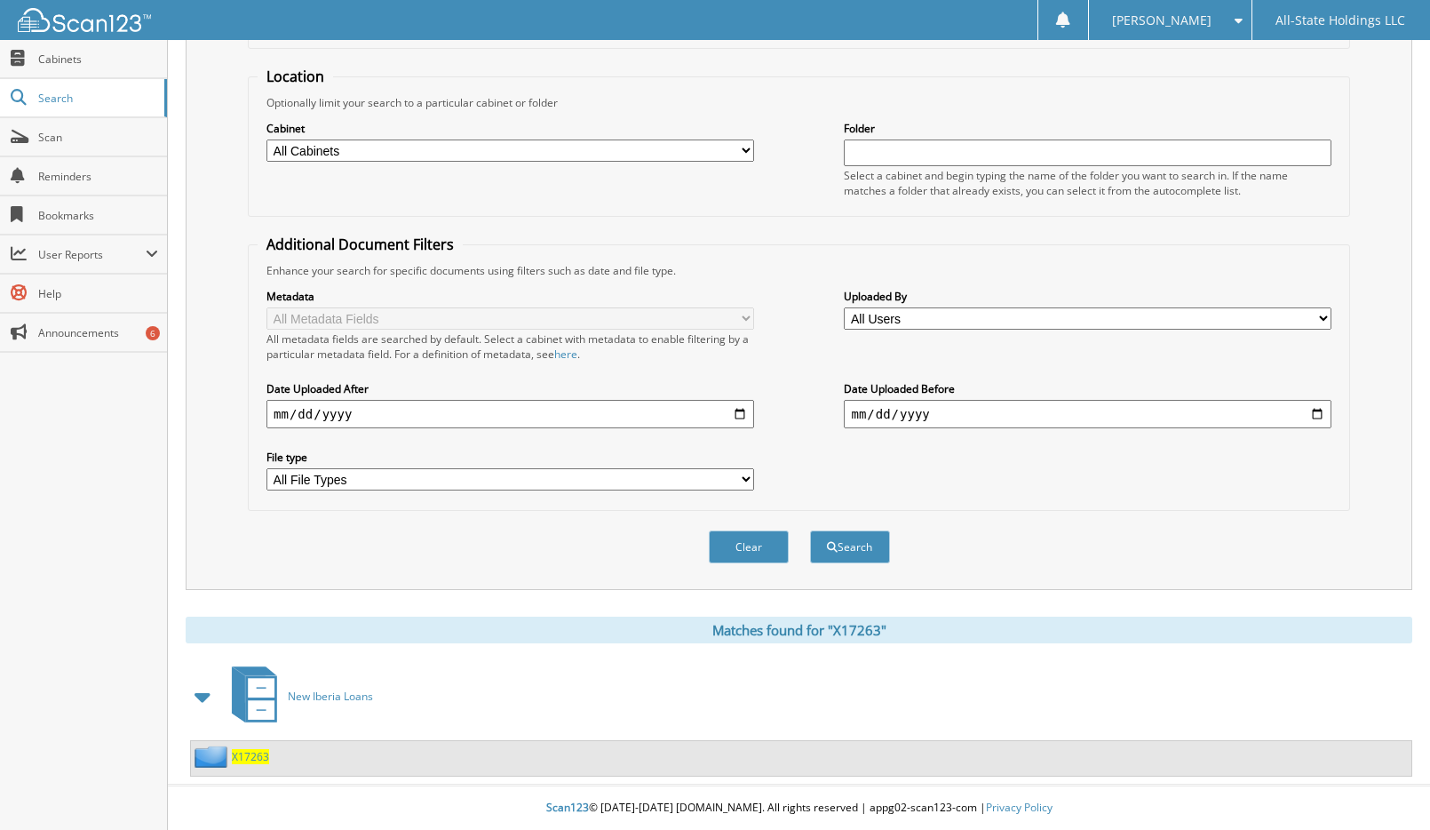
click at [252, 756] on span "X17263" at bounding box center [250, 756] width 37 height 15
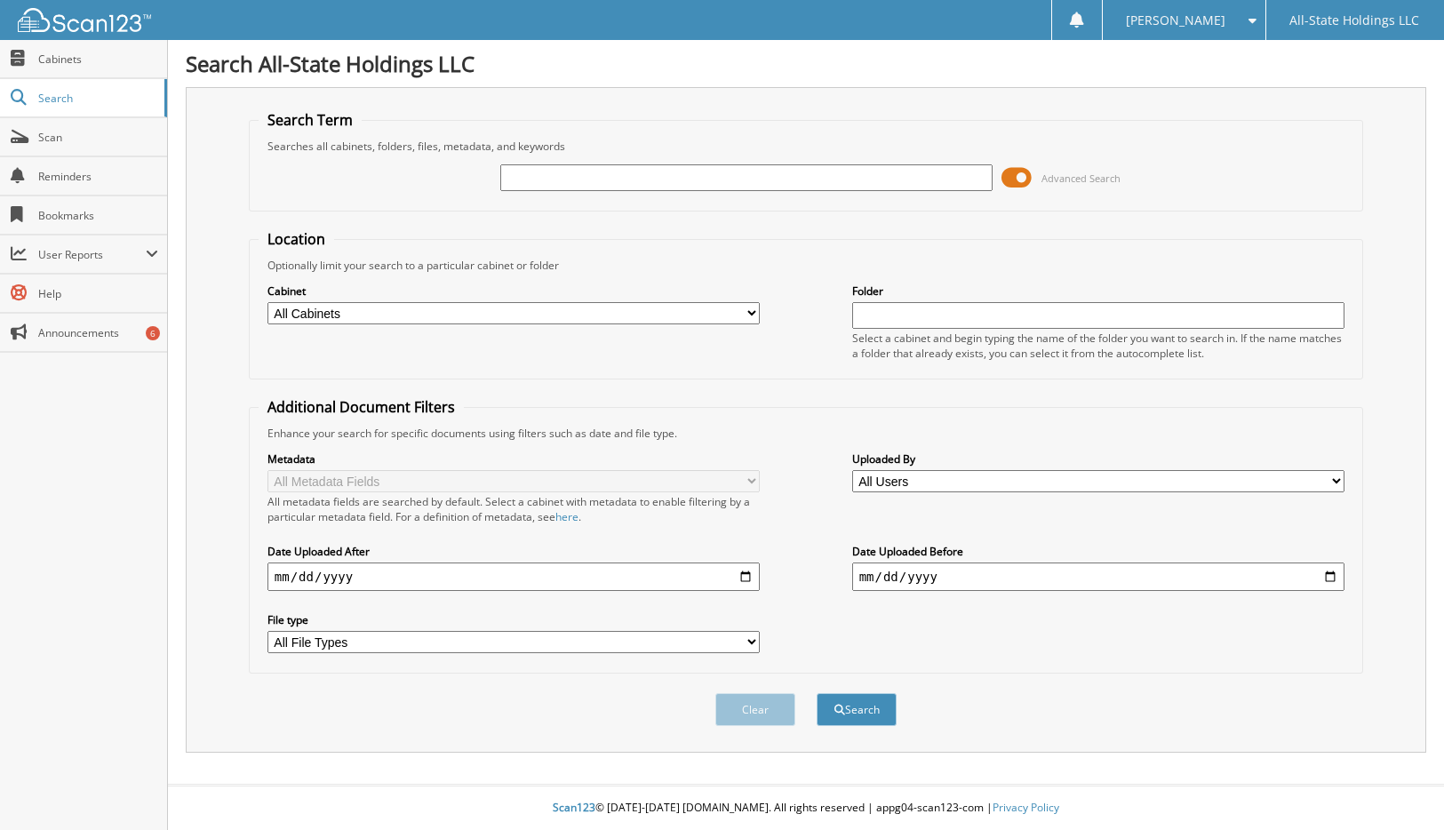
click at [522, 187] on input "text" at bounding box center [746, 177] width 493 height 27
click at [586, 176] on input "text" at bounding box center [746, 177] width 493 height 27
type input "[PERSON_NAME]"
click at [816, 693] on button "Search" at bounding box center [856, 709] width 80 height 33
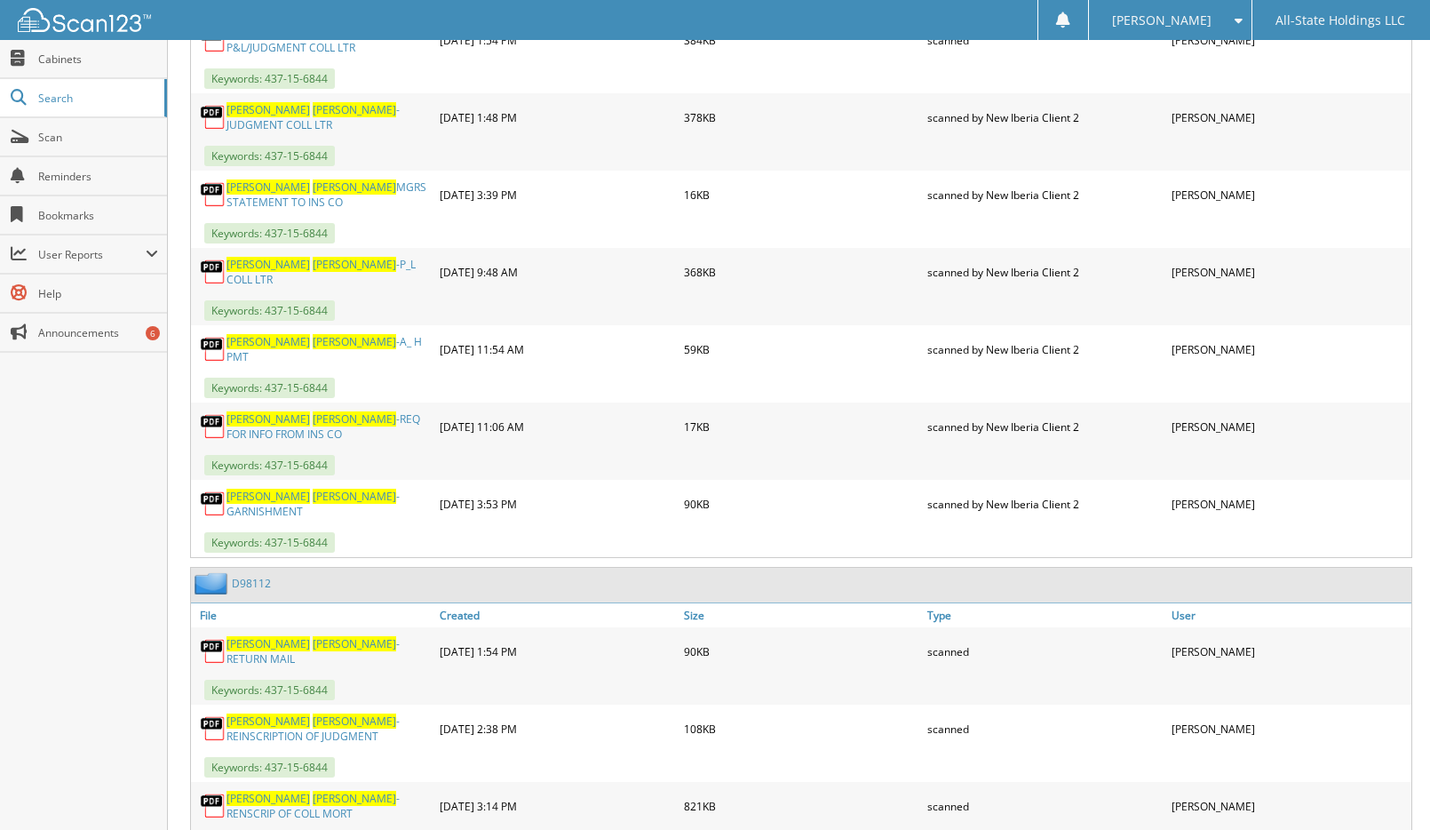
scroll to position [2060, 0]
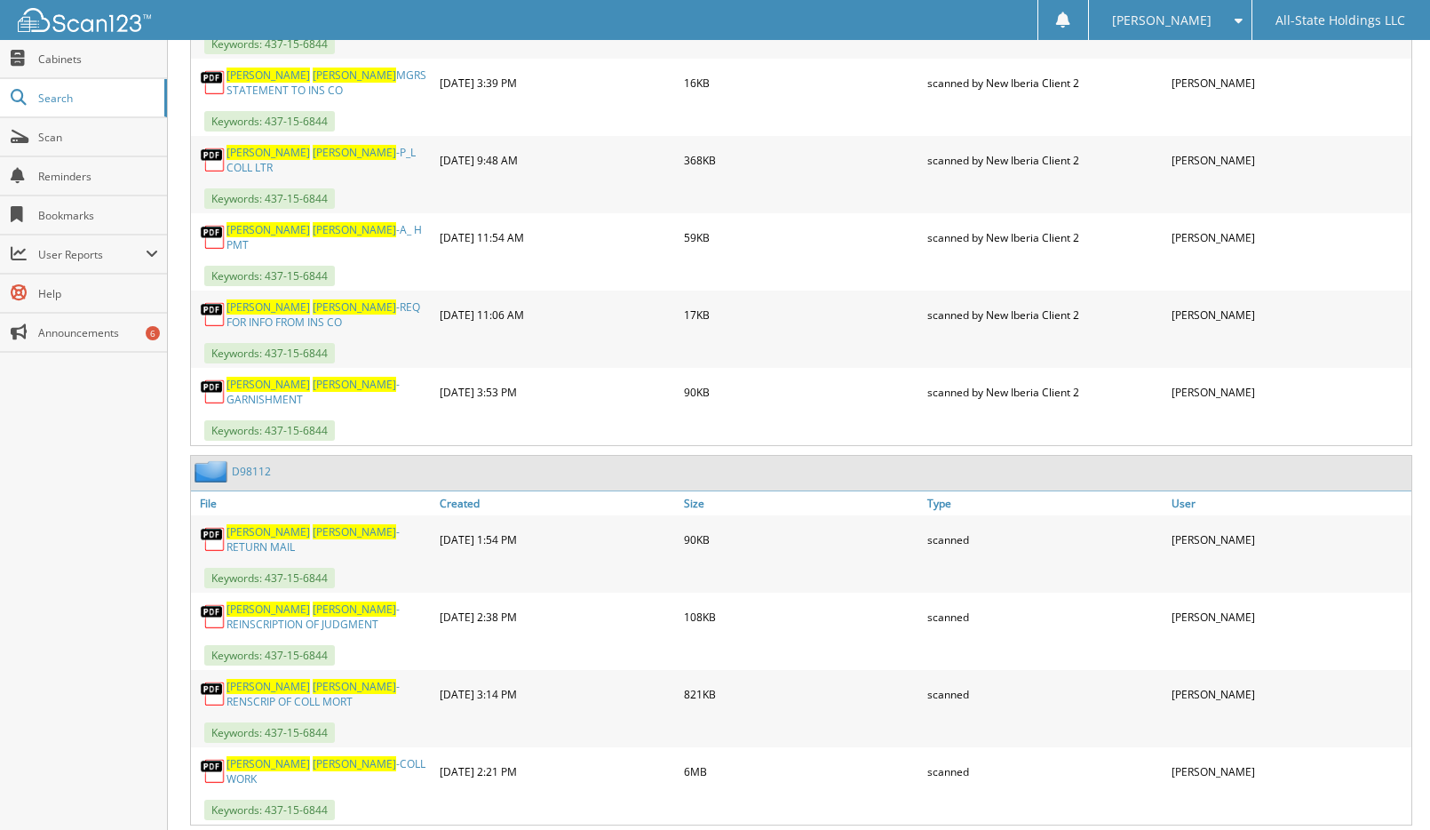
click at [313, 756] on span "[PERSON_NAME]" at bounding box center [355, 763] width 84 height 15
click at [56, 96] on span "Search" at bounding box center [96, 98] width 117 height 15
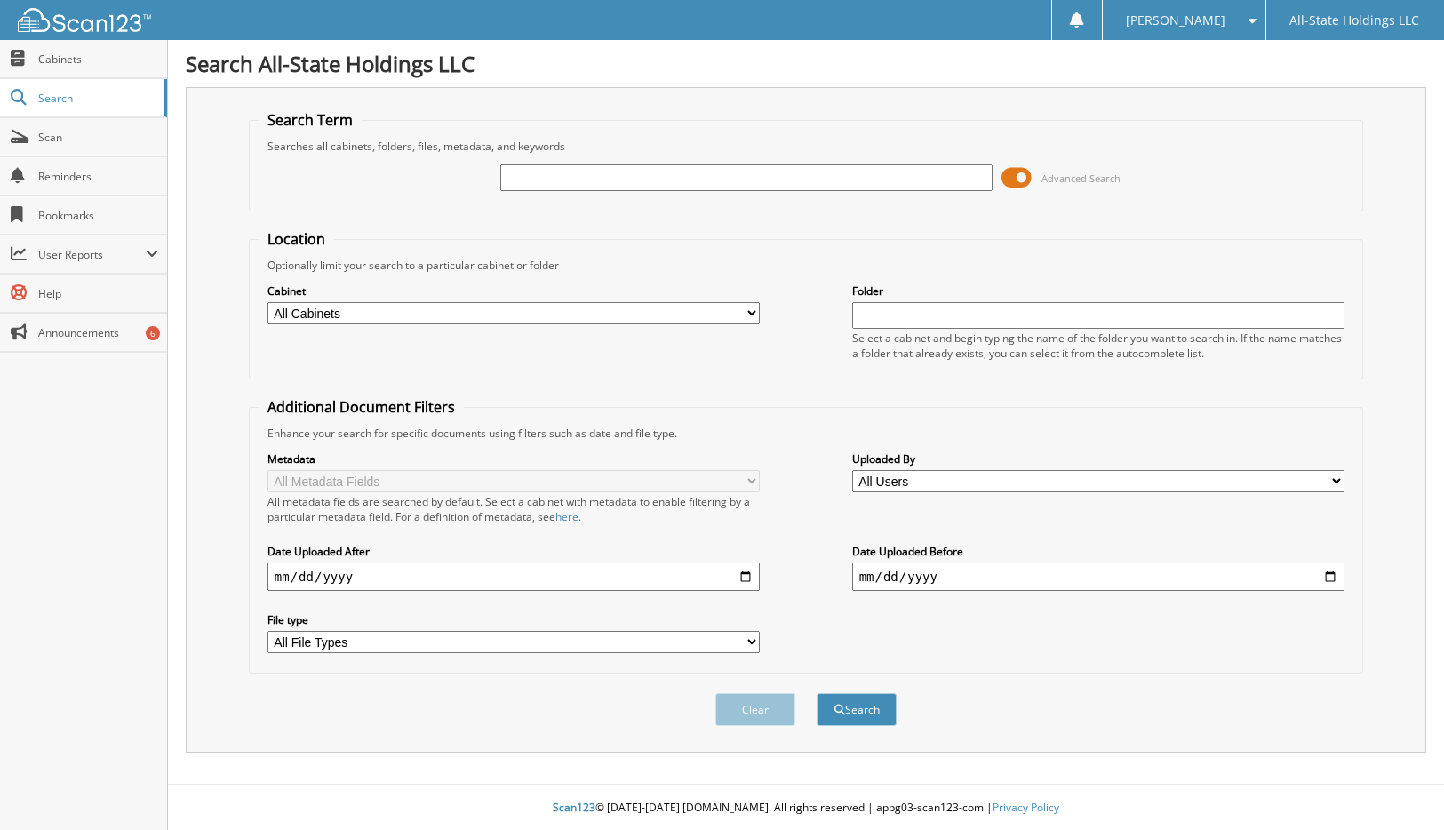
click at [616, 181] on input "text" at bounding box center [746, 177] width 493 height 27
type input "D17266"
click at [816, 693] on button "Search" at bounding box center [856, 709] width 80 height 33
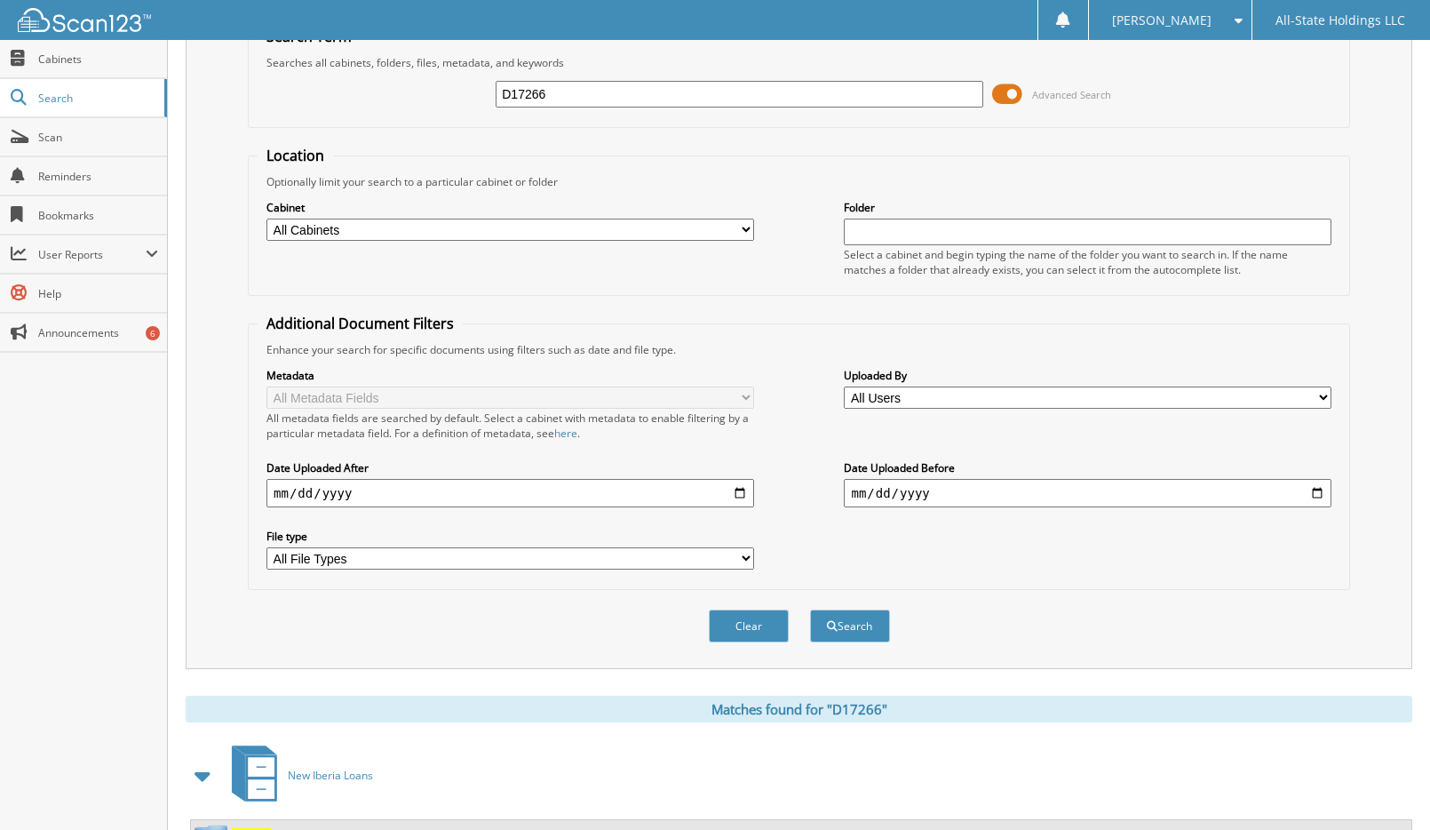
scroll to position [163, 0]
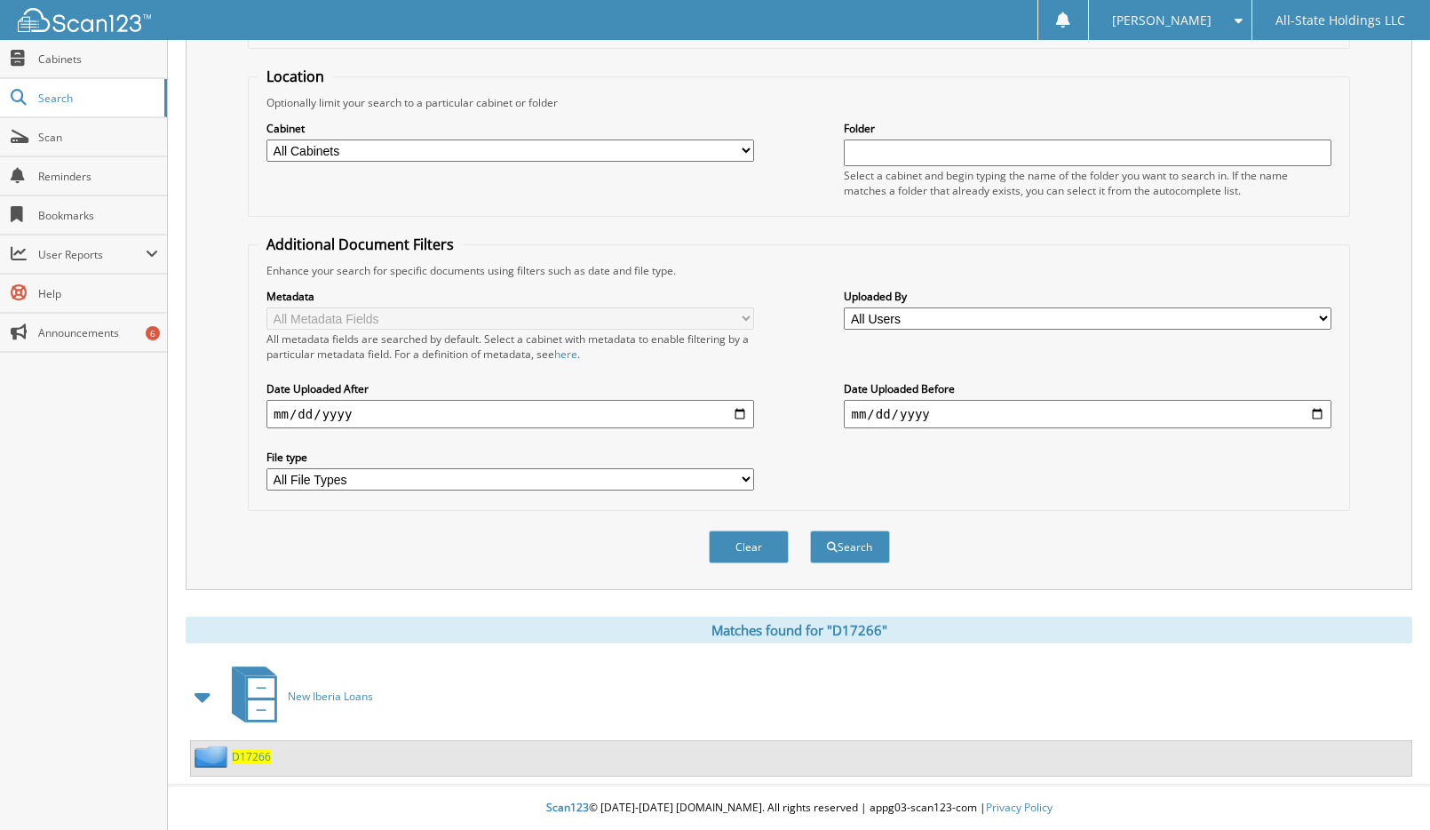
click at [242, 761] on span "D17266" at bounding box center [251, 756] width 39 height 15
